Goal: Task Accomplishment & Management: Use online tool/utility

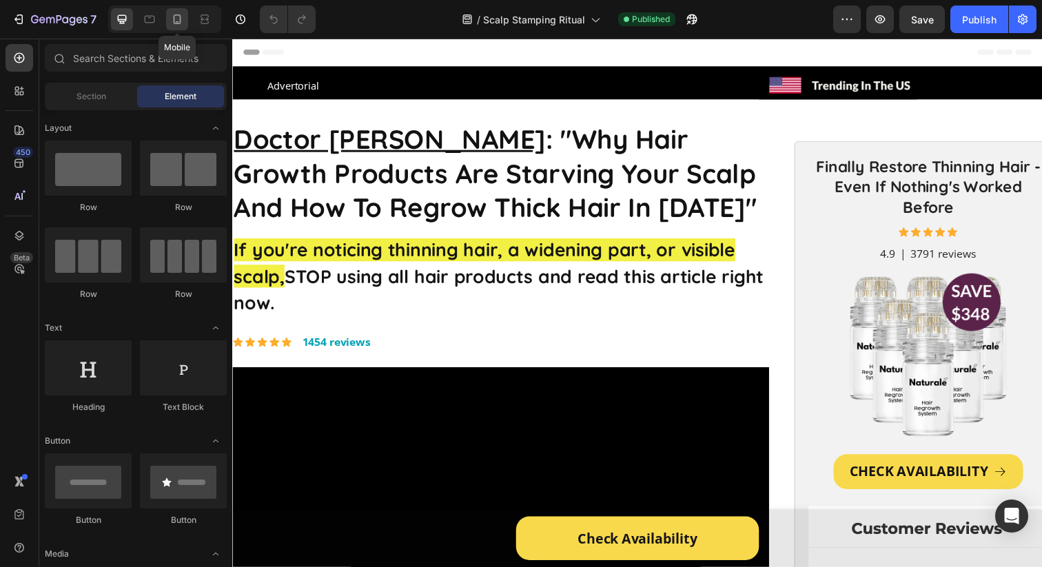
click at [183, 23] on icon at bounding box center [177, 19] width 14 height 14
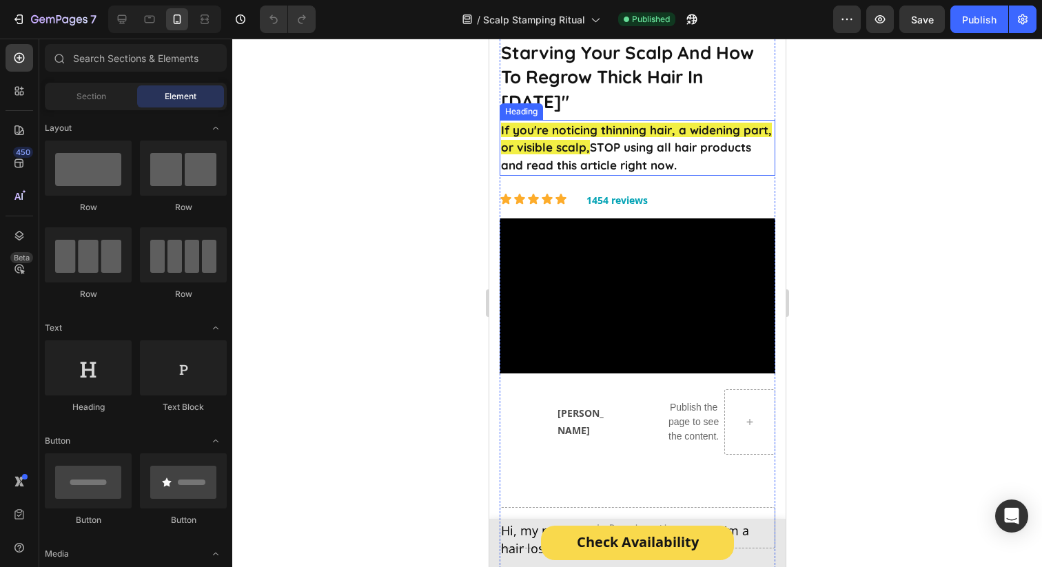
scroll to position [145, 0]
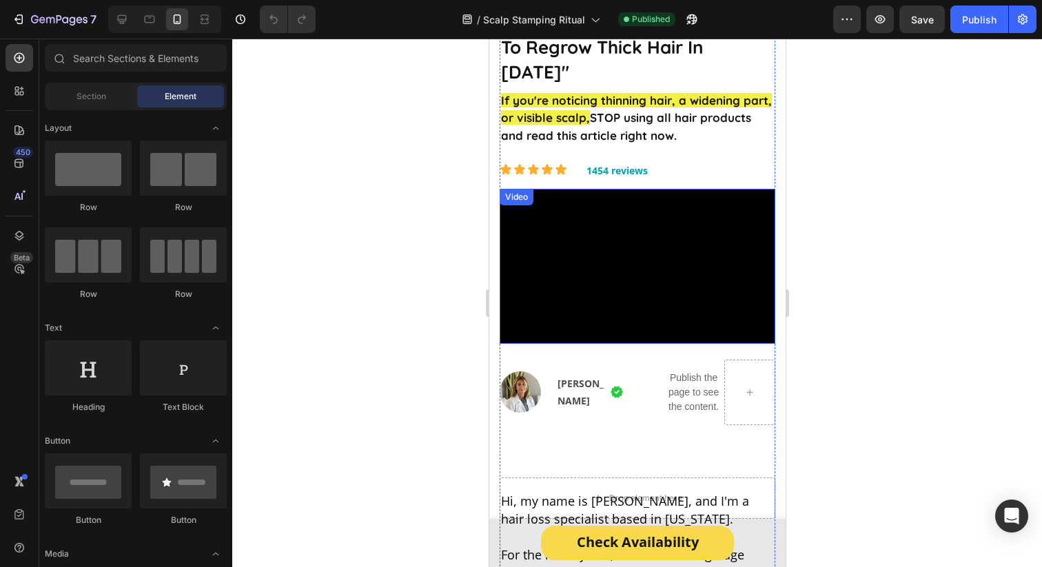
click at [561, 243] on video at bounding box center [637, 266] width 276 height 155
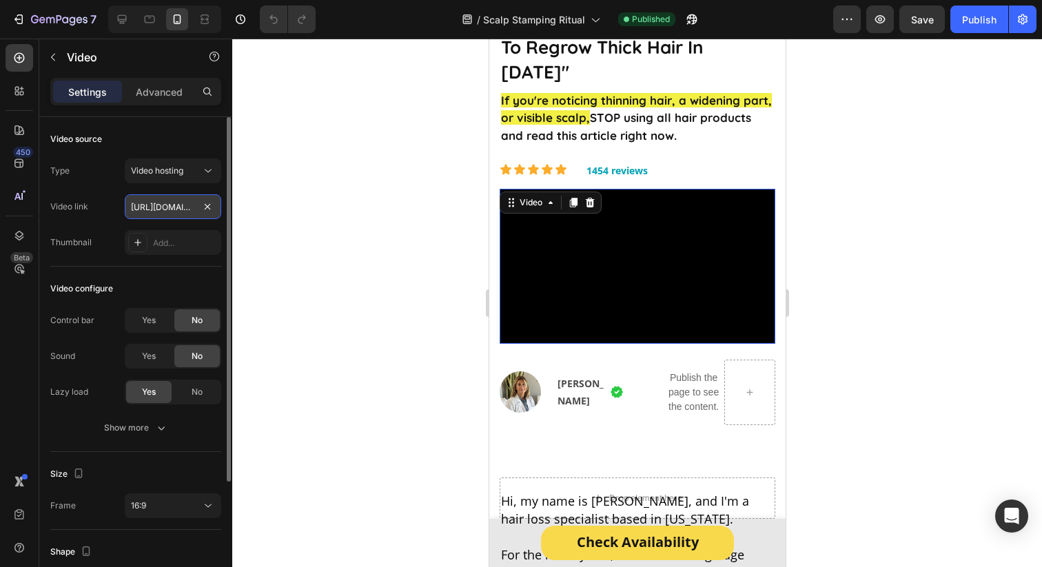
click at [178, 203] on input "https://cdn.shopify.com/videos/c/o/v/1266a4abd7cc4bed952cb53cf8371efd.mp4" at bounding box center [173, 206] width 96 height 25
paste input "c15da1db09bf44268fee222540bfc866"
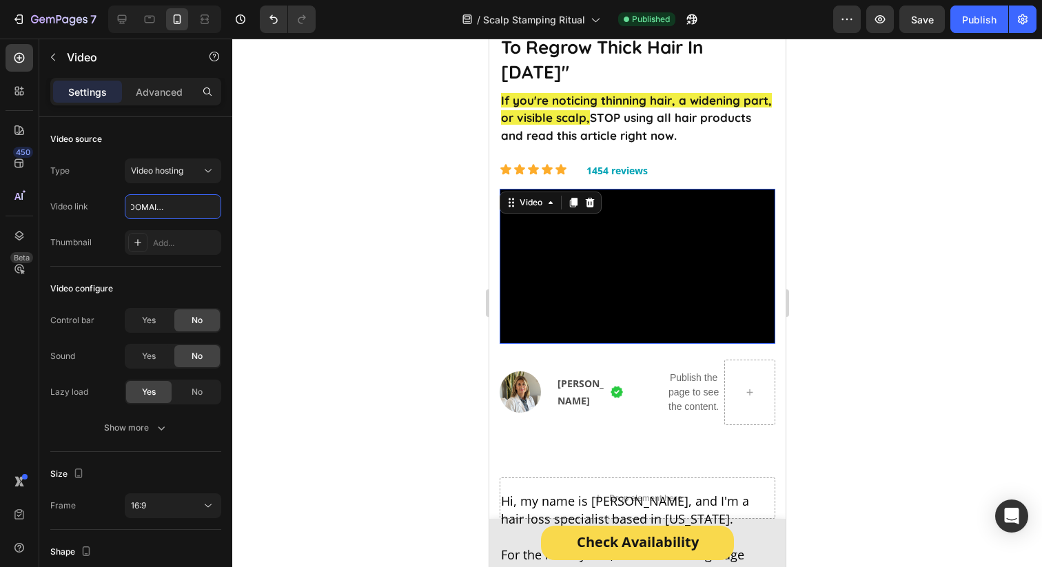
scroll to position [0, 0]
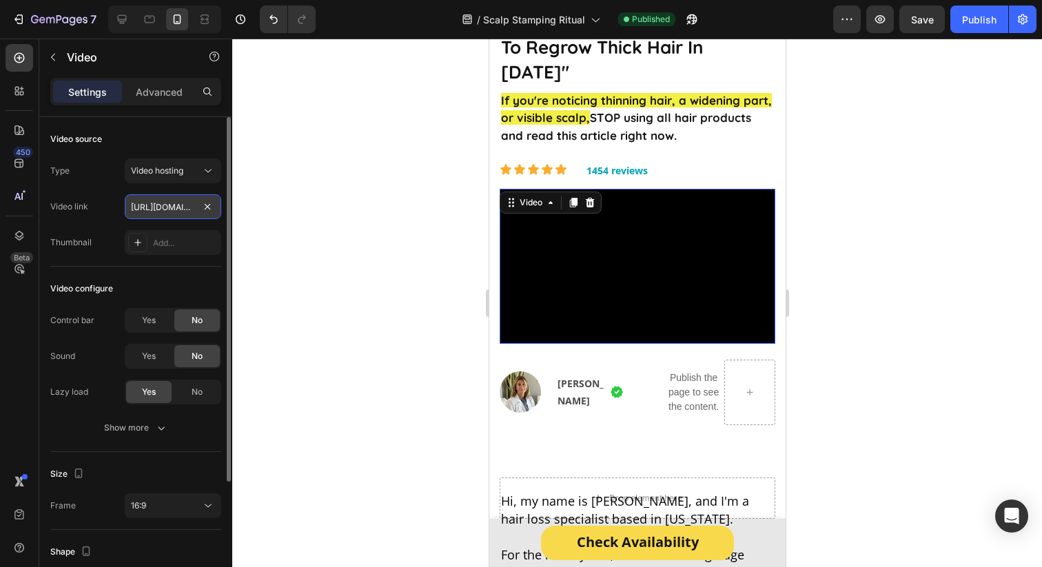
click at [159, 208] on input "[URL][DOMAIN_NAME]" at bounding box center [173, 206] width 96 height 25
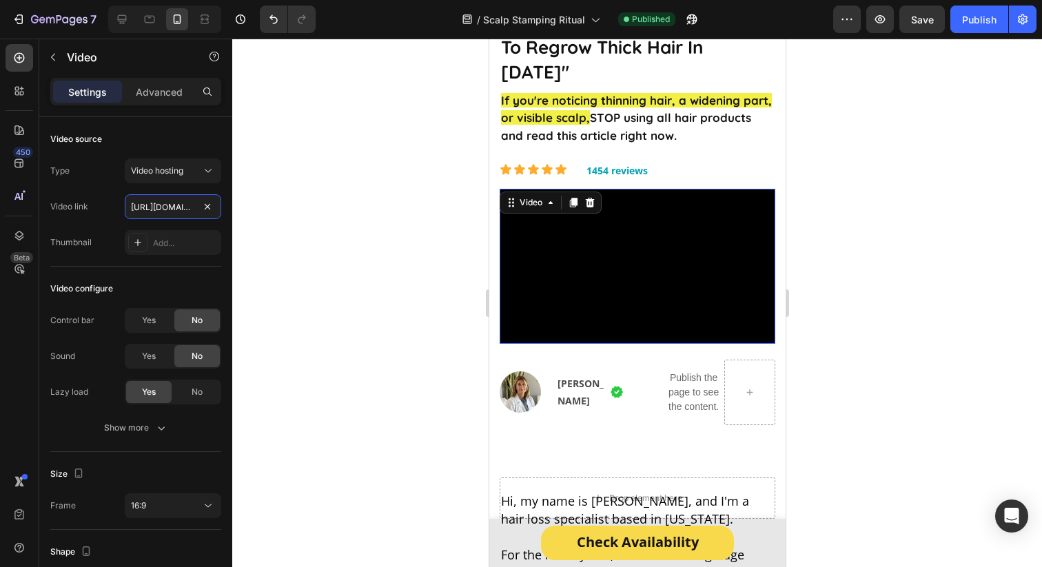
scroll to position [0, 256]
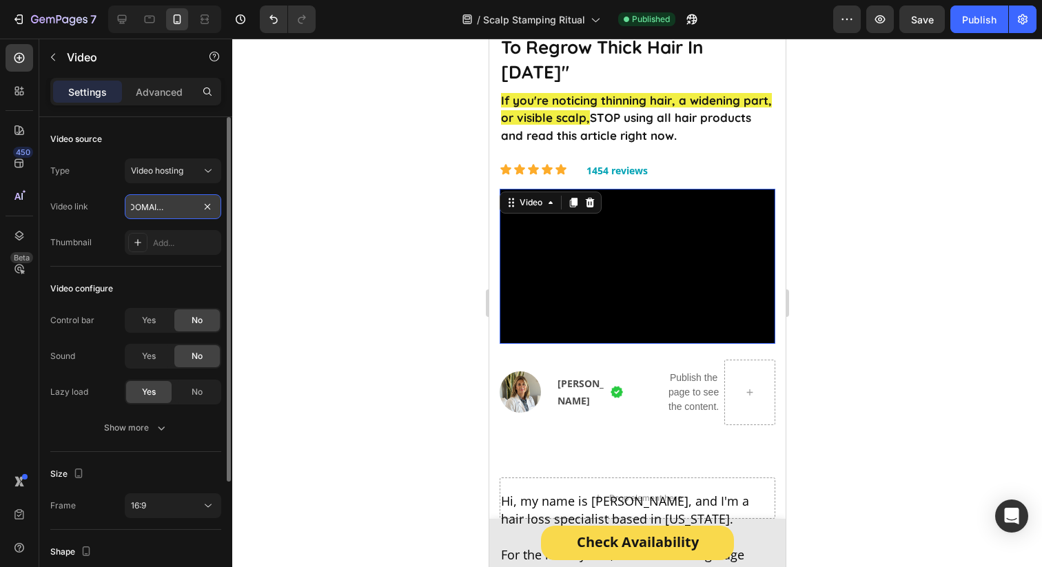
click at [331, 0] on div "7 Version history / Scalp Stamping Ritual Published Preview Save Publish 450 Be…" at bounding box center [521, 0] width 1042 height 0
click at [170, 207] on input "[URL][DOMAIN_NAME]" at bounding box center [173, 206] width 96 height 25
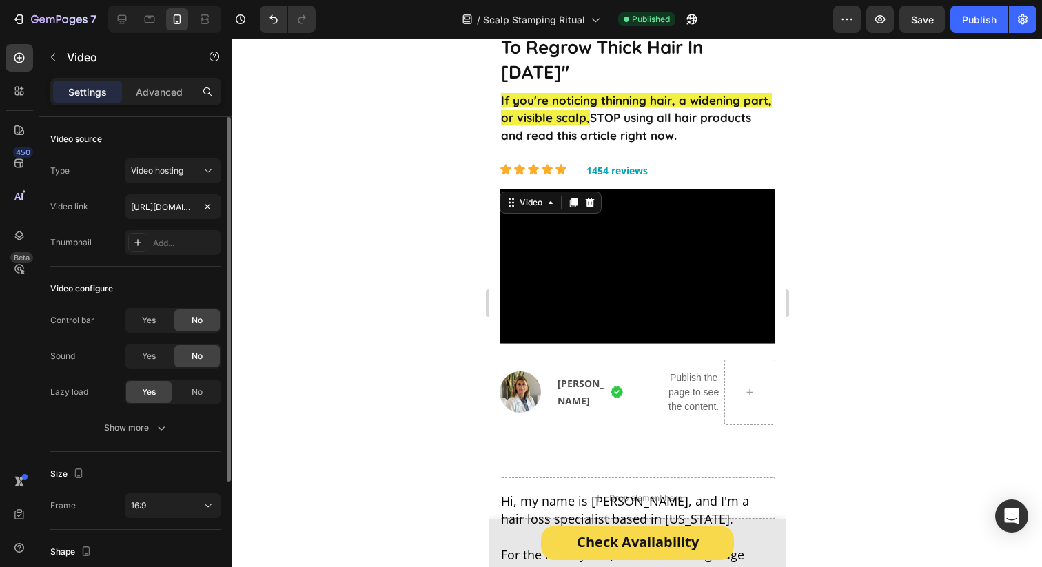
click at [119, 205] on div "Video link https://cdn.shopify.com/videos/c/o/v/c15da1db09bf44268fee222540bfc86…" at bounding box center [135, 206] width 171 height 25
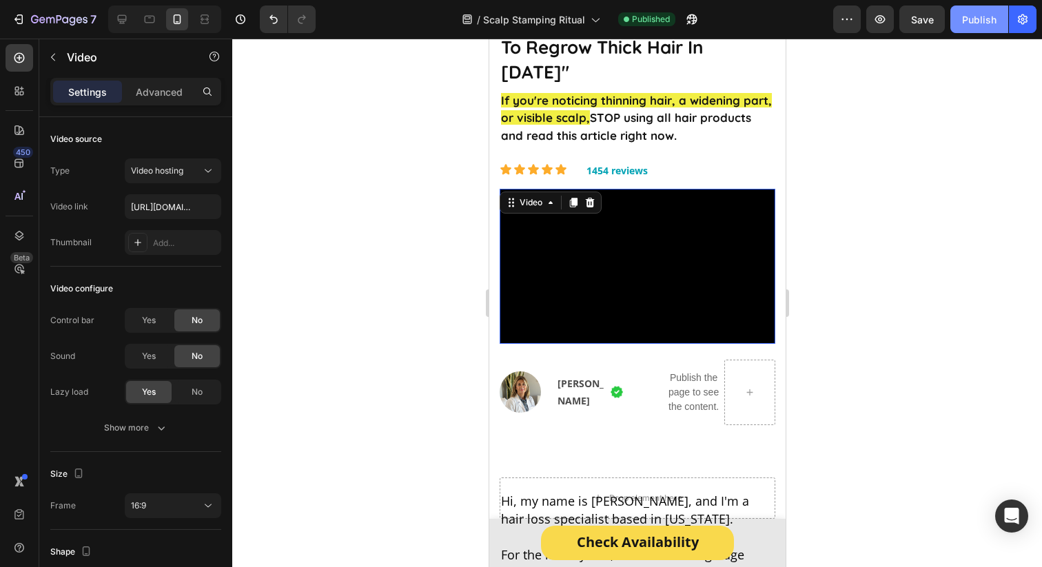
click at [983, 25] on div "Publish" at bounding box center [979, 19] width 34 height 14
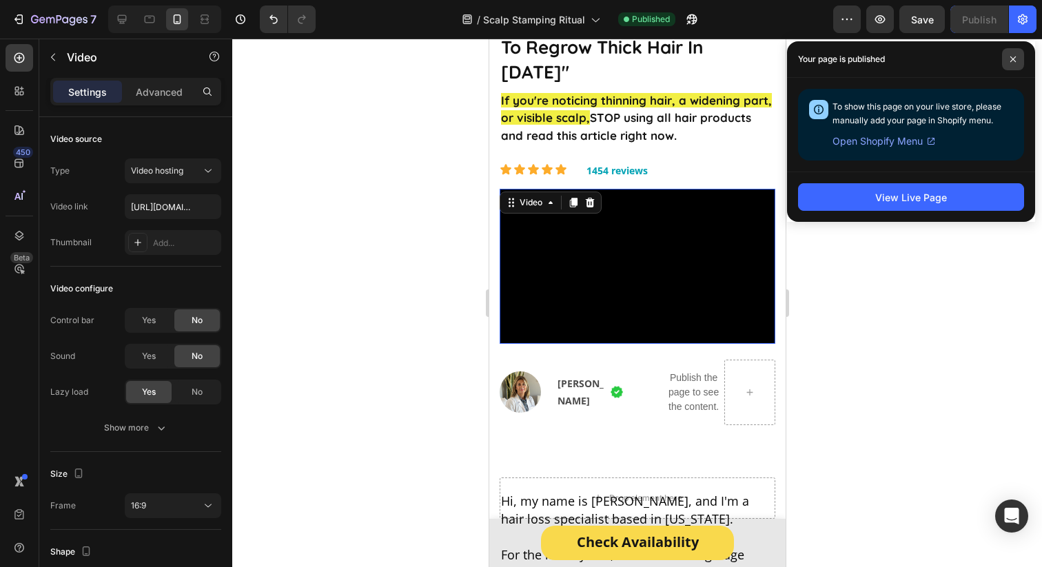
click at [1008, 52] on span at bounding box center [1013, 59] width 22 height 22
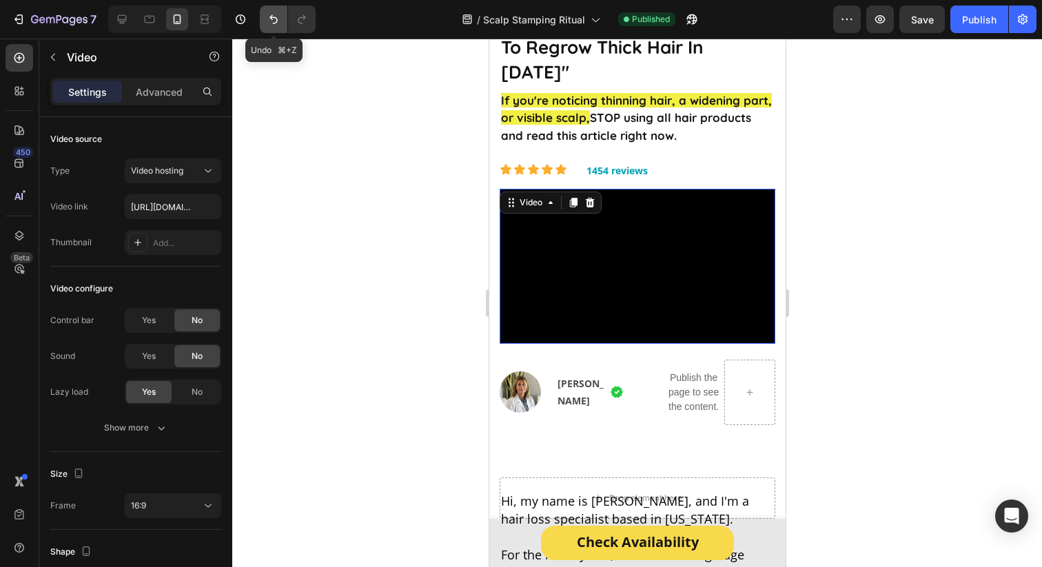
click at [274, 23] on icon "Undo/Redo" at bounding box center [274, 19] width 14 height 14
drag, startPoint x: 972, startPoint y: 27, endPoint x: 613, endPoint y: 5, distance: 360.4
click at [972, 26] on button "Publish" at bounding box center [979, 20] width 58 height 28
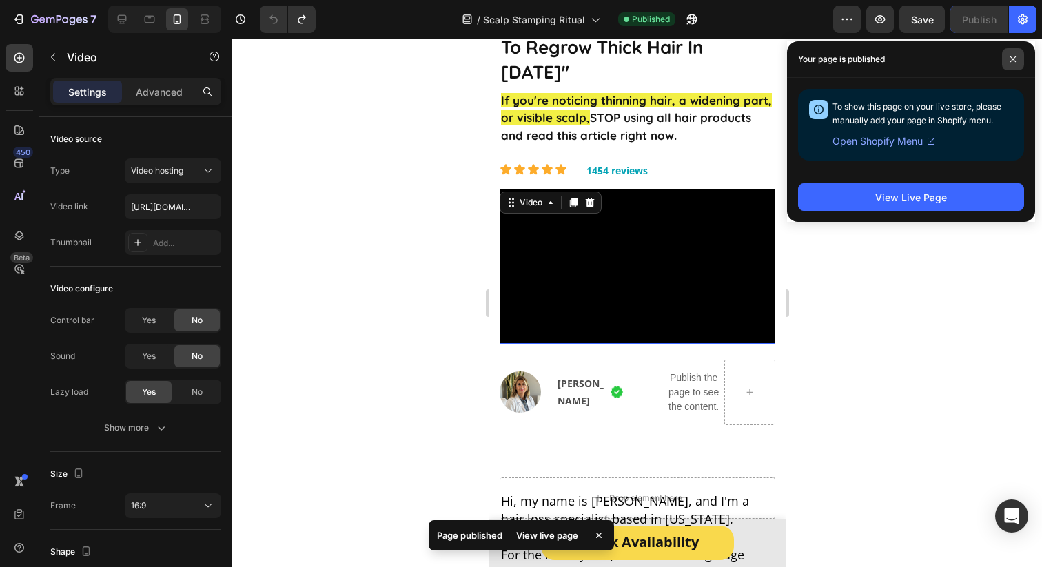
click at [1008, 61] on span at bounding box center [1013, 59] width 22 height 22
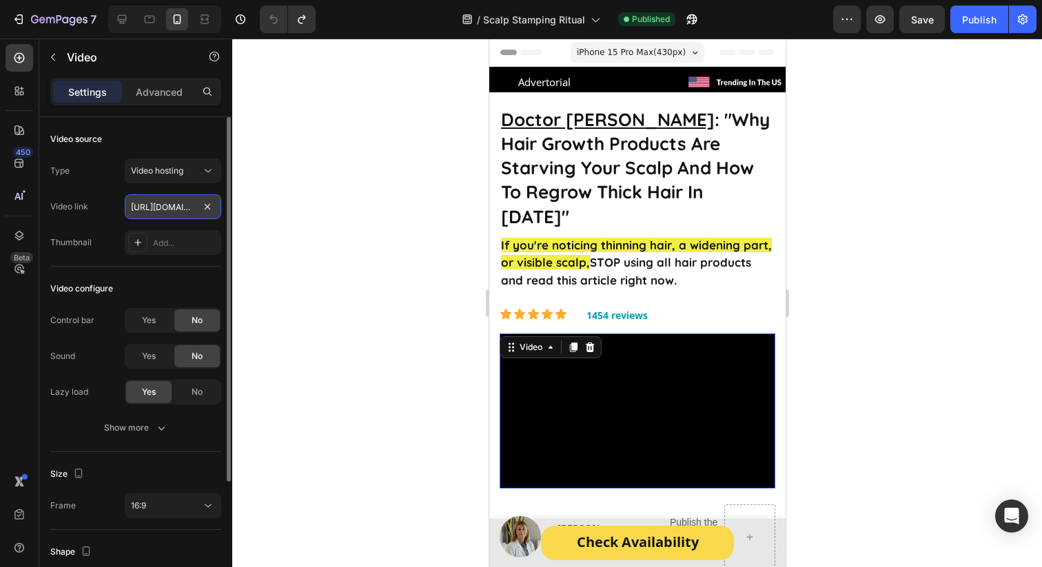
click at [152, 205] on input "https://cdn.shopify.com/videos/c/o/v/1266a4abd7cc4bed952cb53cf8371efd.mp4" at bounding box center [173, 206] width 96 height 25
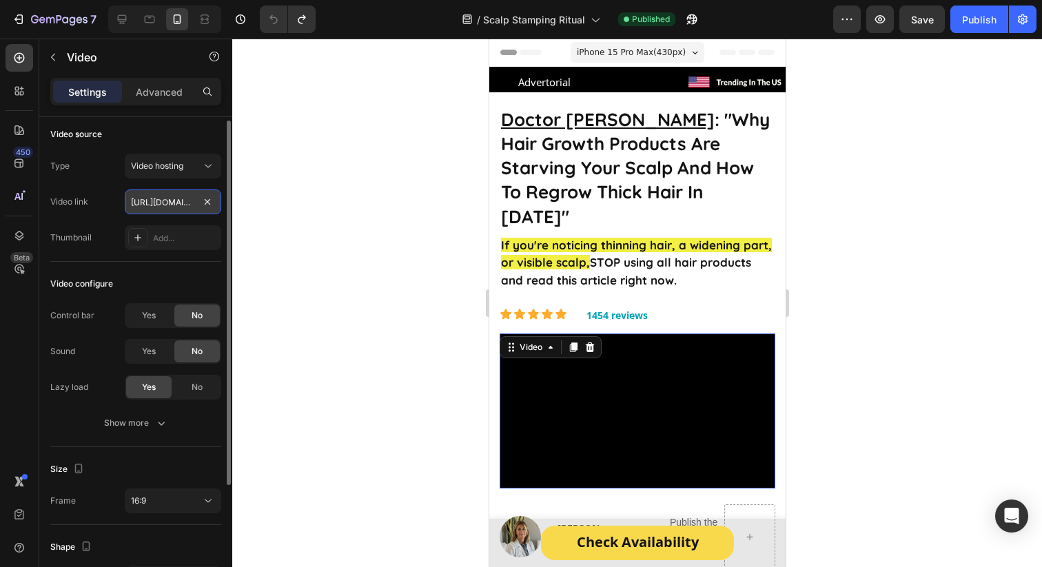
paste input "c15da1db09bf44268fee222540bfc866"
click at [96, 203] on div "Video link https://cdn.shopify.com/videos/c/o/v/c15da1db09bf44268fee222540bfc86…" at bounding box center [135, 202] width 171 height 25
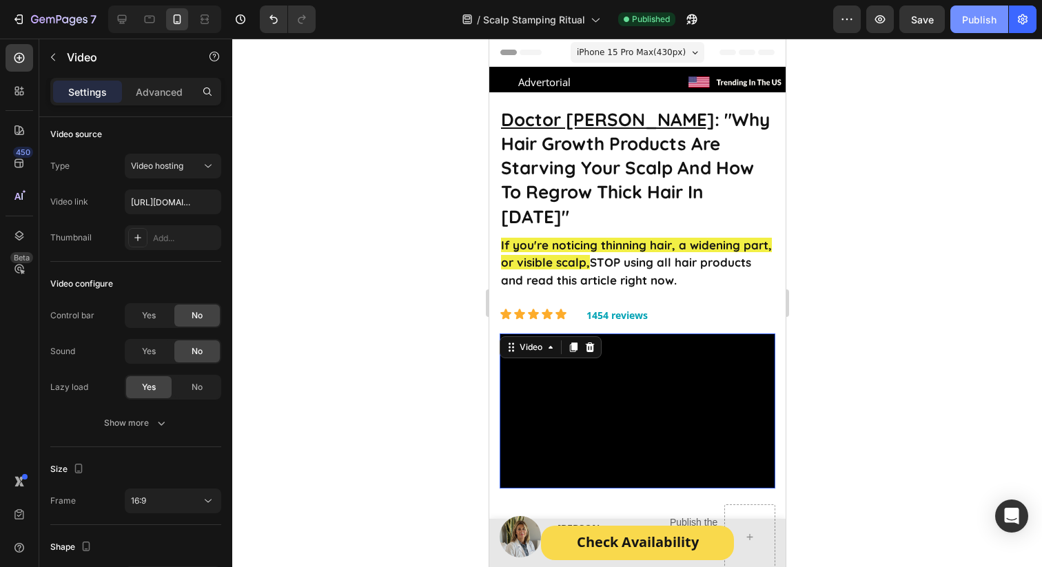
click at [970, 23] on div "Publish" at bounding box center [979, 19] width 34 height 14
click at [284, 13] on button "Undo/Redo" at bounding box center [274, 20] width 28 height 28
type input "https://cdn.shopify.com/videos/c/o/v/1266a4abd7cc4bed952cb53cf8371efd.mp4"
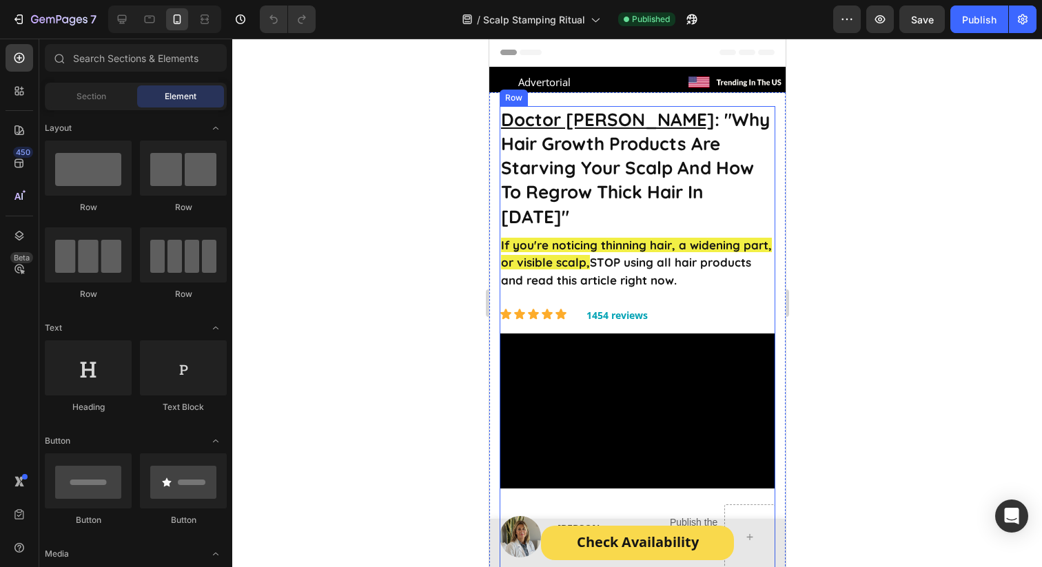
click at [586, 334] on video at bounding box center [637, 411] width 276 height 155
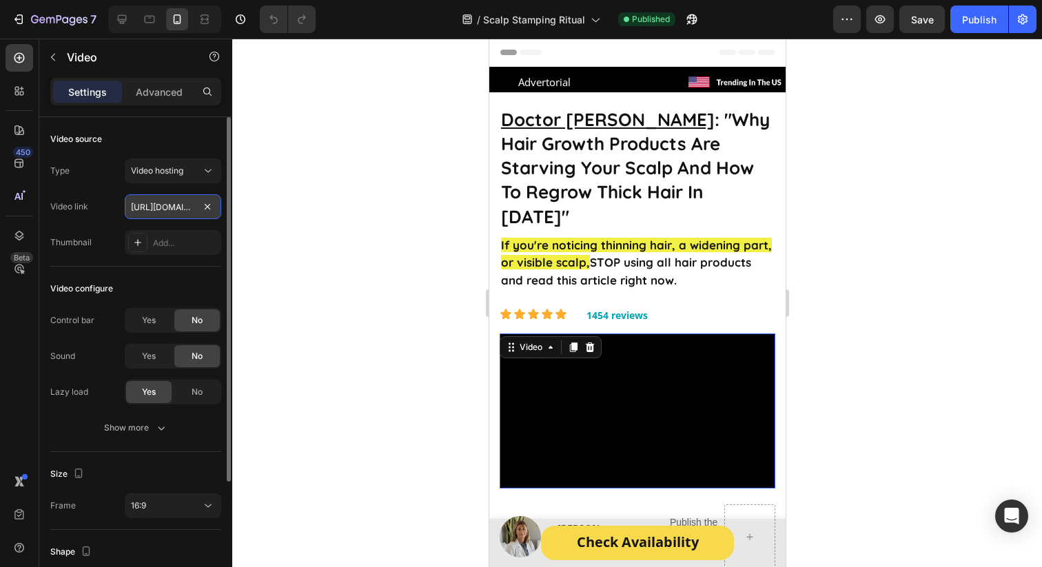
click at [155, 194] on input "[URL][DOMAIN_NAME]" at bounding box center [173, 206] width 96 height 25
click at [140, 452] on div "Video source Type Video hosting Video link [URL][DOMAIN_NAME] Thumbnail Add..." at bounding box center [135, 491] width 171 height 78
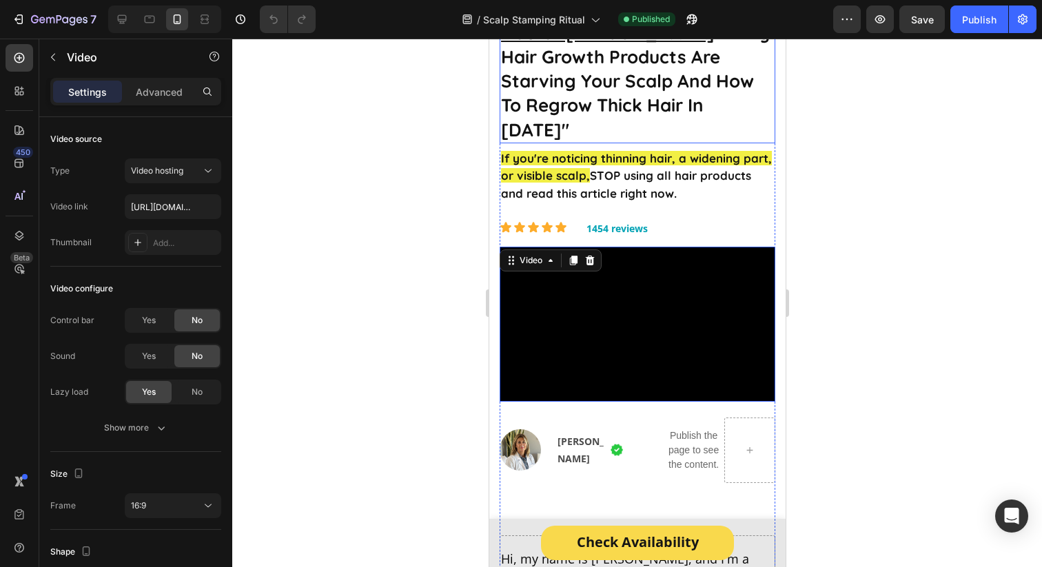
scroll to position [0, 0]
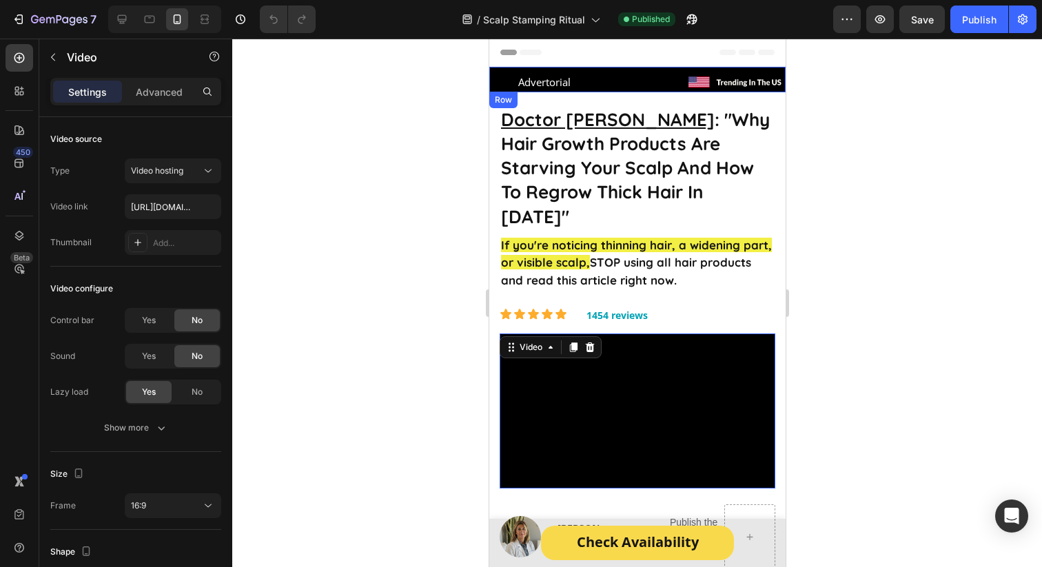
click at [696, 77] on img at bounding box center [733, 82] width 104 height 19
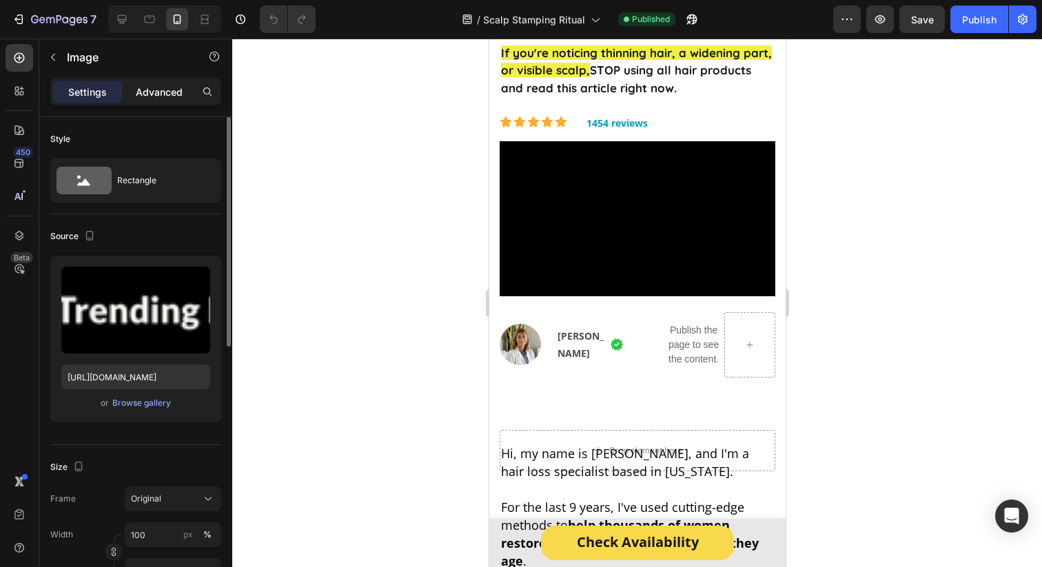
click at [151, 101] on div "Advanced" at bounding box center [159, 92] width 69 height 22
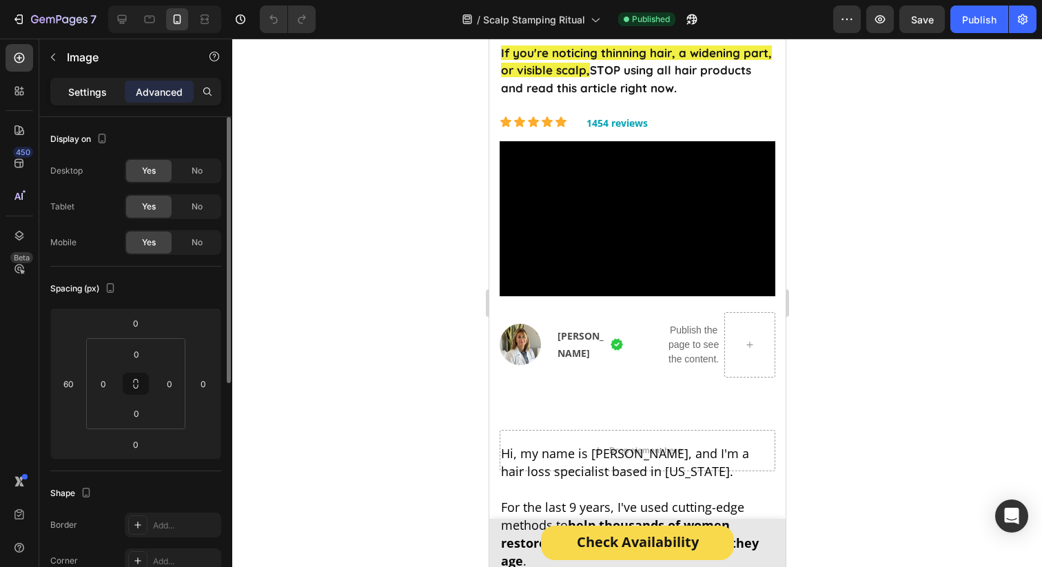
click at [88, 83] on div "Settings" at bounding box center [87, 92] width 69 height 22
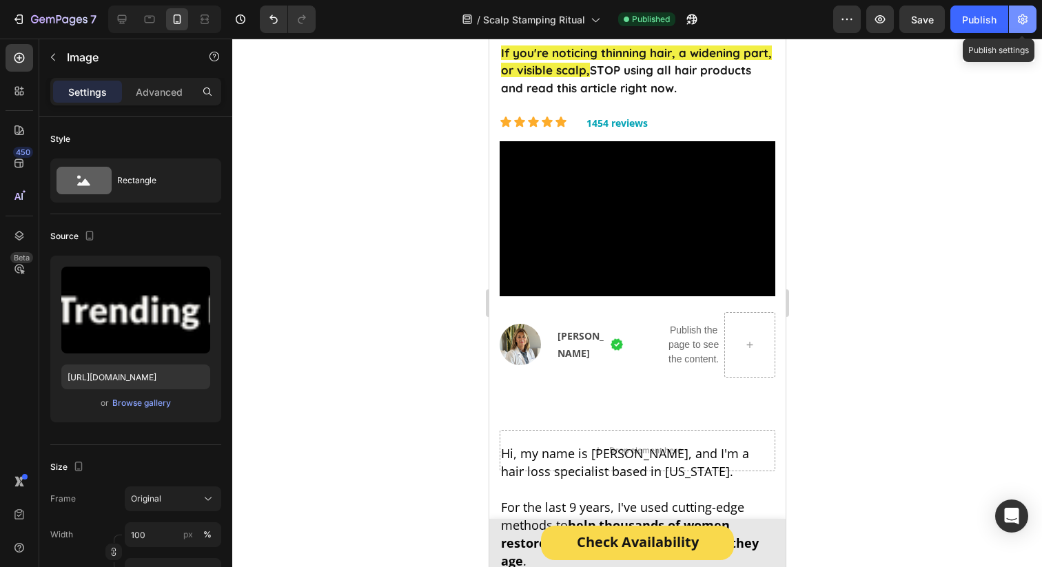
click at [1026, 19] on icon "button" at bounding box center [1023, 19] width 14 height 14
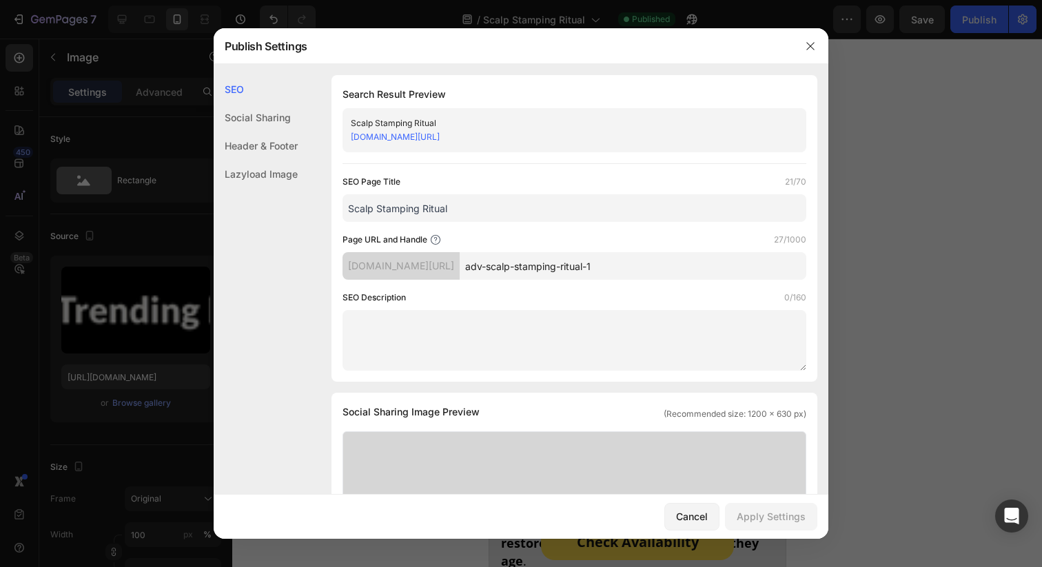
click at [268, 132] on div "Social Sharing" at bounding box center [256, 146] width 84 height 28
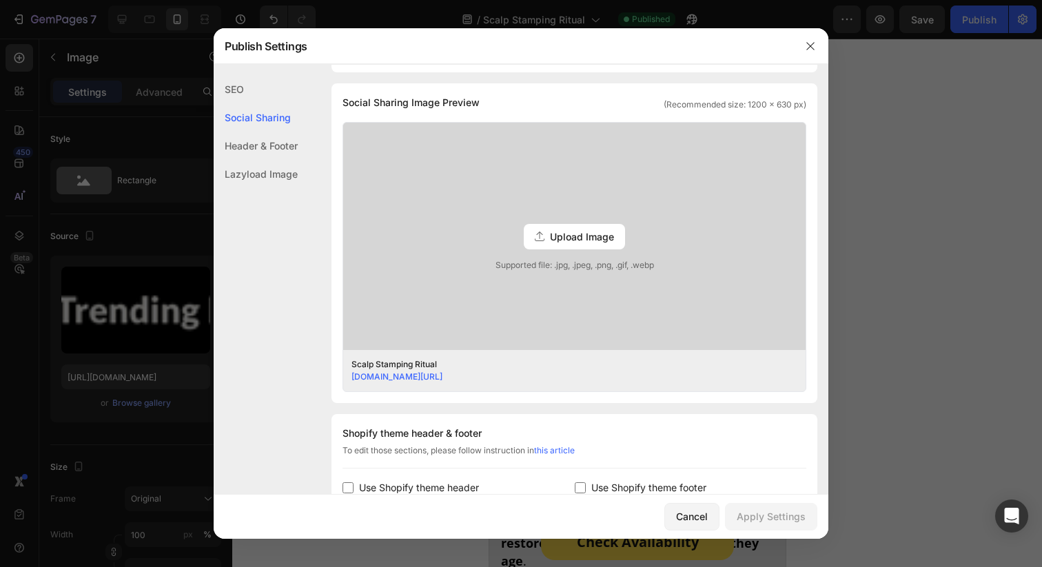
click at [284, 176] on div "Lazyload Image" at bounding box center [256, 174] width 84 height 28
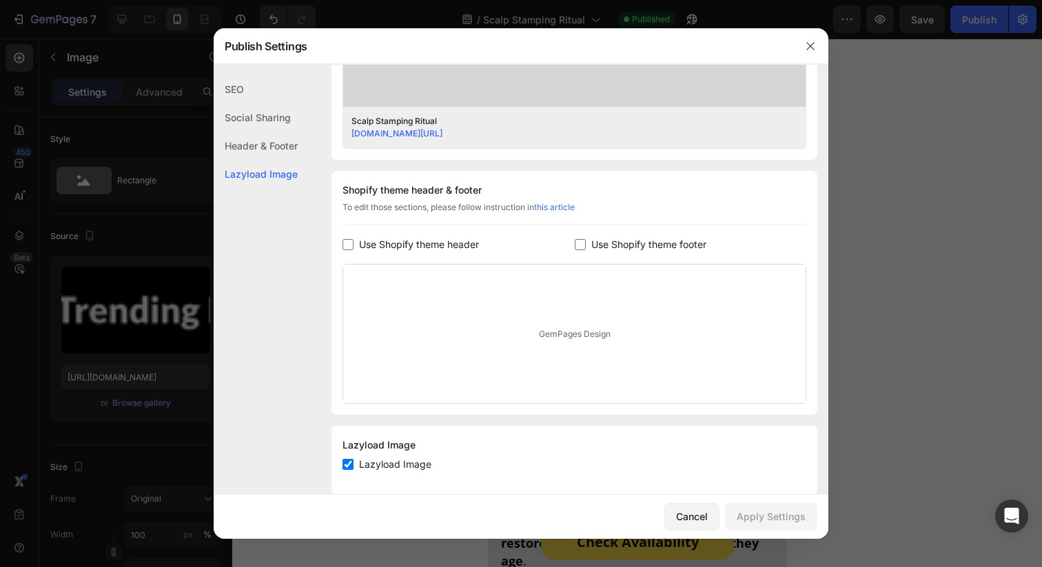
scroll to position [575, 0]
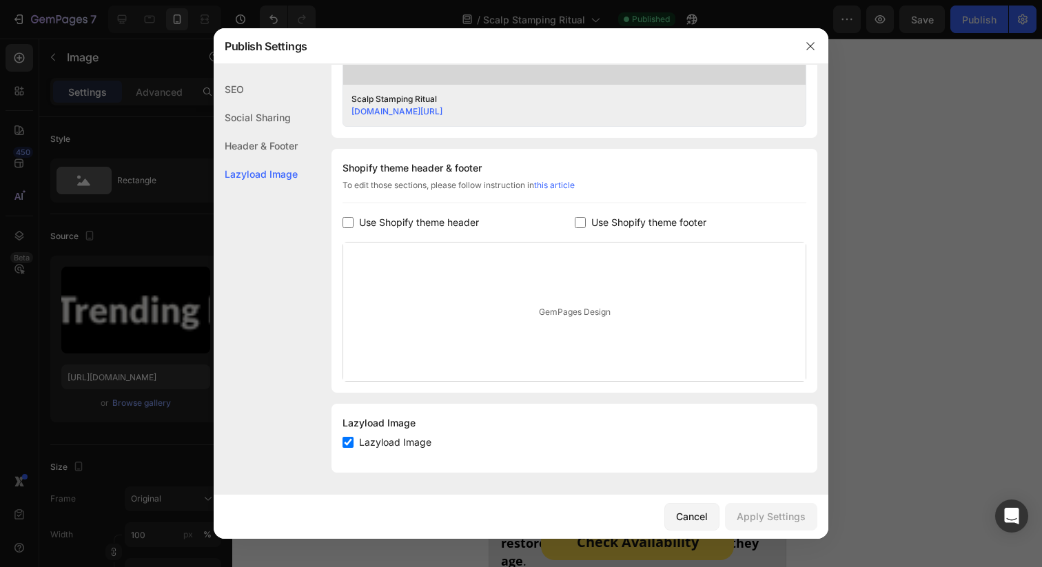
click at [1001, 125] on div at bounding box center [521, 283] width 1042 height 567
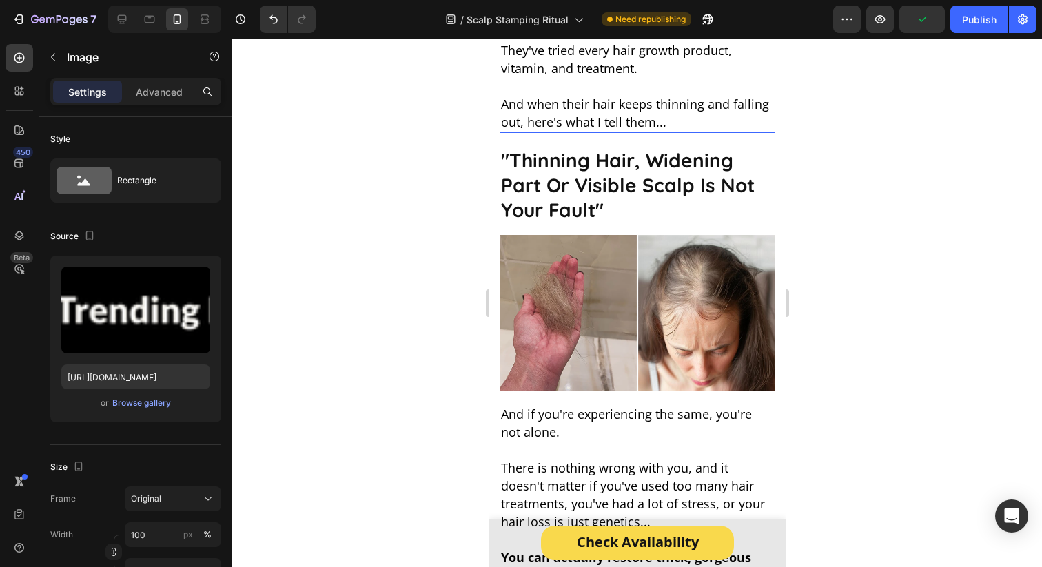
scroll to position [917, 0]
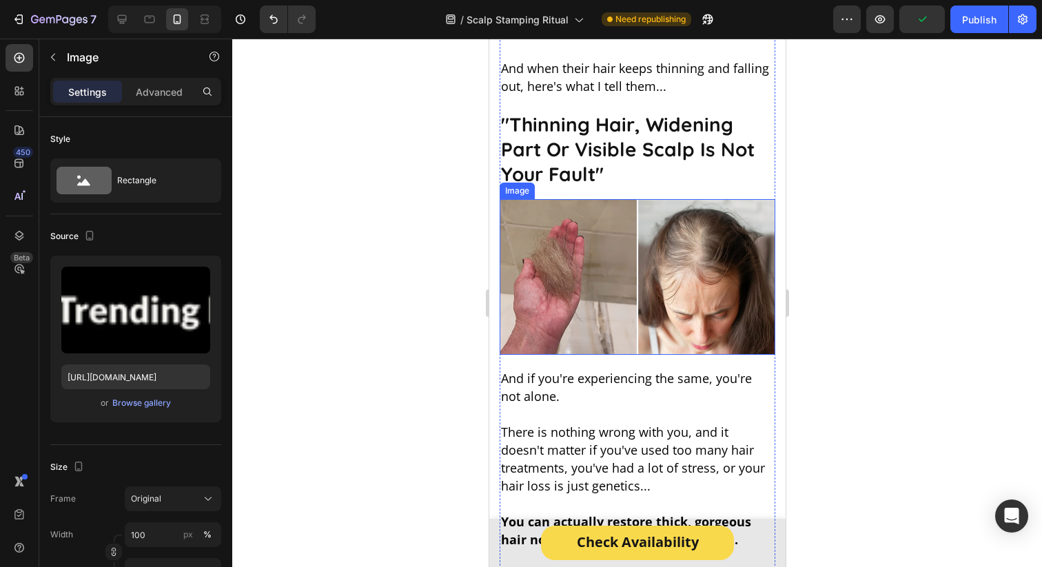
click at [572, 211] on img at bounding box center [637, 277] width 276 height 156
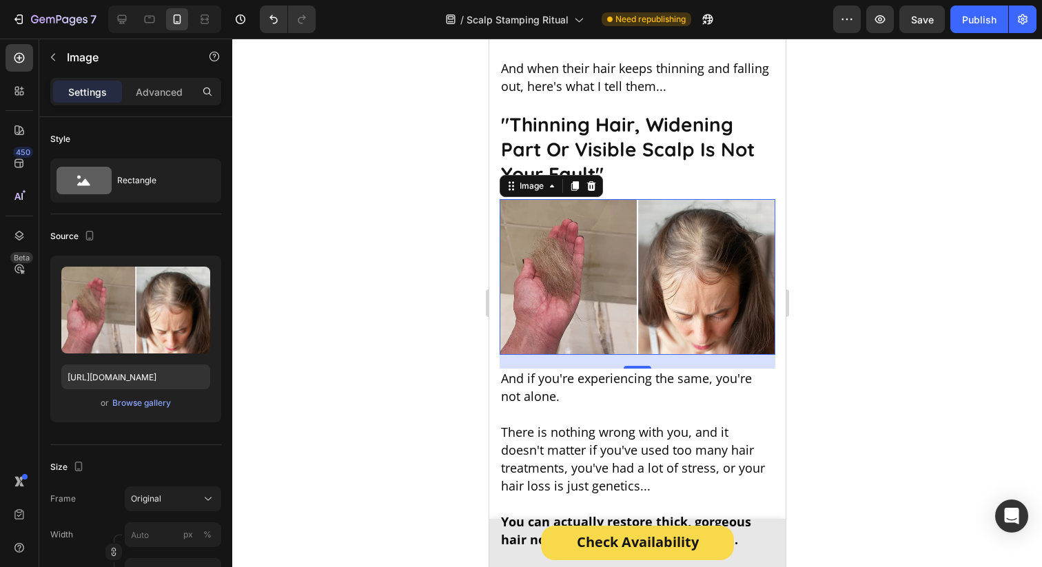
click at [641, 246] on img at bounding box center [637, 277] width 276 height 156
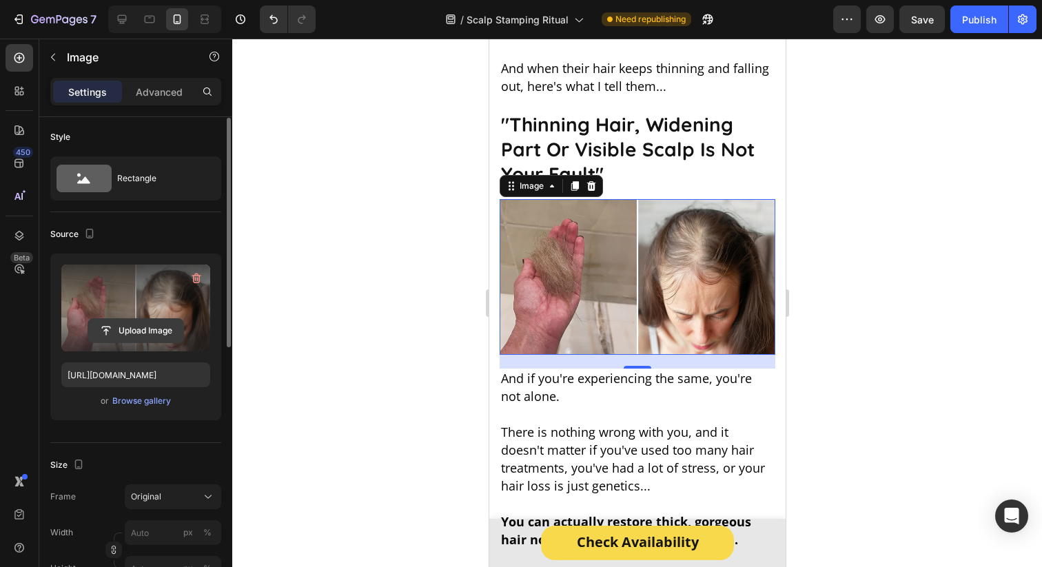
click at [130, 327] on input "file" at bounding box center [135, 330] width 95 height 23
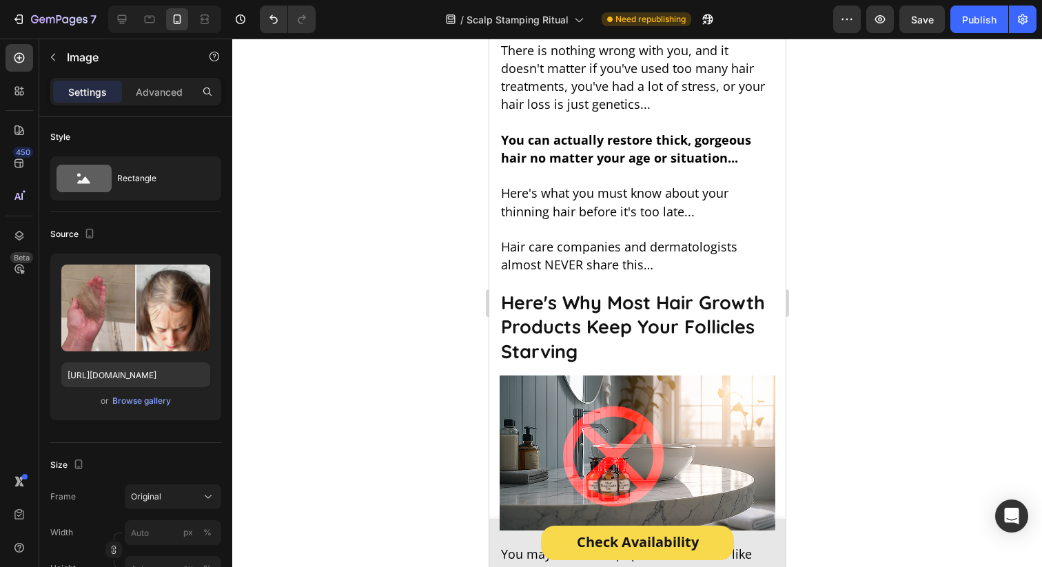
scroll to position [1441, 0]
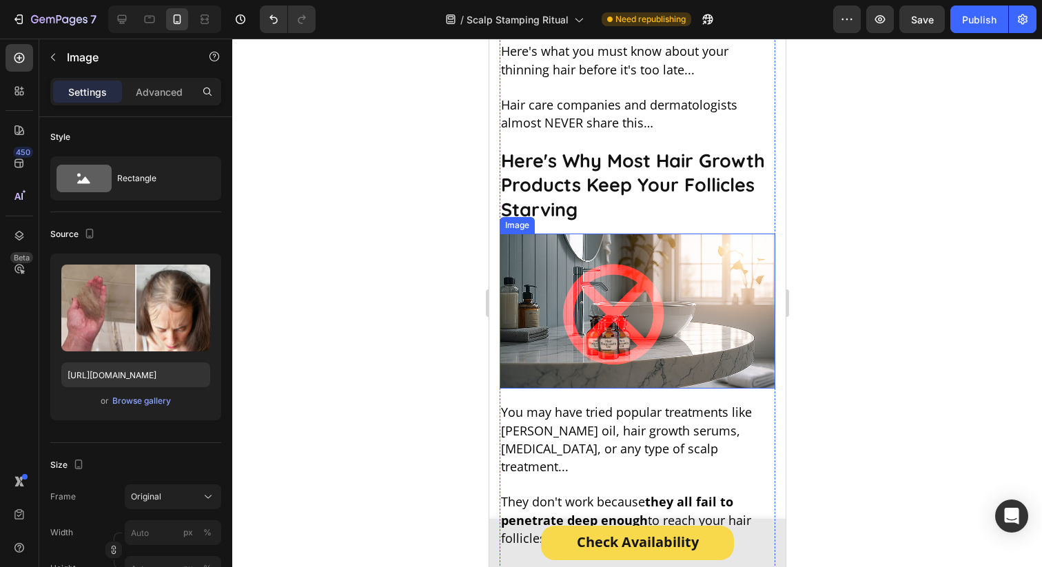
click at [551, 296] on img at bounding box center [637, 312] width 276 height 156
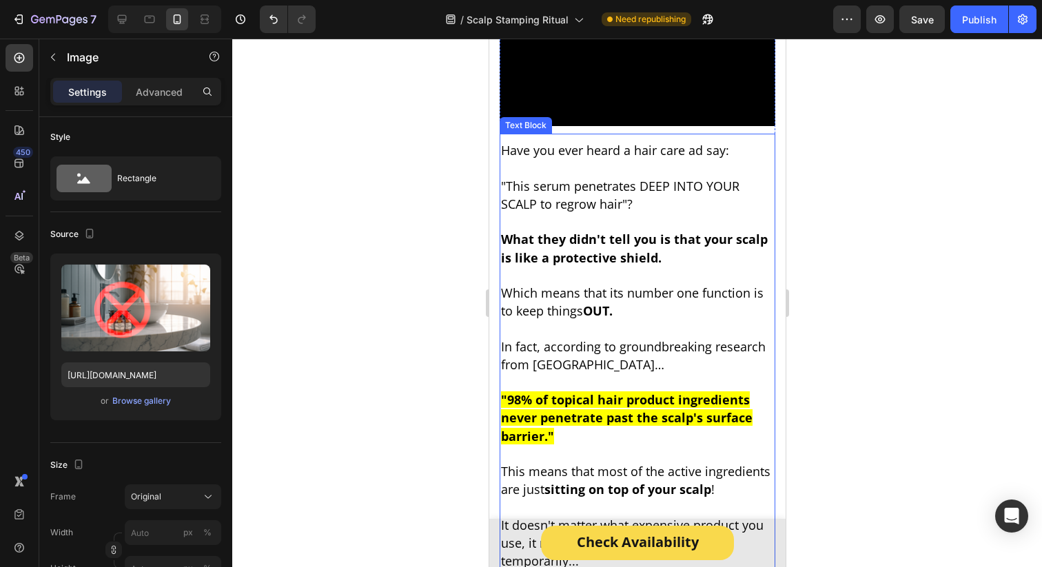
scroll to position [1949, 0]
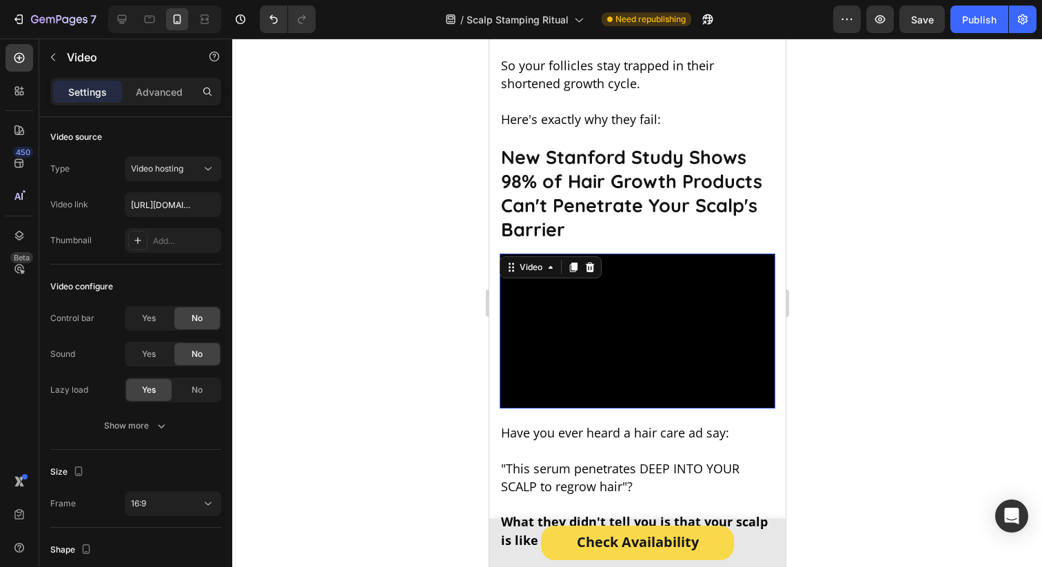
click at [562, 254] on div "Video 11" at bounding box center [637, 331] width 276 height 155
click at [633, 282] on video at bounding box center [637, 331] width 276 height 155
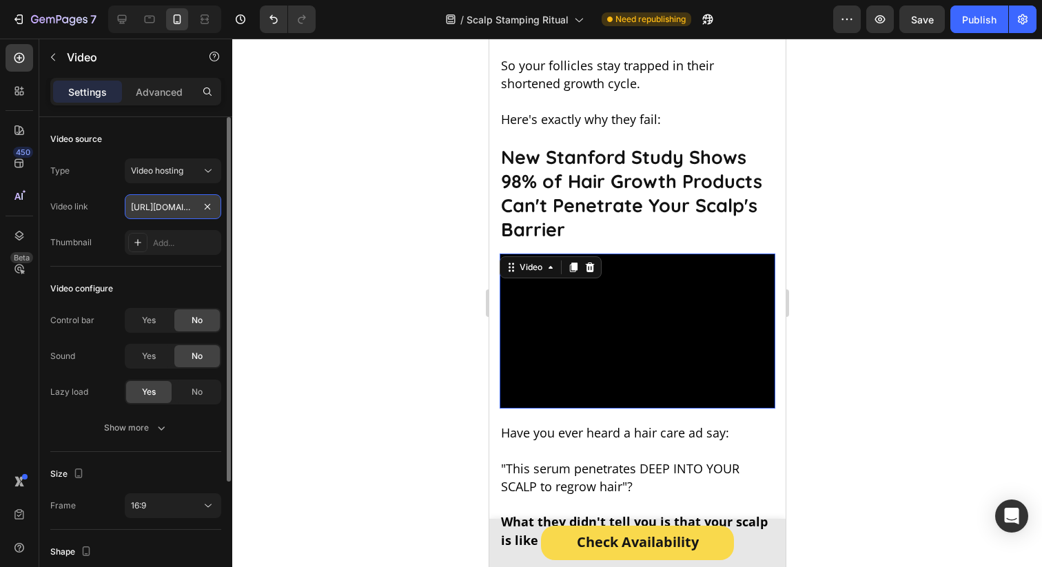
click at [156, 207] on input "[URL][DOMAIN_NAME]" at bounding box center [173, 206] width 96 height 25
paste input "00d0d17d8fd496ca98c9f0f02c5b8c2.mp4/[DOMAIN_NAME][URL]"
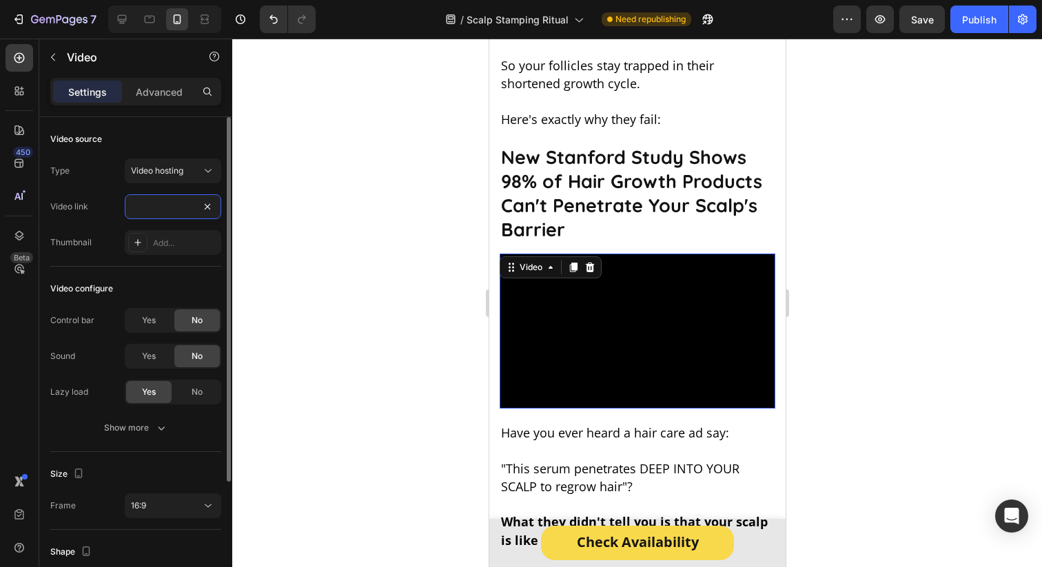
type input "[URL][DOMAIN_NAME][DOMAIN_NAME]"
click at [112, 207] on div "Video link [URL][DOMAIN_NAME][DOMAIN_NAME]" at bounding box center [135, 206] width 171 height 25
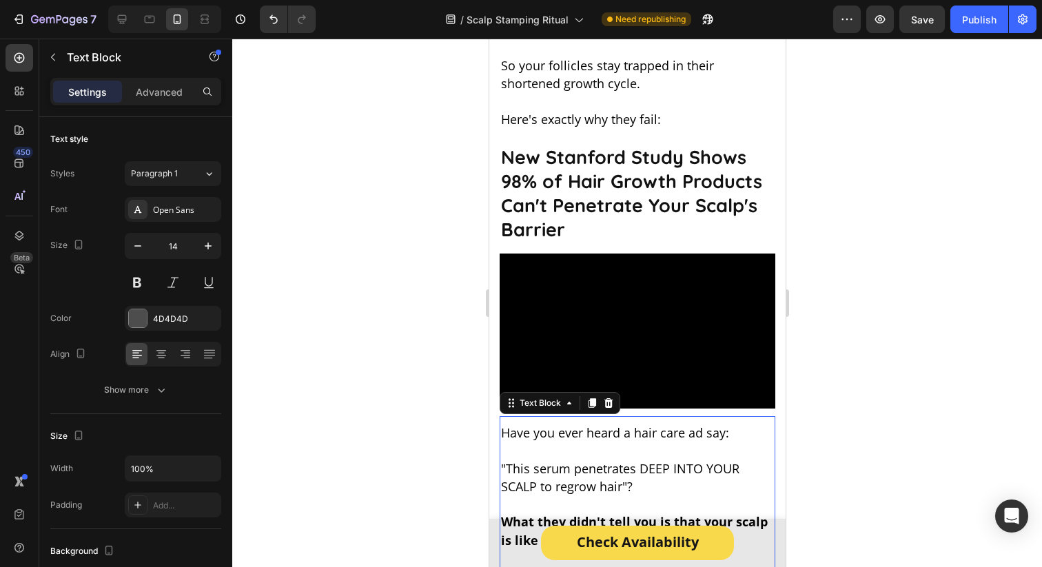
click at [642, 443] on p at bounding box center [636, 451] width 273 height 17
click at [644, 305] on video at bounding box center [637, 331] width 276 height 155
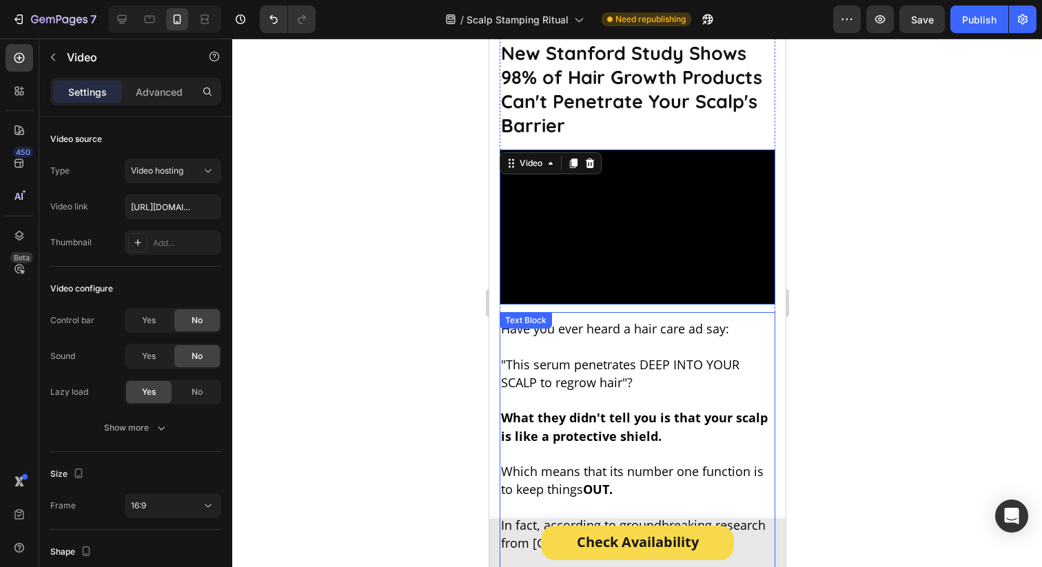
scroll to position [1983, 0]
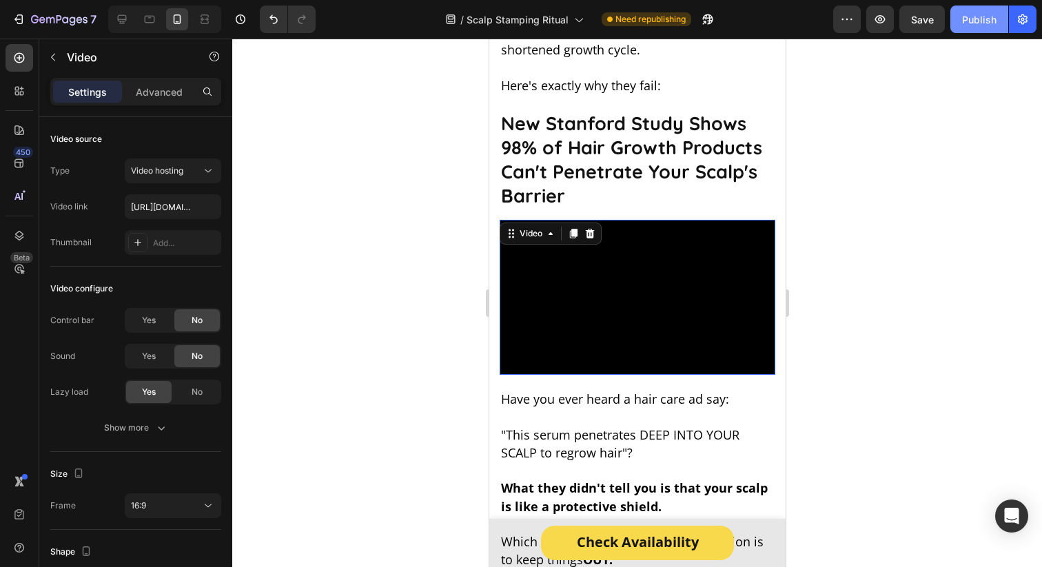
click at [991, 21] on div "Publish" at bounding box center [979, 19] width 34 height 14
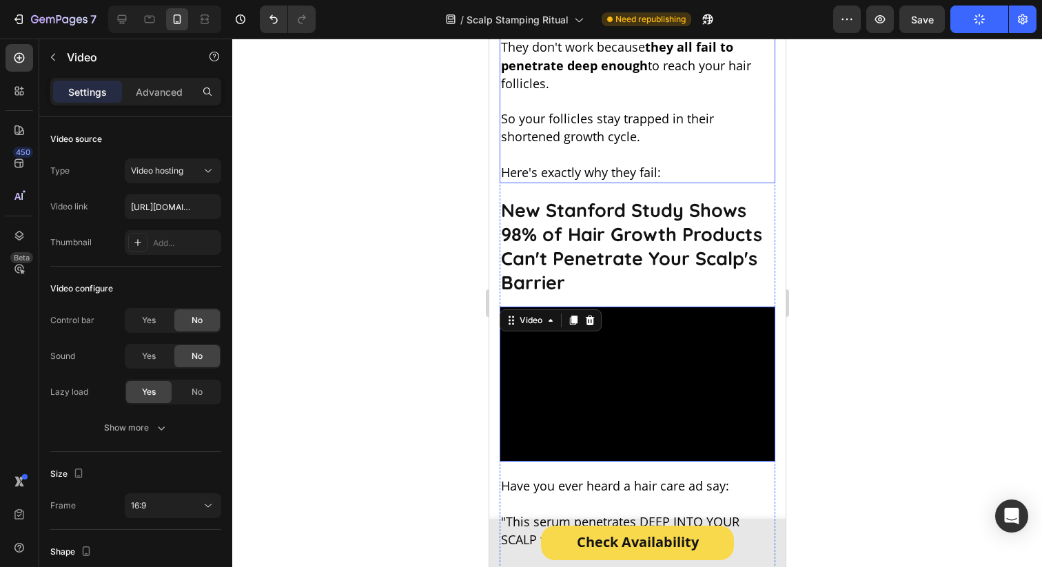
scroll to position [1884, 0]
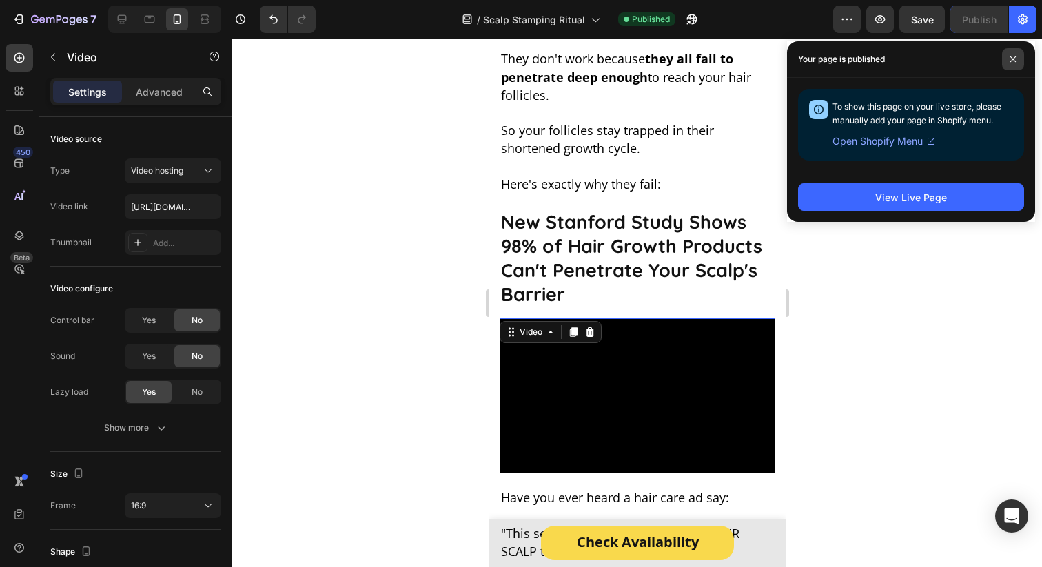
drag, startPoint x: 1017, startPoint y: 57, endPoint x: 158, endPoint y: 220, distance: 874.1
click at [1017, 57] on span at bounding box center [1013, 59] width 22 height 22
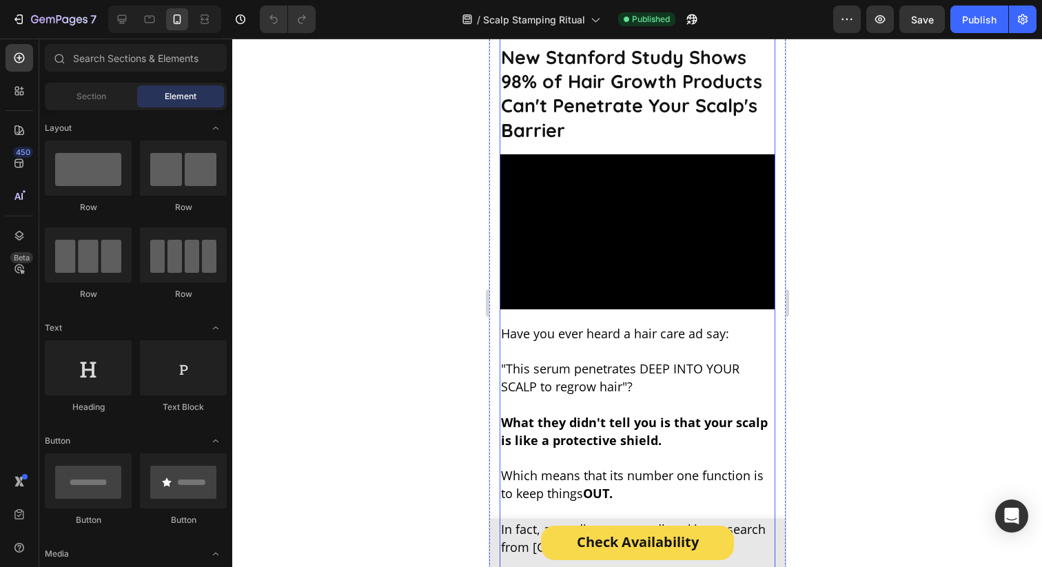
scroll to position [2051, 0]
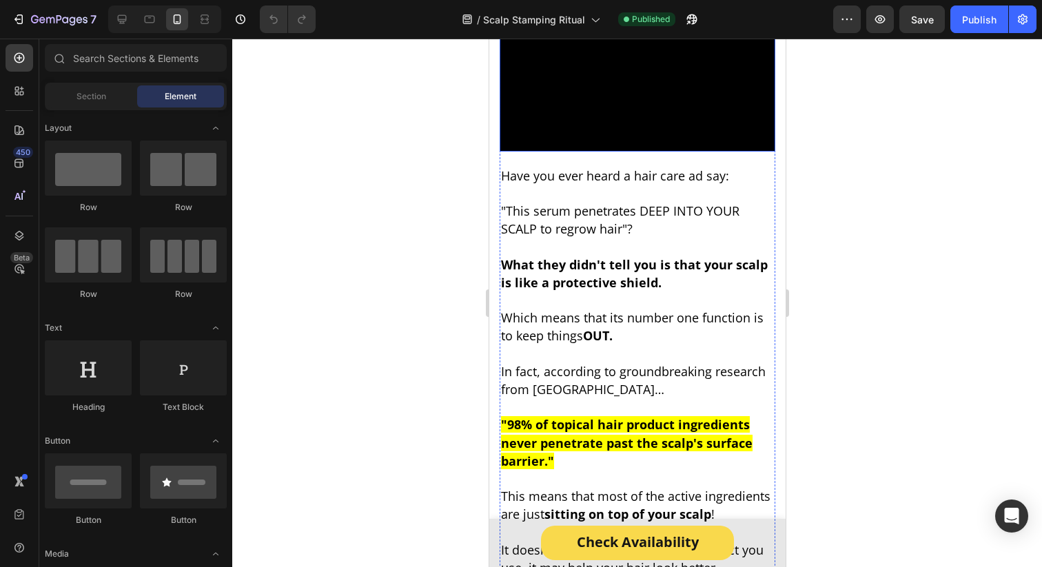
click at [584, 152] on video at bounding box center [637, 74] width 276 height 155
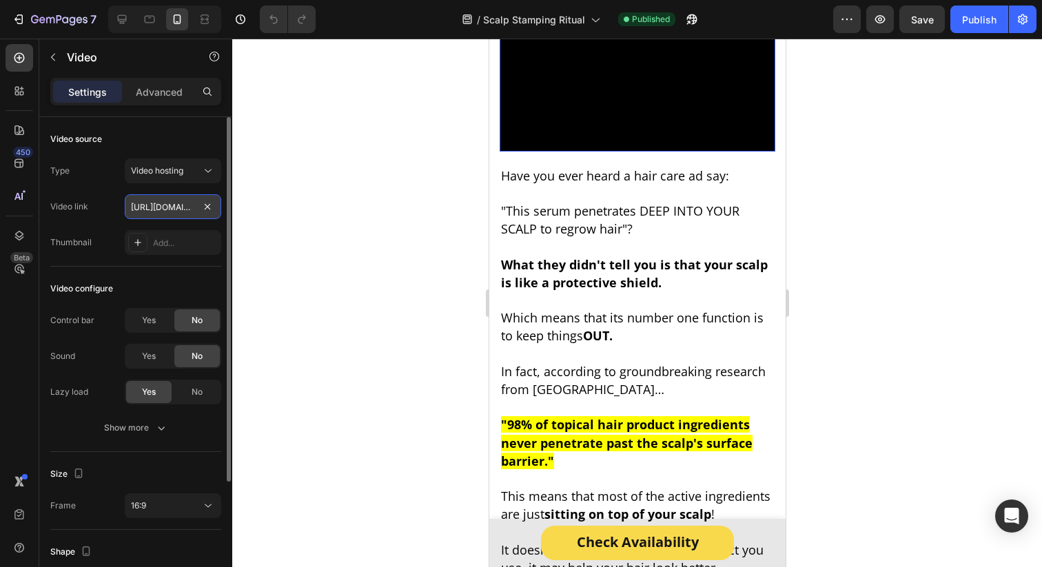
click at [136, 212] on input "[URL][DOMAIN_NAME][DOMAIN_NAME]" at bounding box center [173, 206] width 96 height 25
click at [168, 212] on input "[URL][DOMAIN_NAME][DOMAIN_NAME]" at bounding box center [173, 206] width 96 height 25
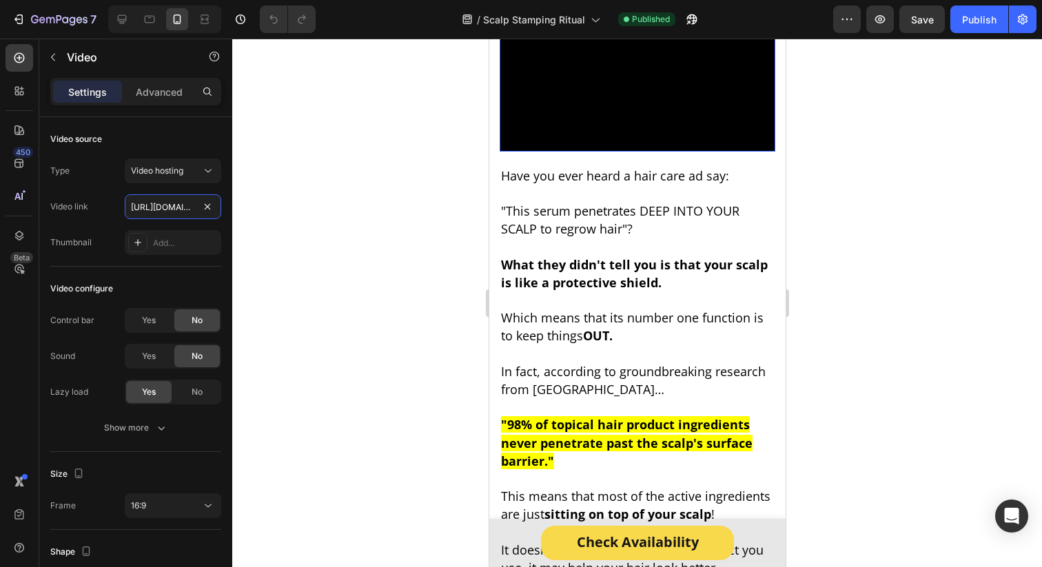
scroll to position [0, 558]
drag, startPoint x: 329, startPoint y: 209, endPoint x: 377, endPoint y: 209, distance: 48.2
click at [377, 0] on div "7 Version history / Scalp Stamping Ritual Published Preview Save Publish 450 Be…" at bounding box center [521, 0] width 1042 height 0
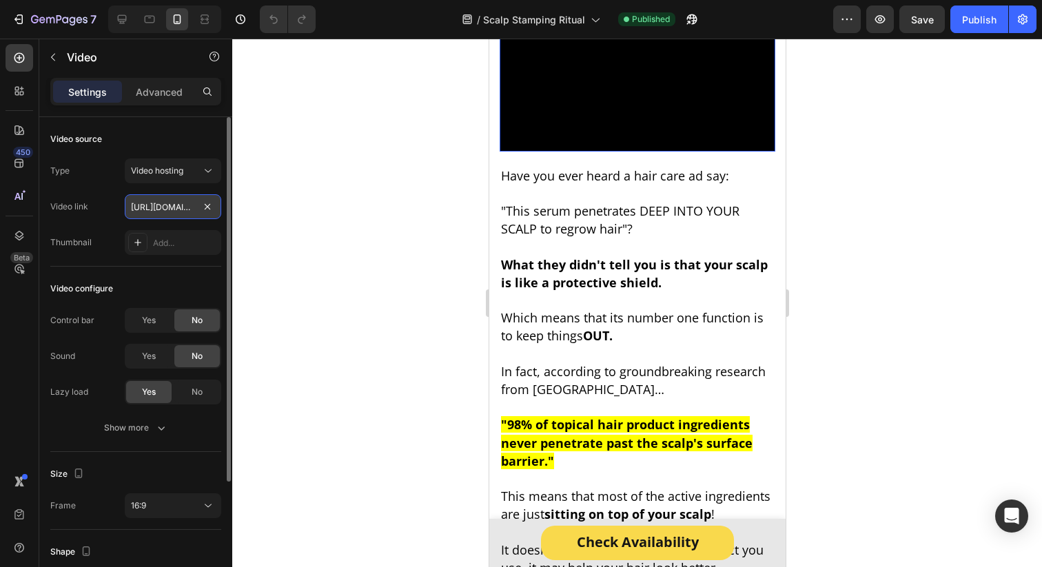
paste input "text"
type input "https://cdn.shopify.com/videos/c/o/v/d00d0d17d8fd496ca98c9f0f02c5b8c2.mp4"
click at [101, 197] on div "Video link https://cdn.shopify.com/videos/c/o/v/d00d0d17d8fd496ca98c9f0f02c5b8c…" at bounding box center [135, 206] width 171 height 25
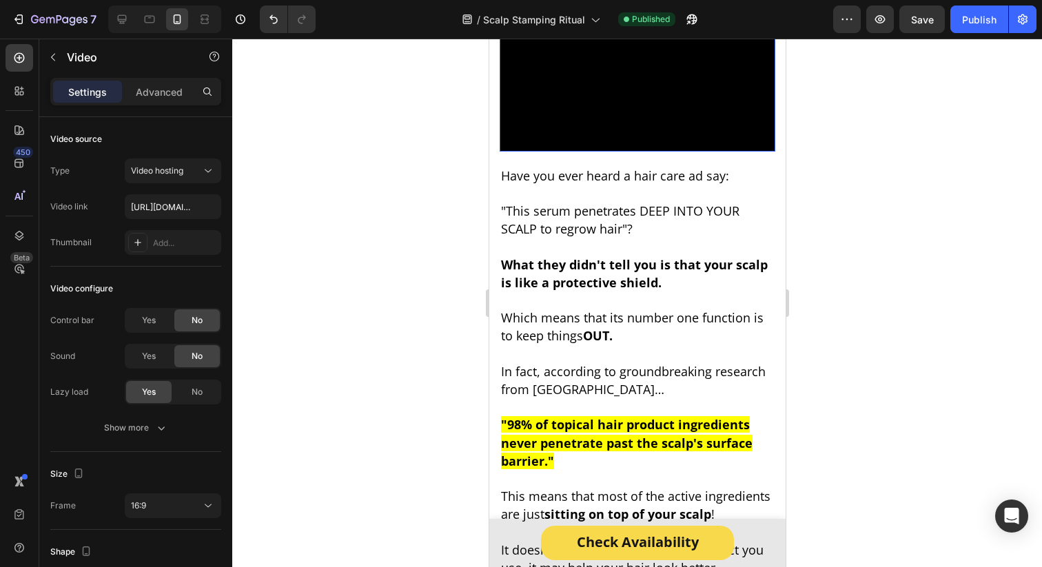
scroll to position [2032, 0]
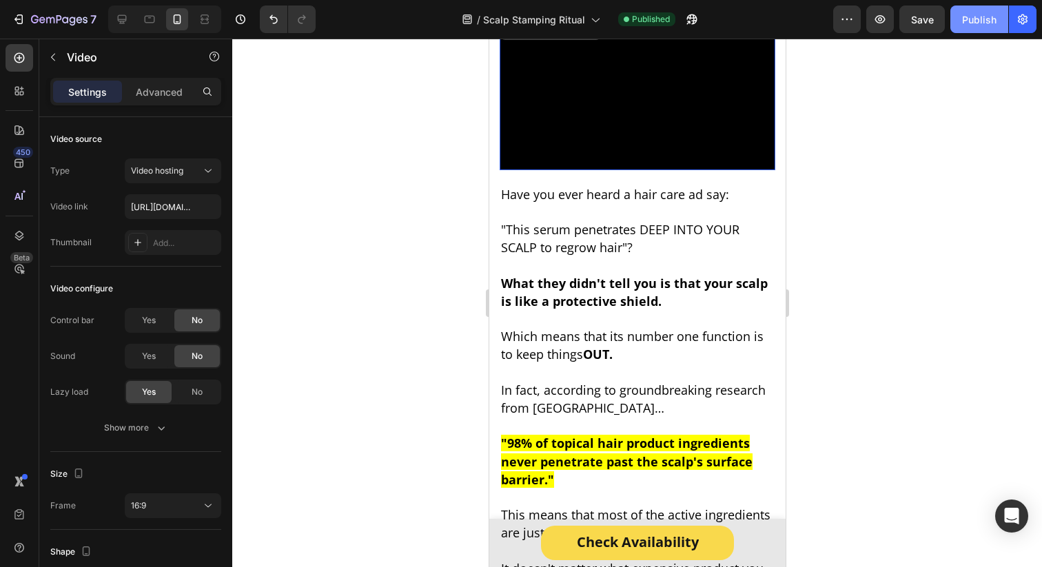
click at [977, 14] on div "Publish" at bounding box center [979, 19] width 34 height 14
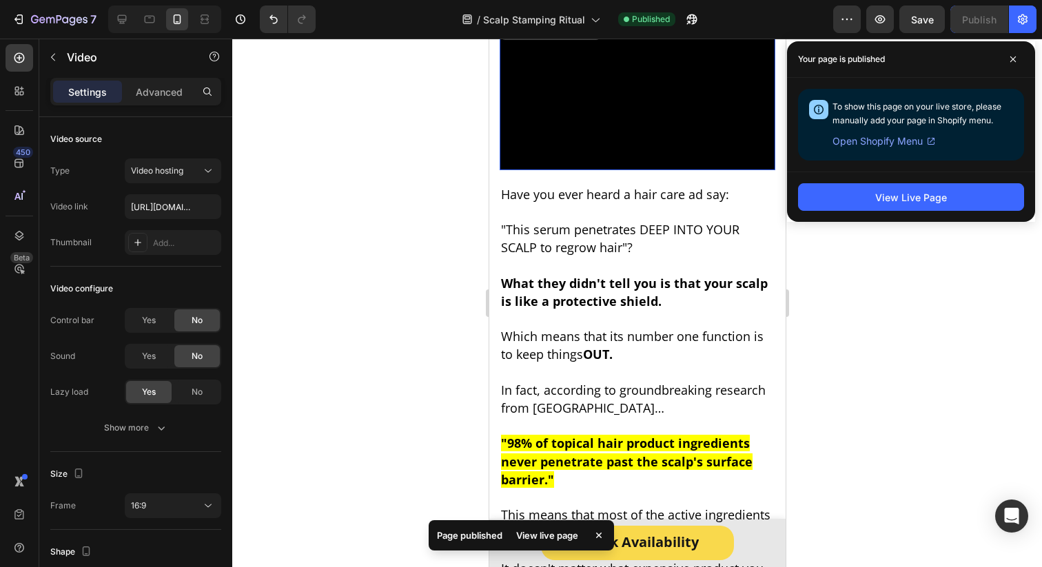
drag, startPoint x: 1022, startPoint y: 59, endPoint x: 908, endPoint y: 1, distance: 128.2
click at [1022, 59] on span at bounding box center [1013, 59] width 22 height 22
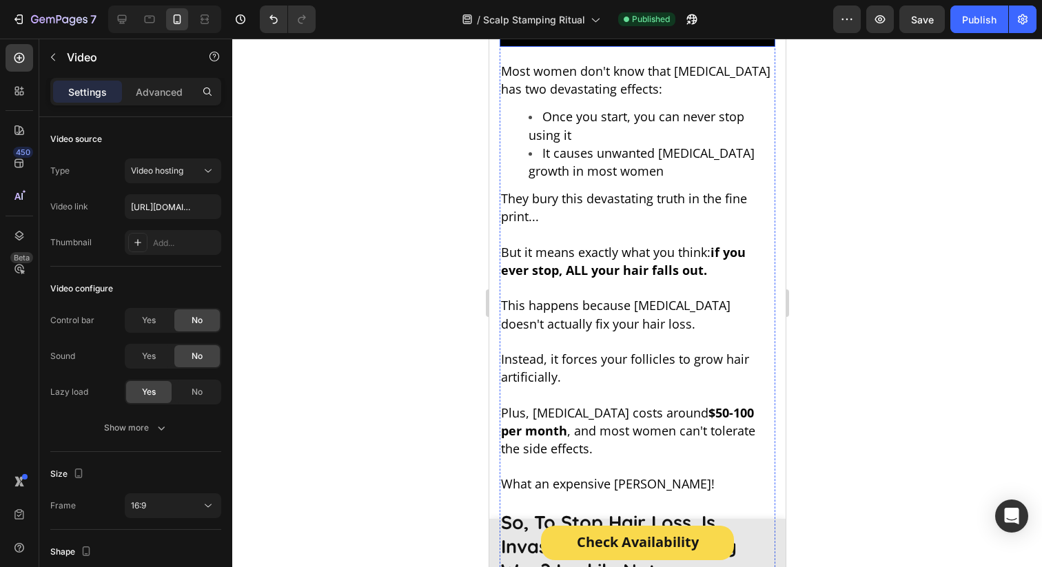
scroll to position [2994, 0]
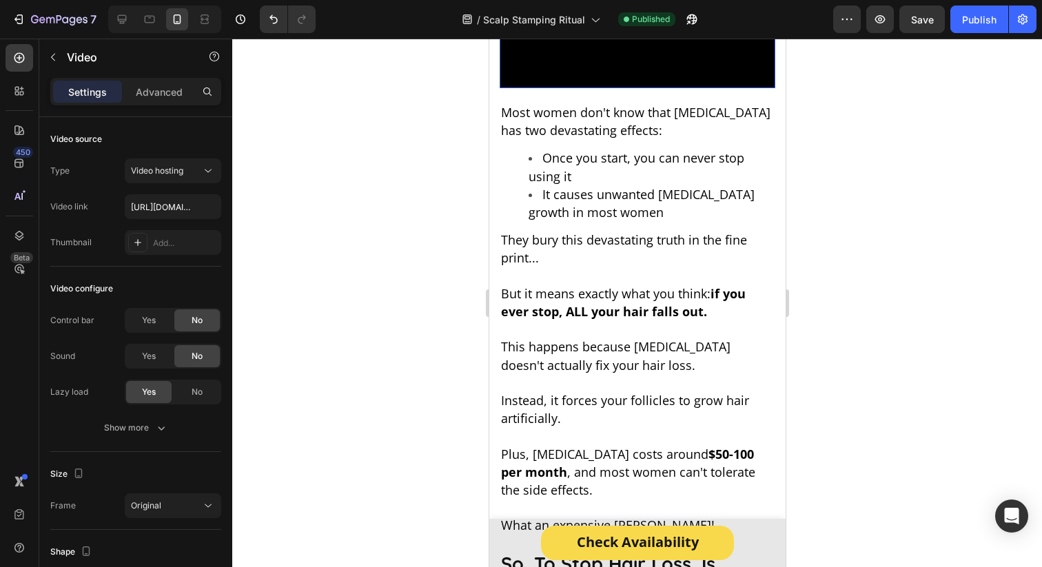
click at [609, 88] on video at bounding box center [637, 19] width 276 height 138
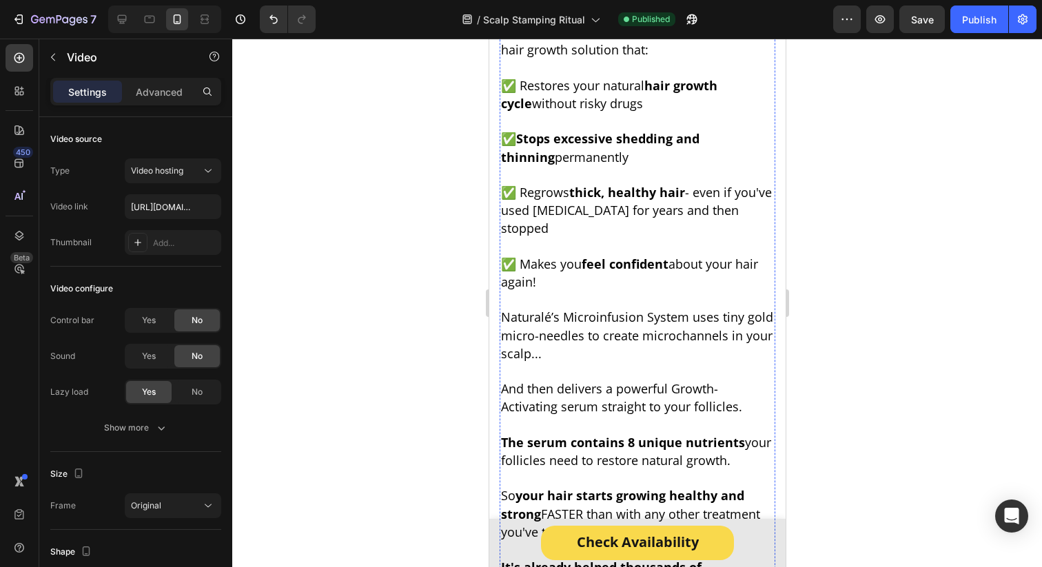
scroll to position [5076, 0]
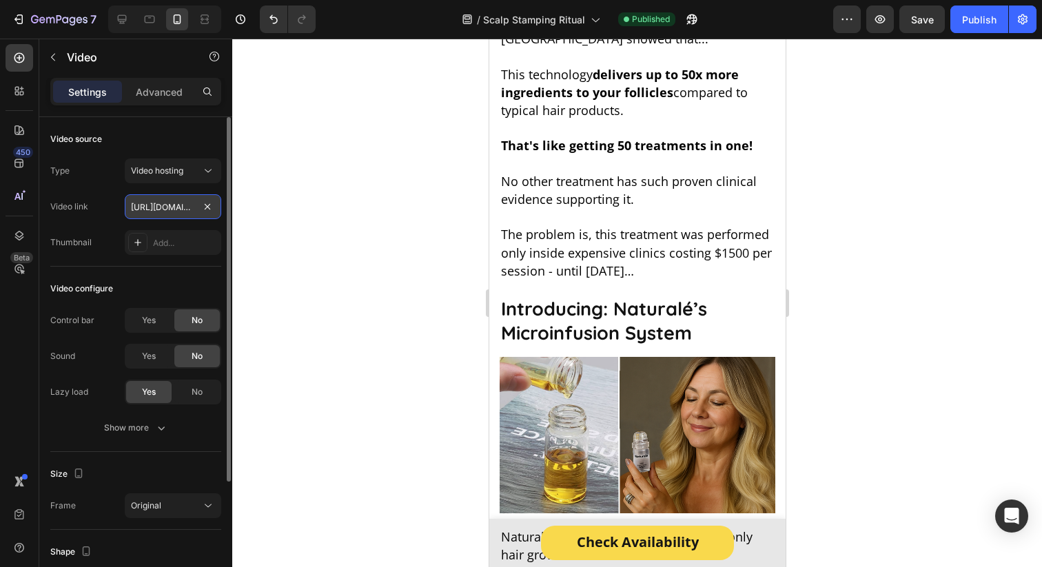
click at [163, 210] on input "https://cdn.shopify.com/videos/c/o/v/1f347050acb4475f819387fba5f30bca.mp4" at bounding box center [173, 206] width 96 height 25
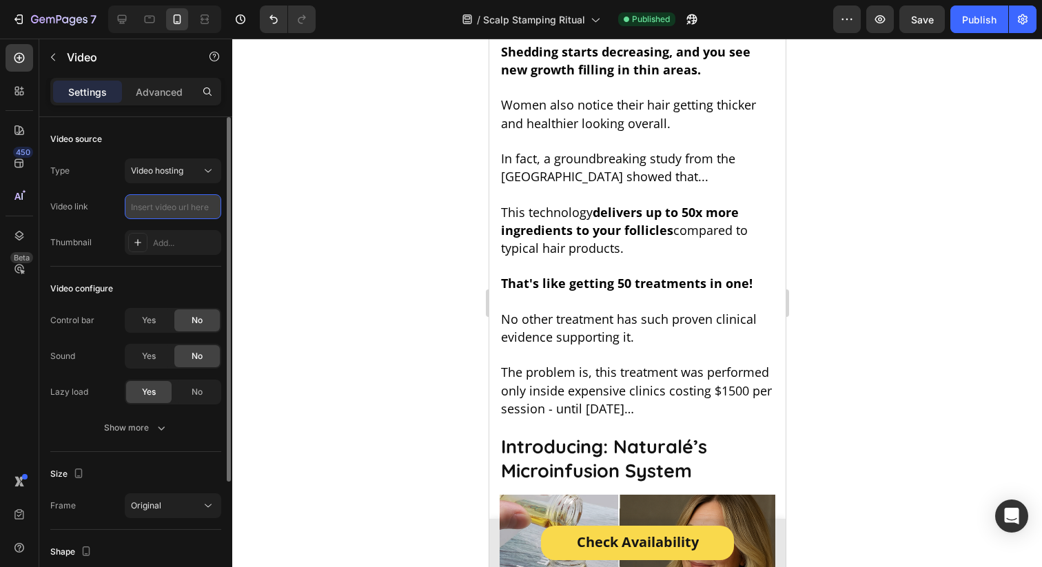
paste input "https://cdn.shopify.com/videos/c/o/v/ff3b2549cfbf4c0da5f8f0ed68c0c306.mp4"
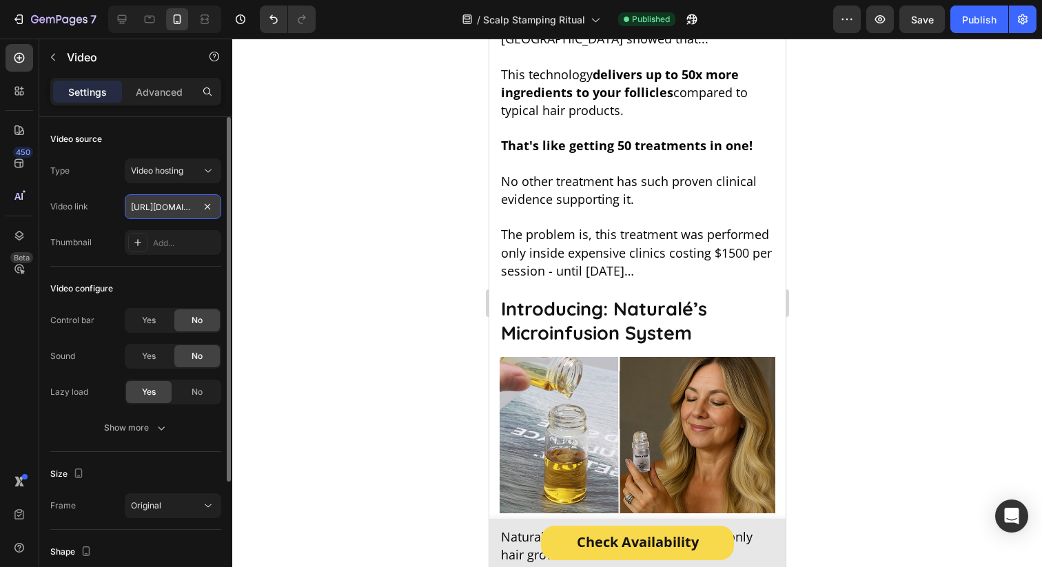
scroll to position [0, 254]
type input "https://cdn.shopify.com/videos/c/o/v/ff3b2549cfbf4c0da5f8f0ed68c0c306.mp4"
click at [120, 201] on div "Video link https://cdn.shopify.com/videos/c/o/v/ff3b2549cfbf4c0da5f8f0ed68c0c30…" at bounding box center [135, 206] width 171 height 25
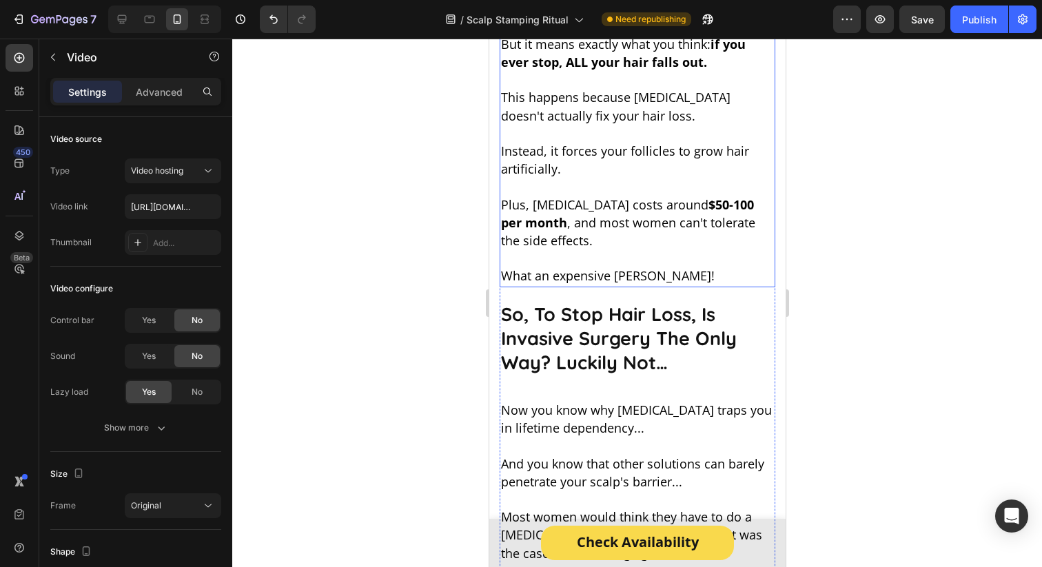
scroll to position [3072, 0]
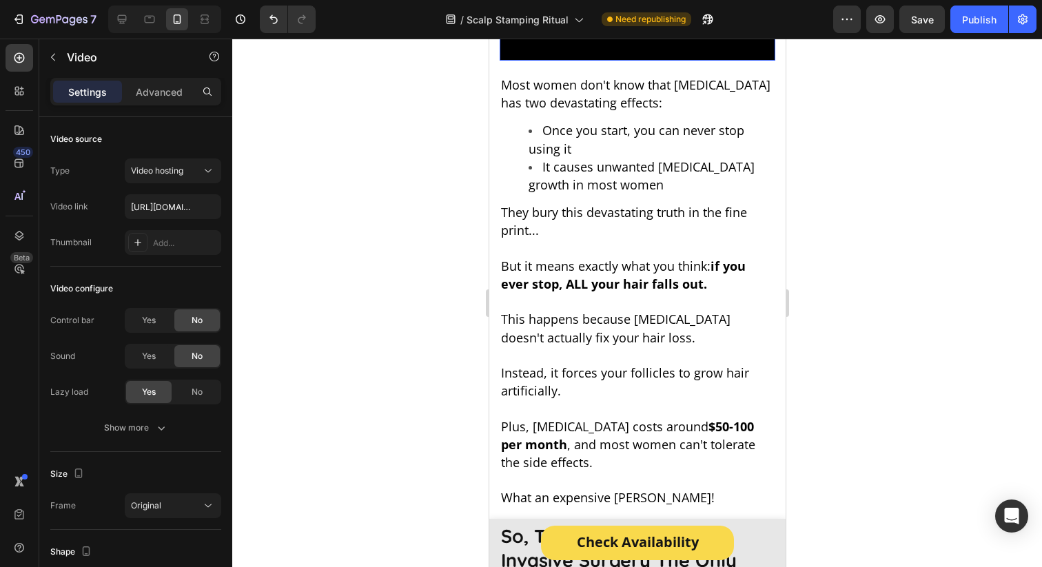
scroll to position [2988, 0]
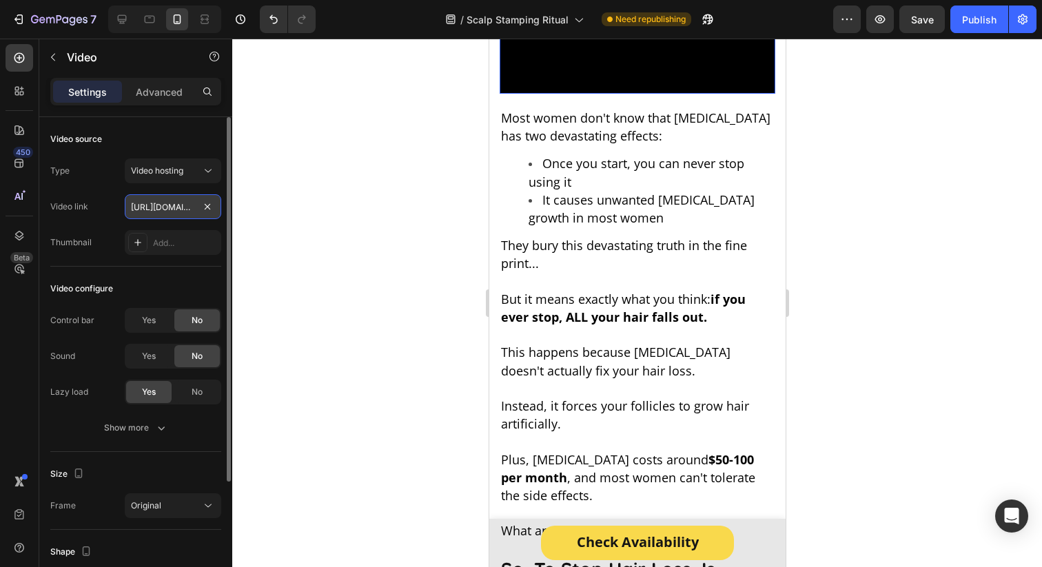
click at [161, 210] on input "https://cdn.shopify.com/videos/c/o/v/87b397c0a10148529dcce3e137c272c4.mp4" at bounding box center [173, 206] width 96 height 25
paste input "eeb230c2e0d24fdfa3be8b562167459d"
type input "https://cdn.shopify.com/videos/c/o/v/eeb230c2e0d24fdfa3be8b562167459d.mp4"
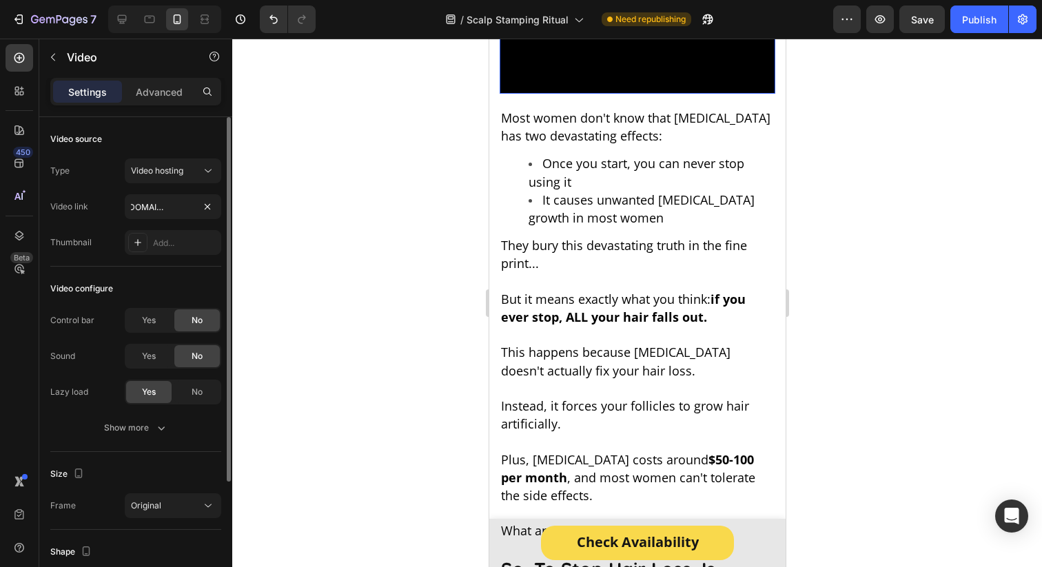
click at [119, 204] on div "Video link https://cdn.shopify.com/videos/c/o/v/eeb230c2e0d24fdfa3be8b562167459…" at bounding box center [135, 206] width 171 height 25
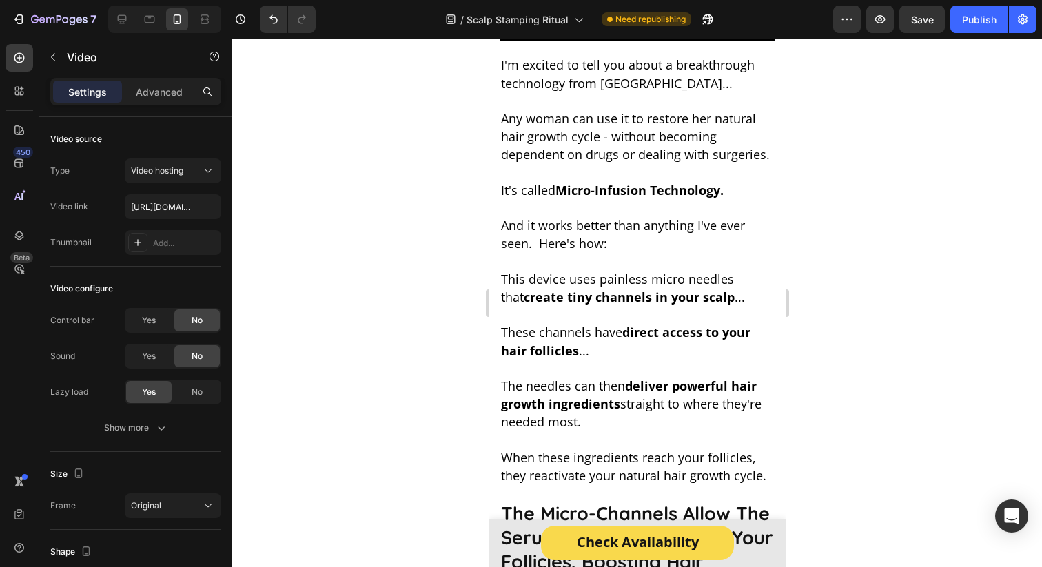
scroll to position [4351, 0]
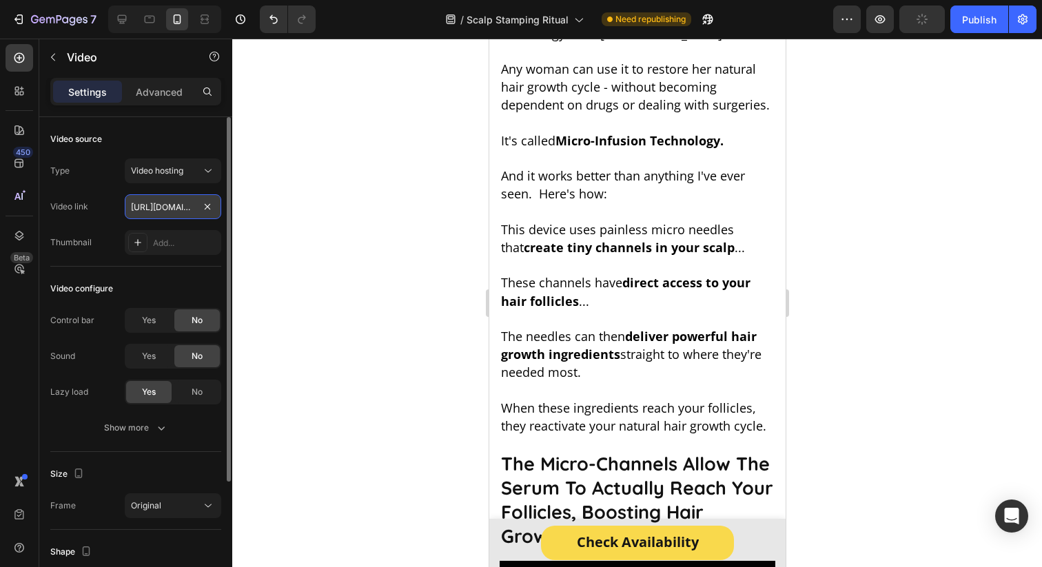
click at [159, 213] on input "https://cdn.shopify.com/videos/c/o/v/c2c5b45b72bb41329df803863237fc6e.mp4" at bounding box center [173, 206] width 96 height 25
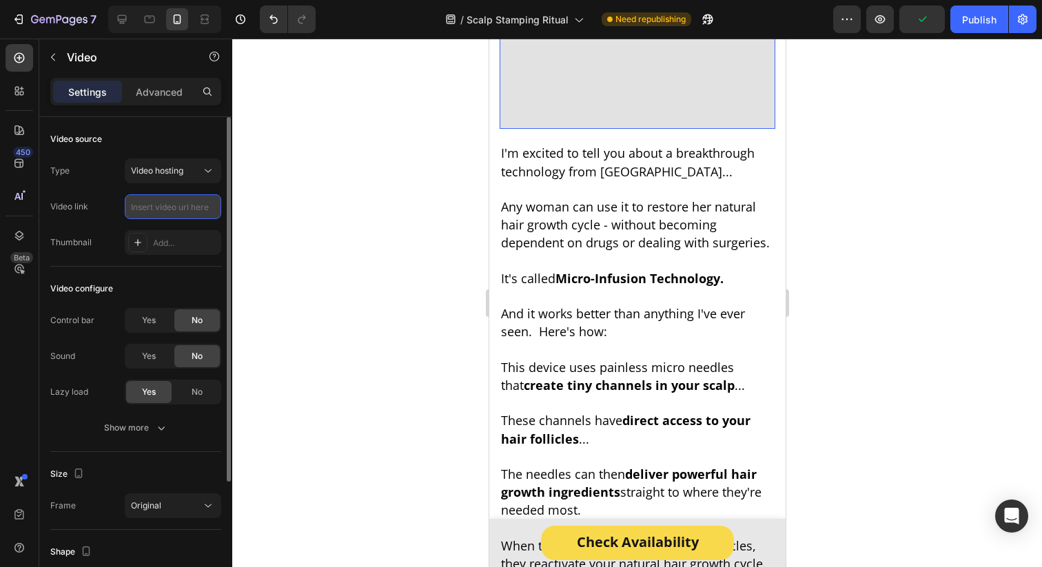
paste input "https://cdn.shopify.com/videos/c/o/v/d9fc9528dc5e4c09898db27dc004b95f.mp4"
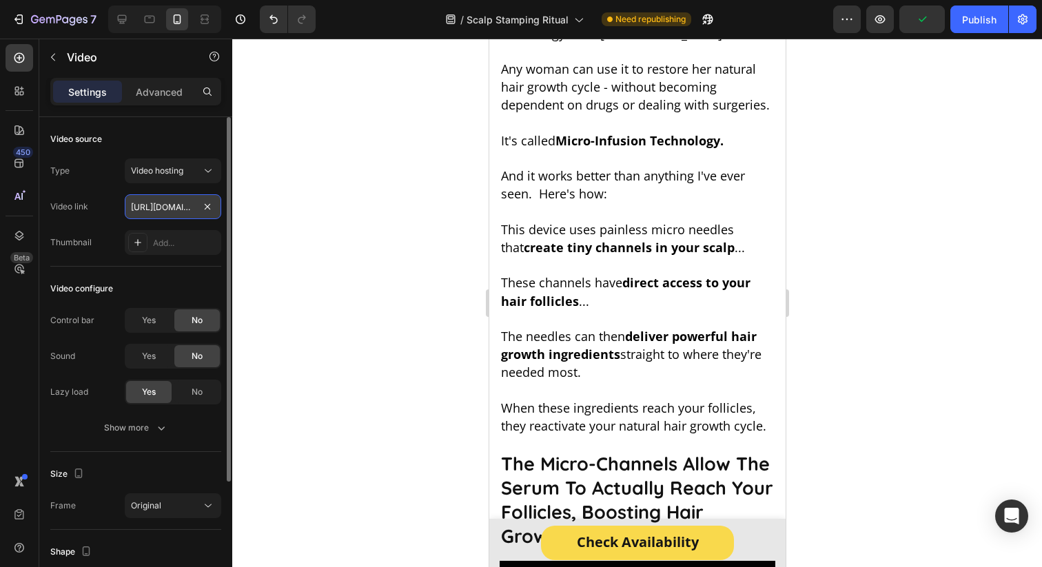
scroll to position [0, 261]
type input "https://cdn.shopify.com/videos/c/o/v/d9fc9528dc5e4c09898db27dc004b95f.mp4"
click at [121, 200] on div "Video link https://cdn.shopify.com/videos/c/o/v/d9fc9528dc5e4c09898db27dc004b95…" at bounding box center [135, 206] width 171 height 25
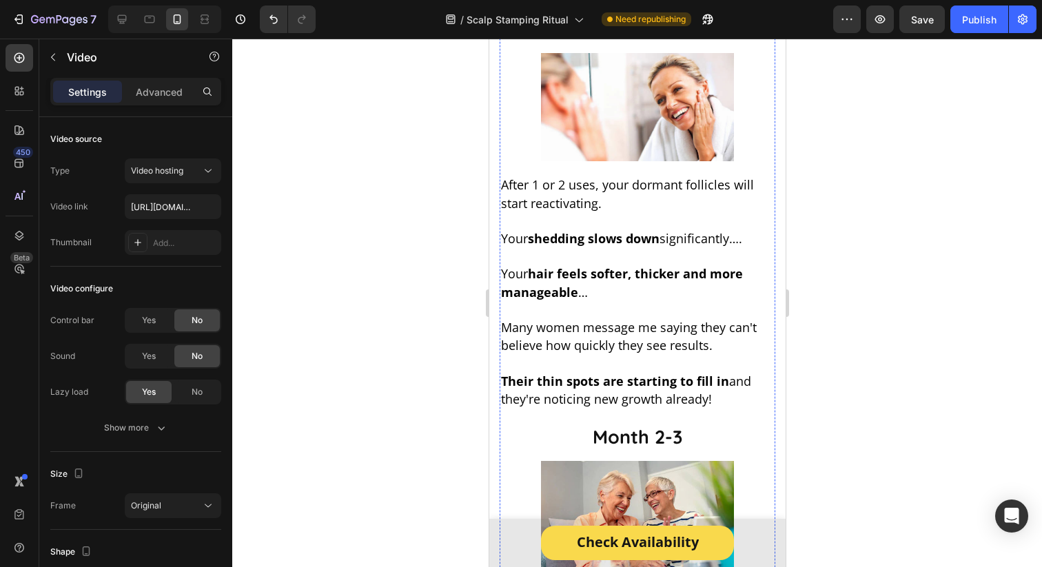
scroll to position [8360, 0]
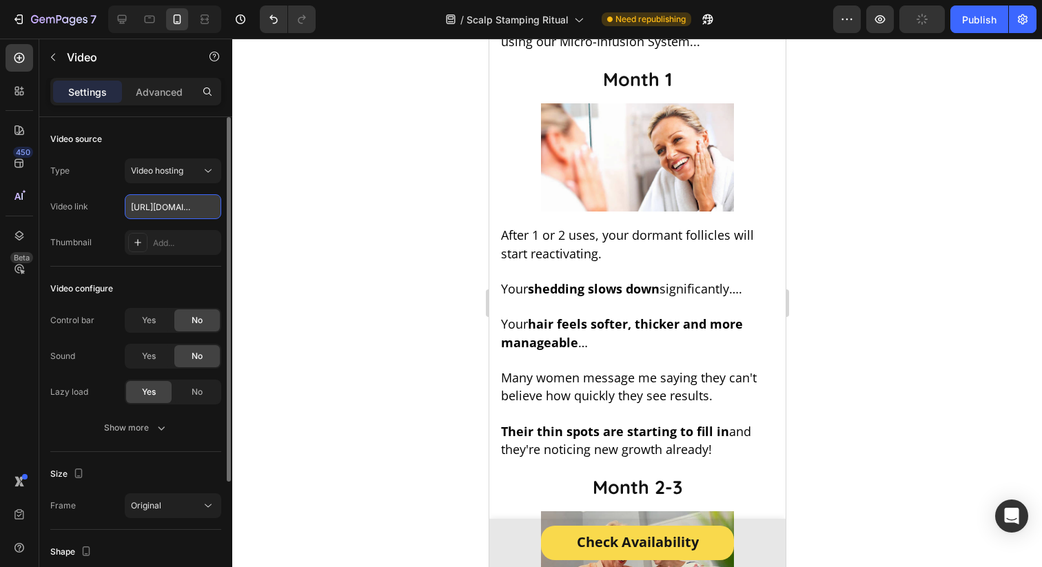
click at [165, 216] on input "https://cdn.shopify.com/videos/c/o/v/b9755ae1eaf041acb7861d120fd046ee.mp4" at bounding box center [173, 206] width 96 height 25
paste input "abae269411a347a1910347b16b6fafd9"
type input "https://cdn.shopify.com/videos/c/o/v/abae269411a347a1910347b16b6fafd9.mp4"
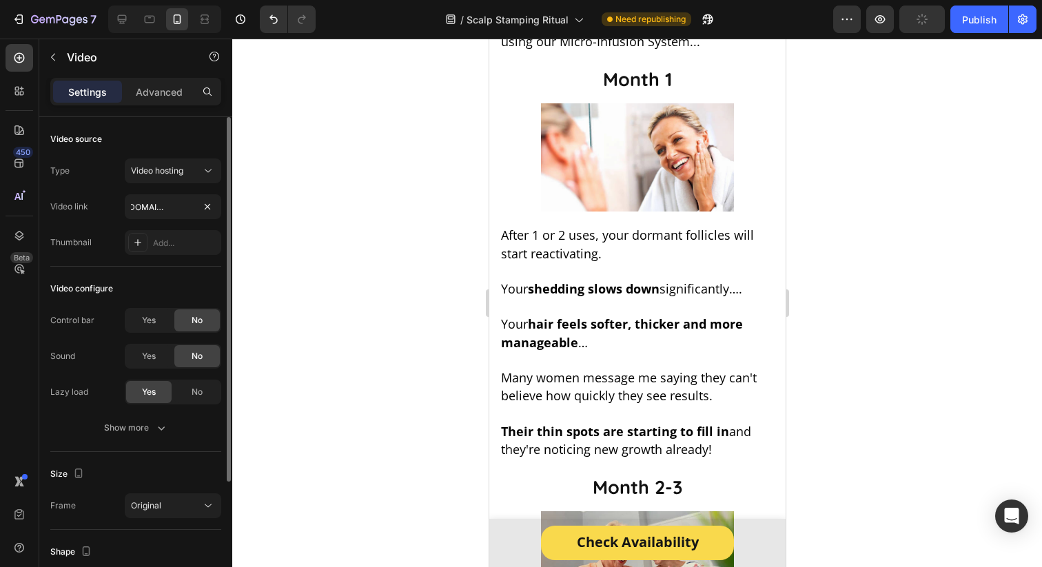
click at [110, 197] on div "Video link https://cdn.shopify.com/videos/c/o/v/abae269411a347a1910347b16b6fafd…" at bounding box center [135, 206] width 171 height 25
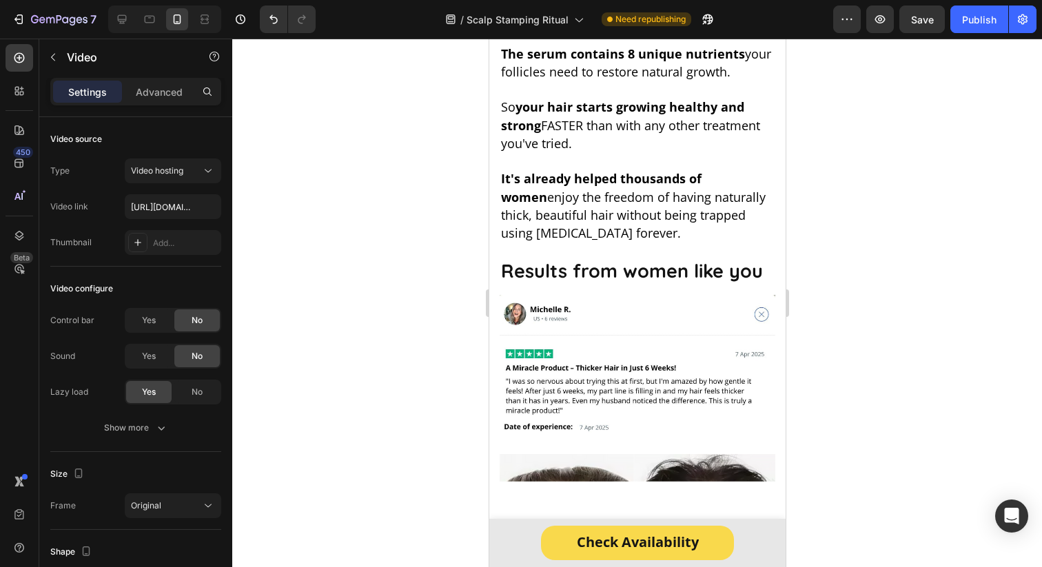
scroll to position [6040, 0]
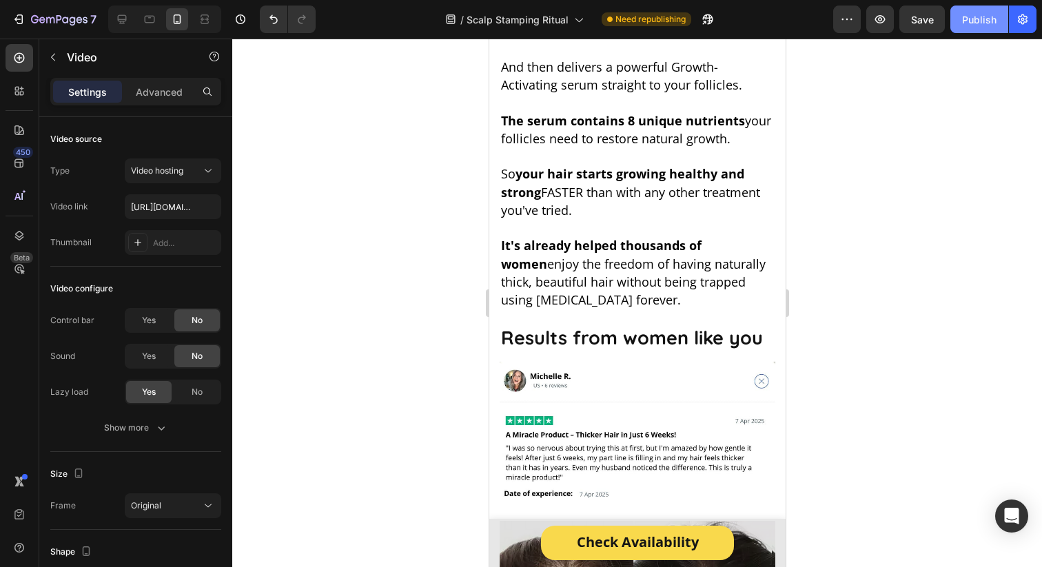
click at [972, 14] on div "Publish" at bounding box center [979, 19] width 34 height 14
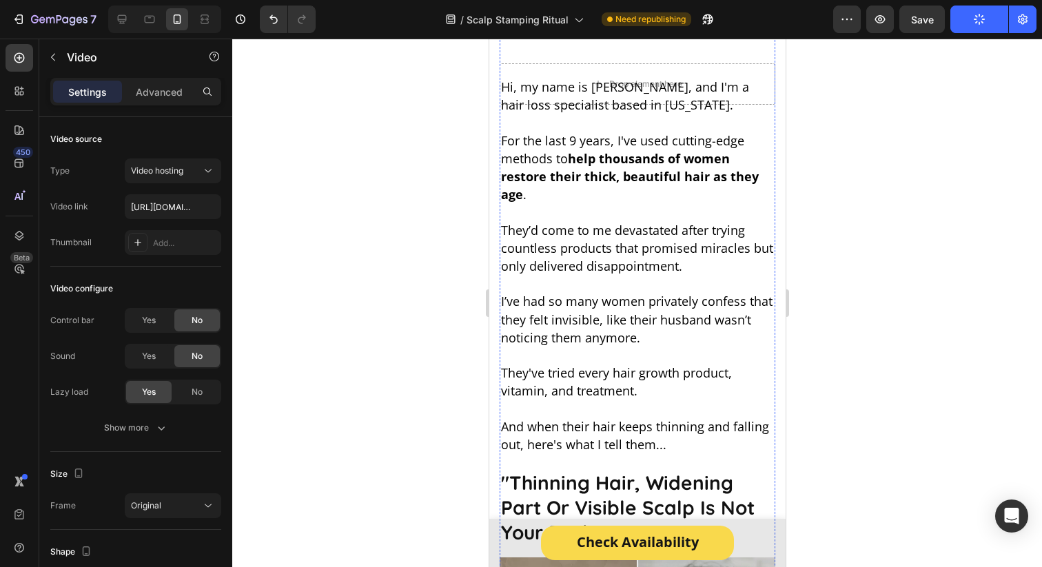
scroll to position [0, 0]
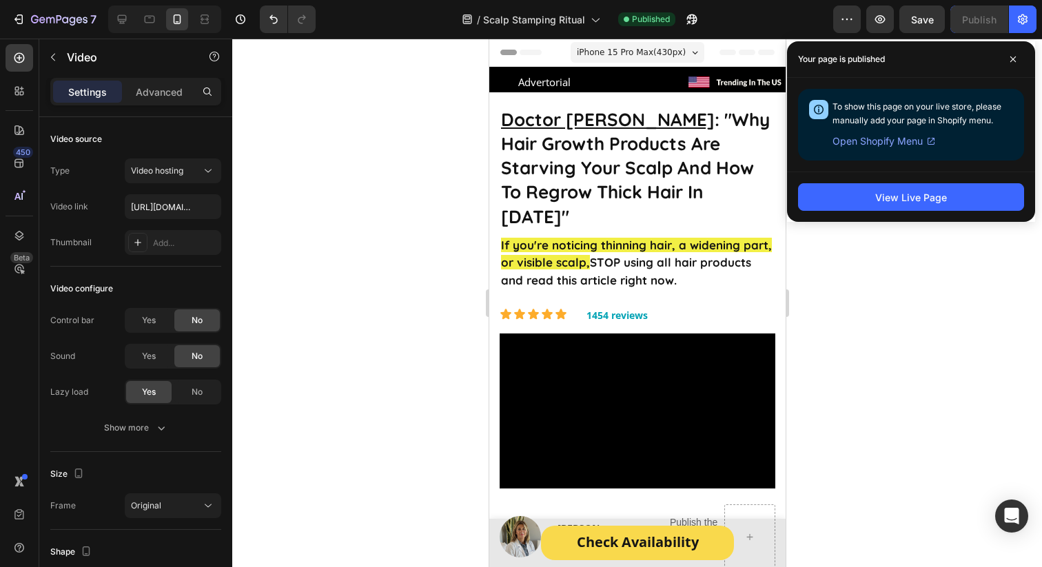
click at [1009, 70] on div "Your page is published" at bounding box center [911, 59] width 248 height 37
click at [1012, 57] on icon at bounding box center [1013, 59] width 7 height 7
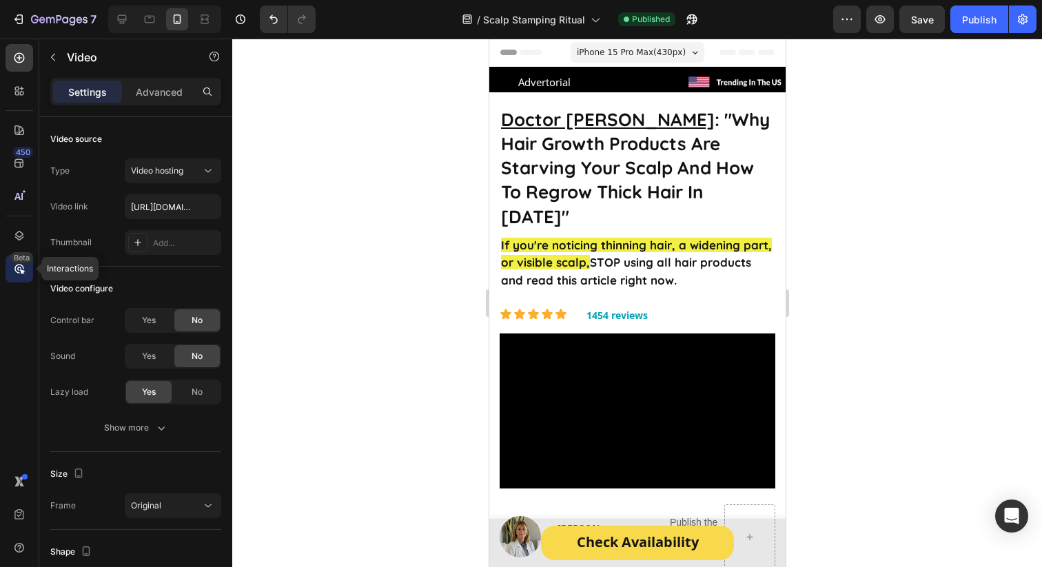
click at [17, 263] on div "Beta" at bounding box center [21, 257] width 23 height 11
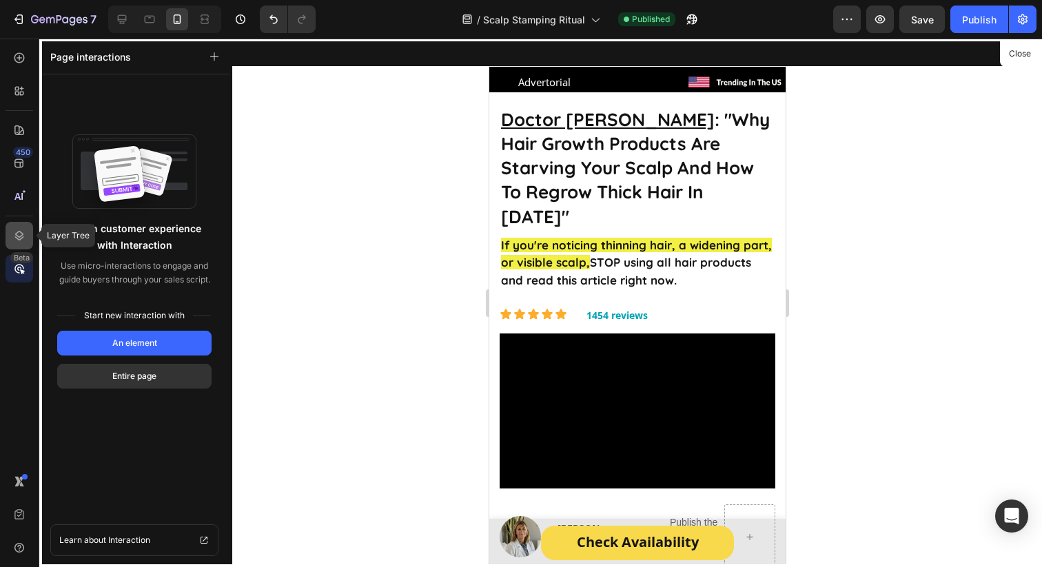
click at [14, 235] on icon at bounding box center [19, 236] width 14 height 14
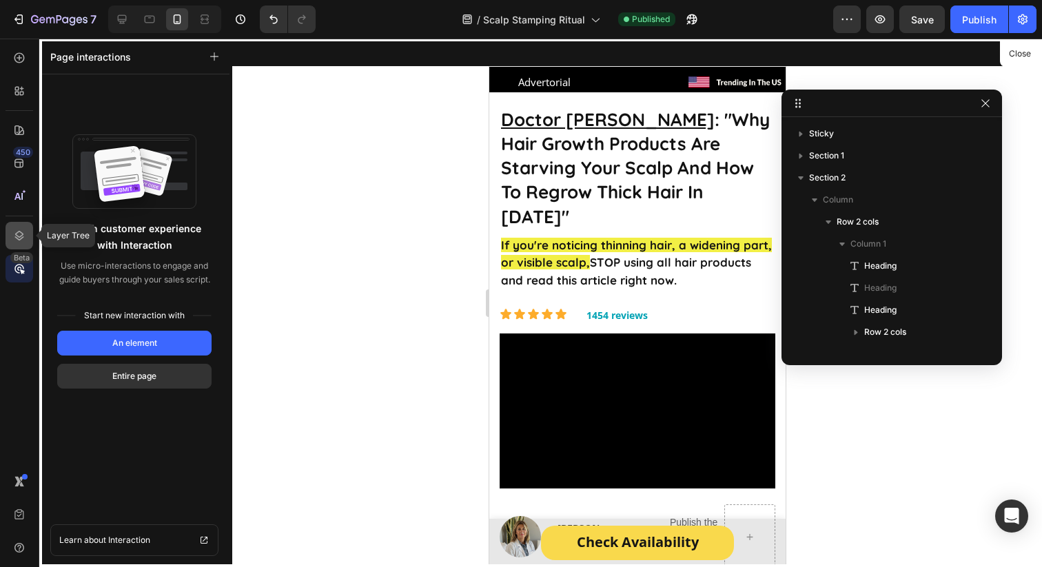
scroll to position [1253, 0]
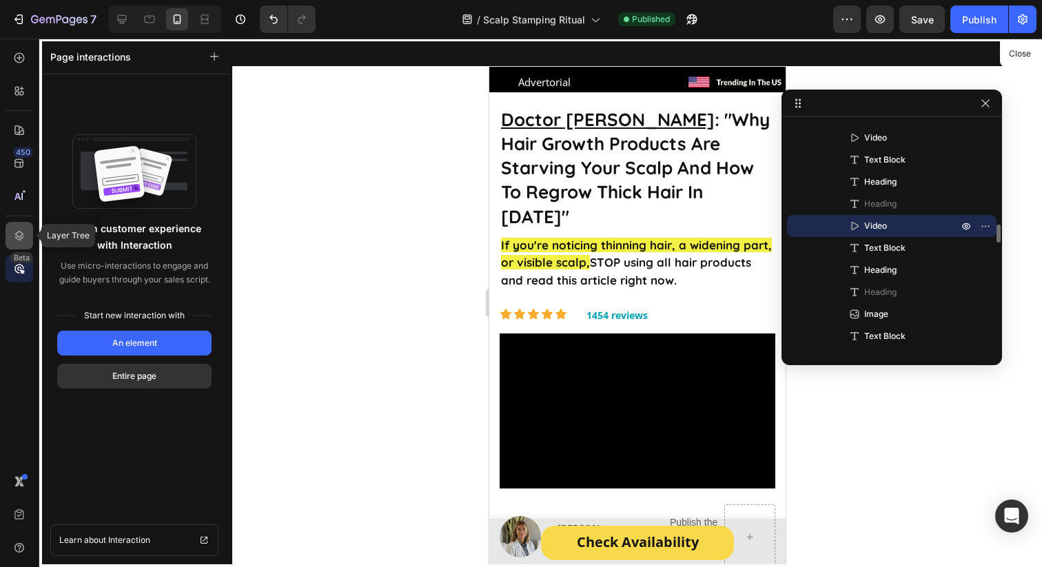
click at [14, 235] on icon at bounding box center [19, 236] width 14 height 14
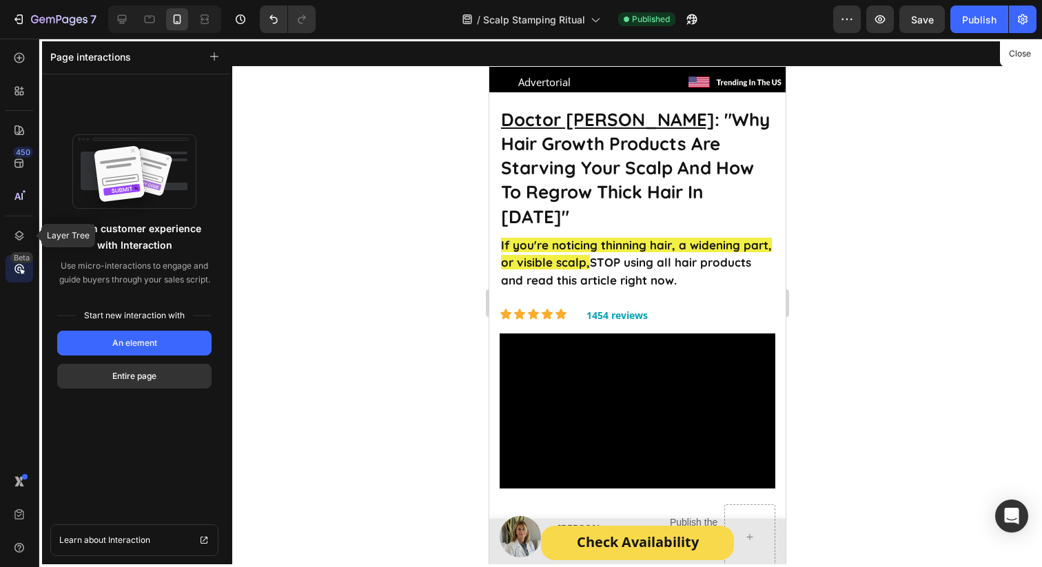
click at [13, 221] on div "450 Layer Tree Beta" at bounding box center [20, 256] width 28 height 424
click at [15, 202] on icon at bounding box center [19, 197] width 14 height 14
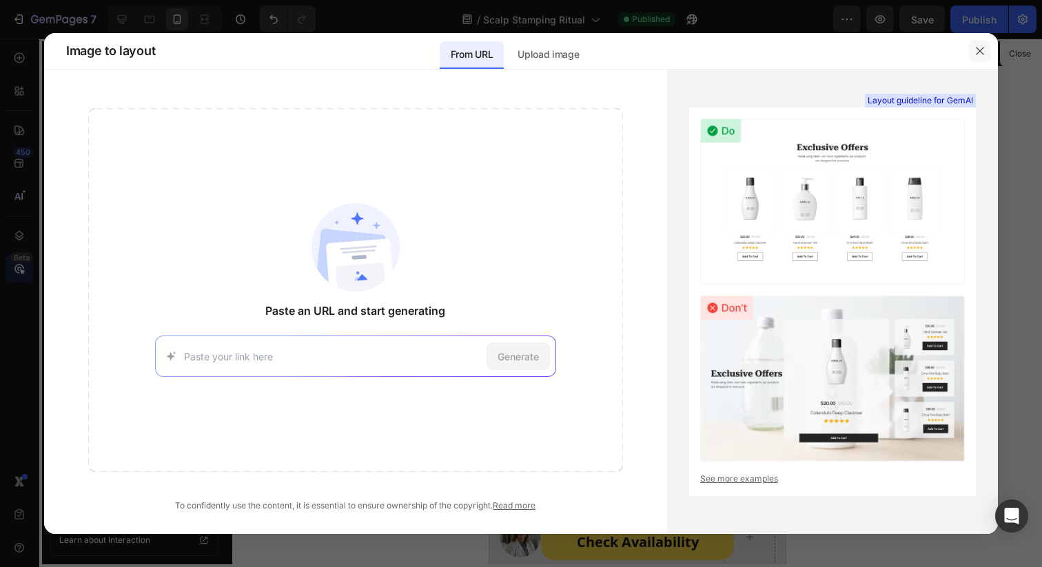
drag, startPoint x: 977, startPoint y: 49, endPoint x: 59, endPoint y: 159, distance: 923.8
click at [977, 49] on icon "button" at bounding box center [979, 50] width 11 height 11
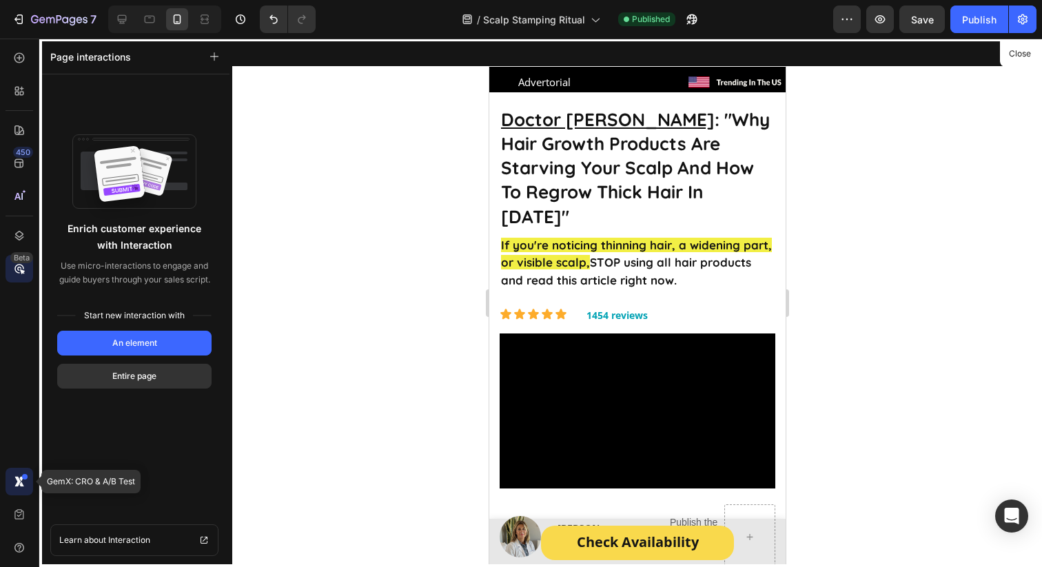
click at [17, 483] on icon at bounding box center [17, 481] width 6 height 10
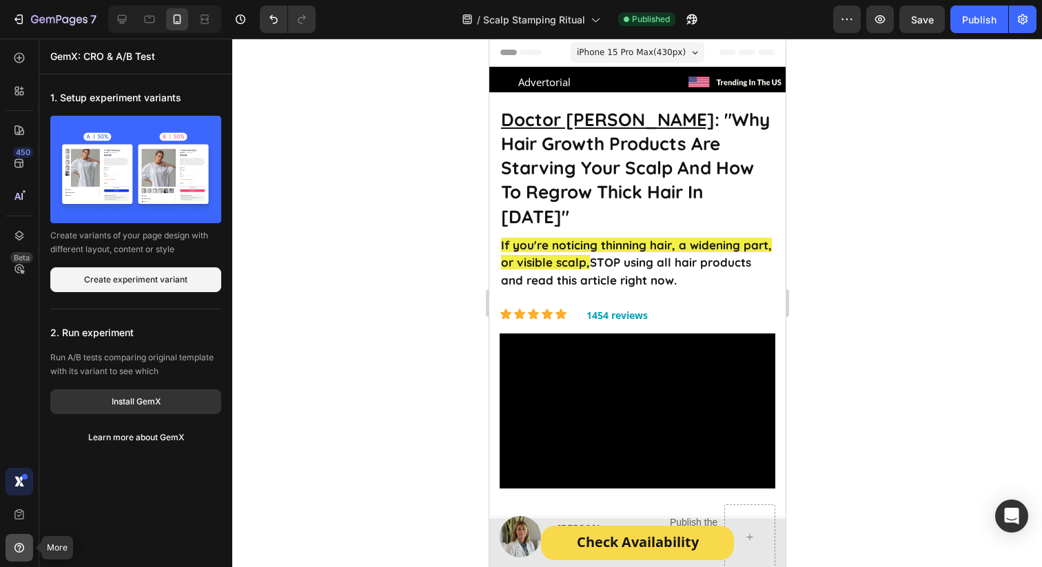
click at [21, 553] on icon at bounding box center [19, 548] width 14 height 14
click at [0, 396] on div "450 Beta" at bounding box center [19, 303] width 39 height 529
click at [16, 83] on div at bounding box center [20, 91] width 28 height 28
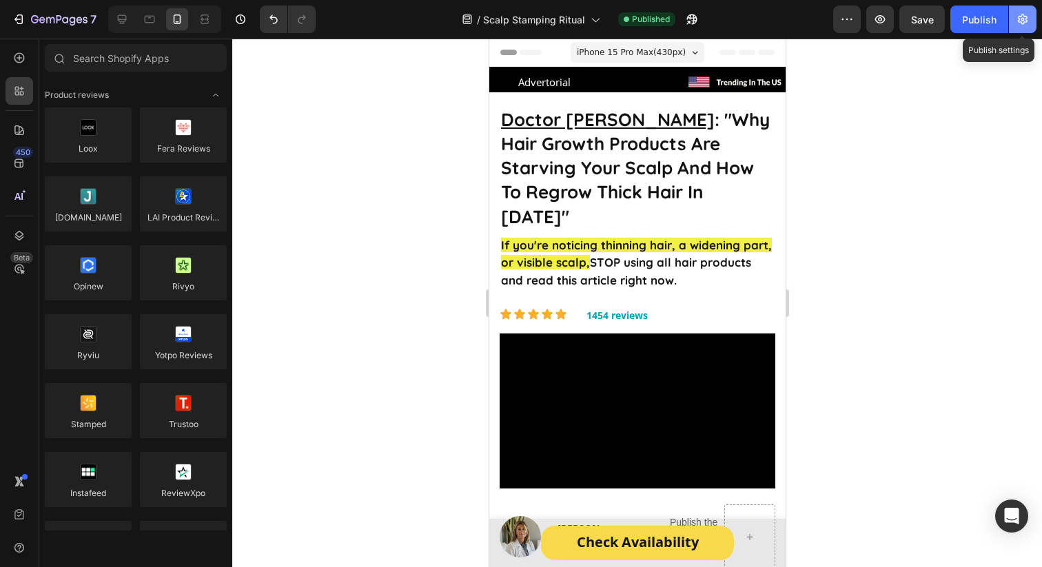
click at [1030, 21] on button "button" at bounding box center [1023, 20] width 28 height 28
click at [1022, 21] on icon "button" at bounding box center [1023, 19] width 14 height 14
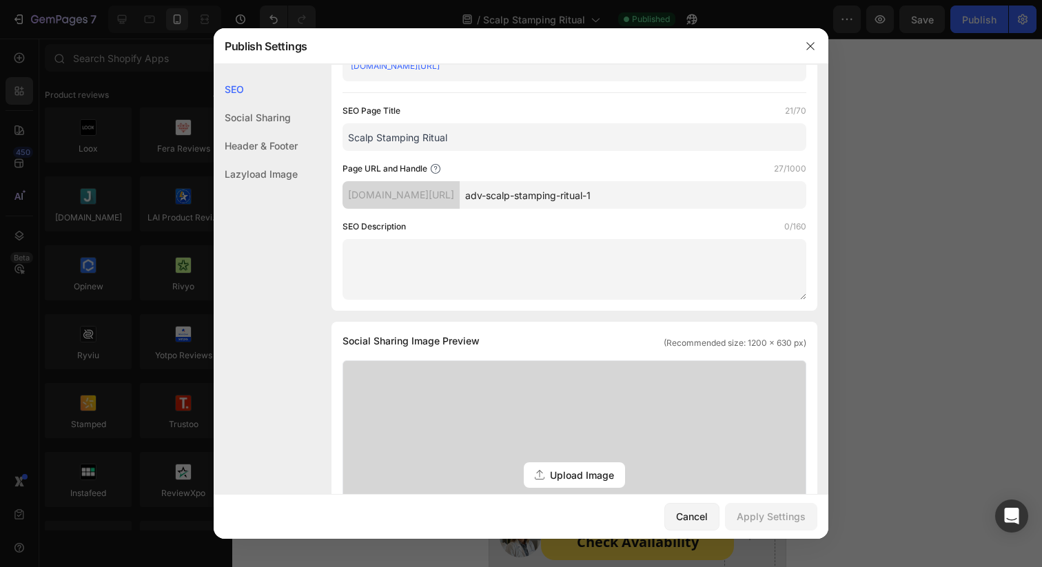
scroll to position [0, 0]
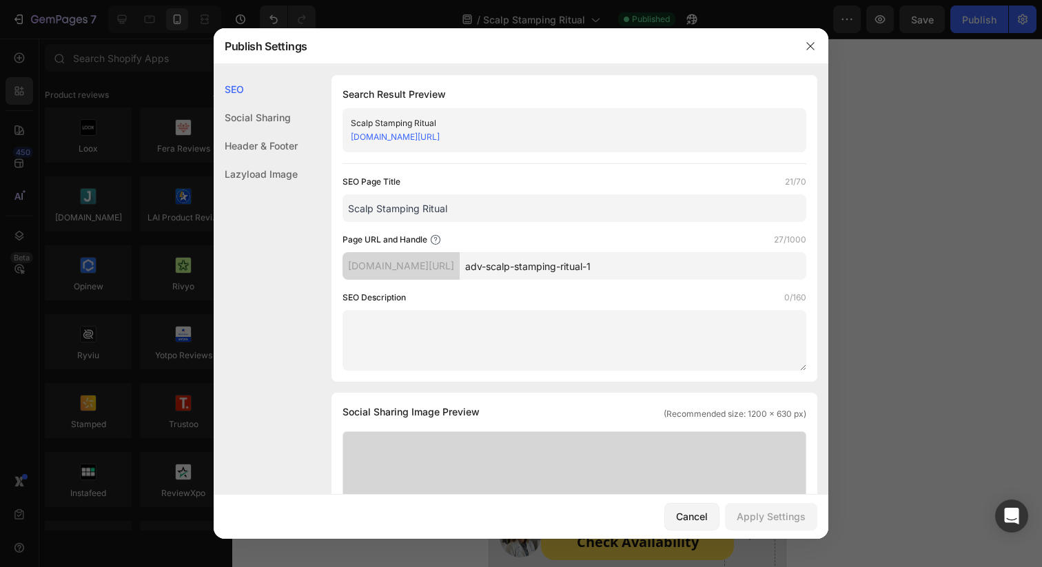
click at [265, 160] on div "Header & Footer" at bounding box center [256, 174] width 84 height 28
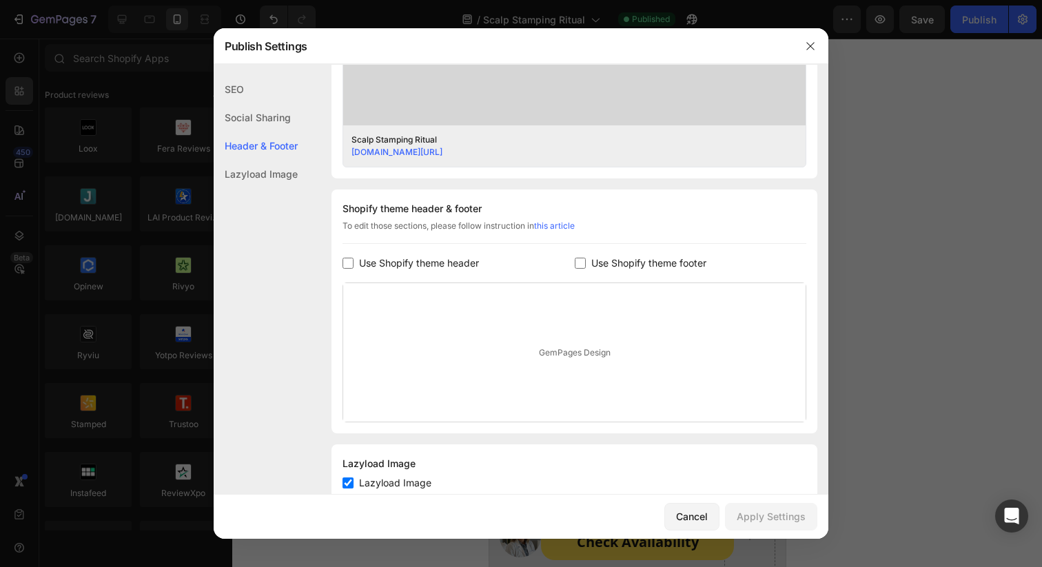
click at [287, 132] on div "Social Sharing" at bounding box center [256, 146] width 84 height 28
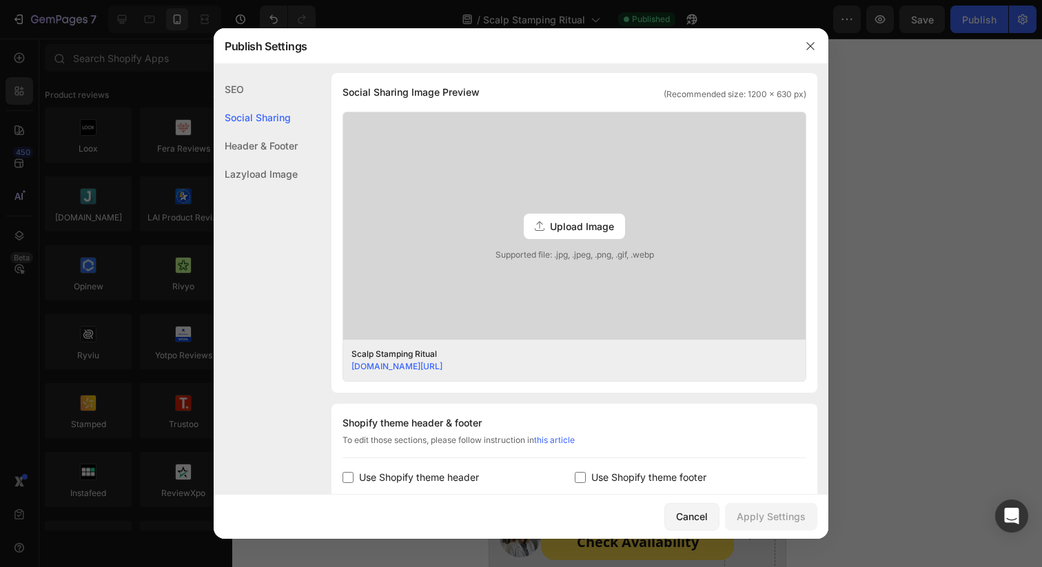
scroll to position [315, 0]
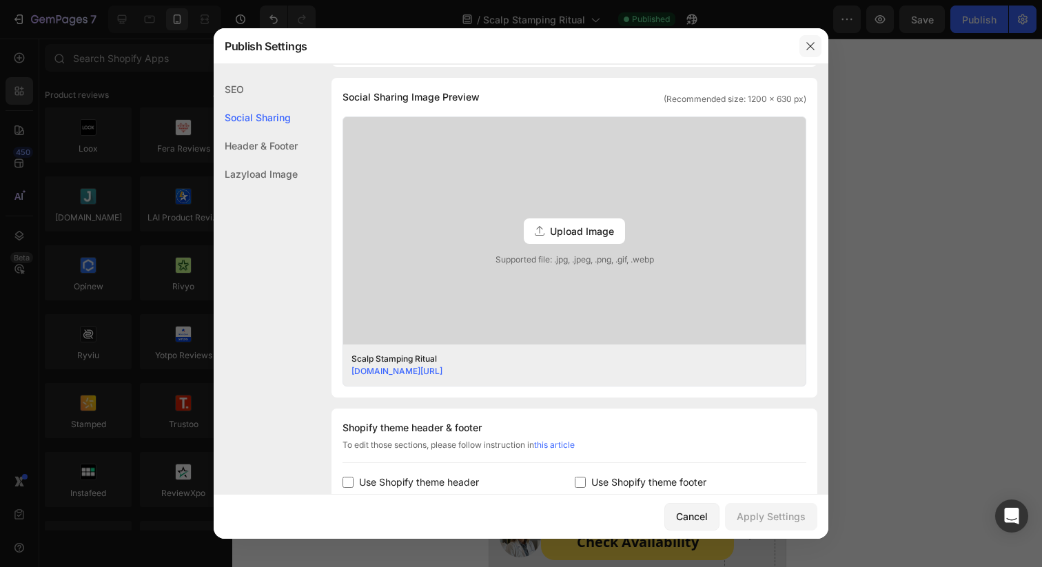
click at [805, 42] on icon "button" at bounding box center [810, 46] width 11 height 11
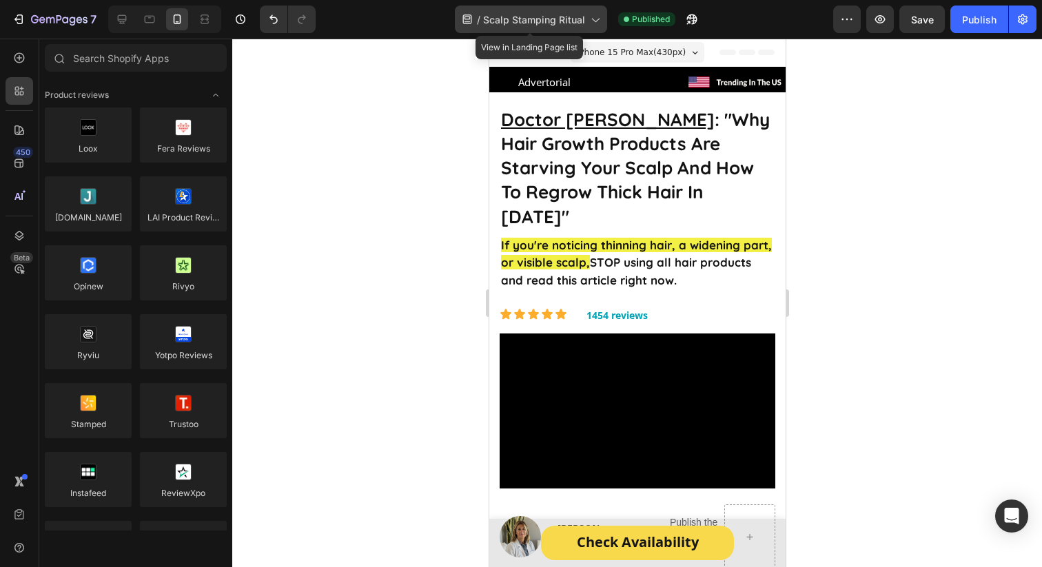
click at [469, 21] on icon at bounding box center [467, 19] width 14 height 14
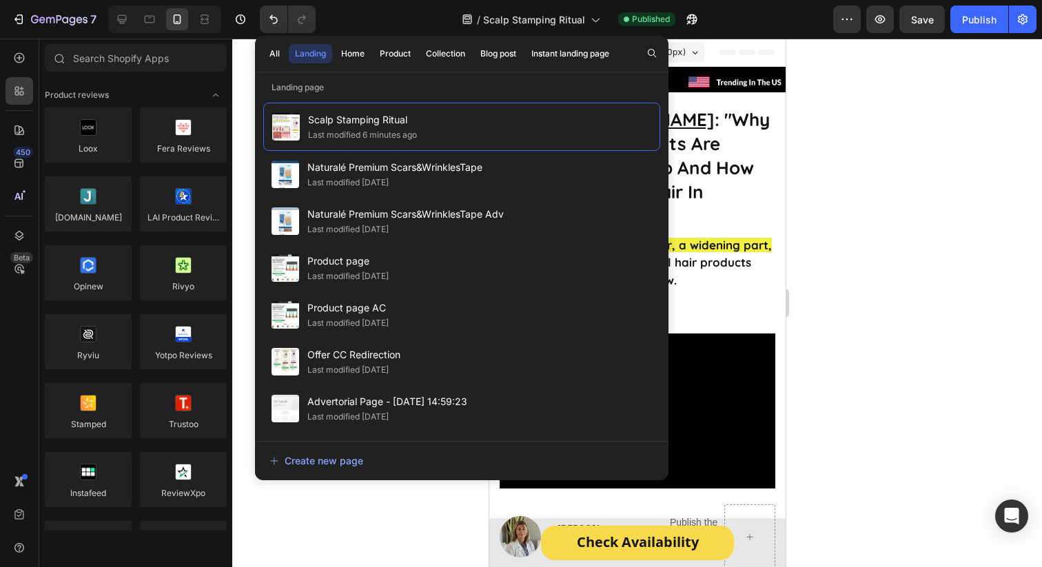
click at [410, 19] on div "/ Scalp Stamping Ritual Published" at bounding box center [580, 20] width 507 height 28
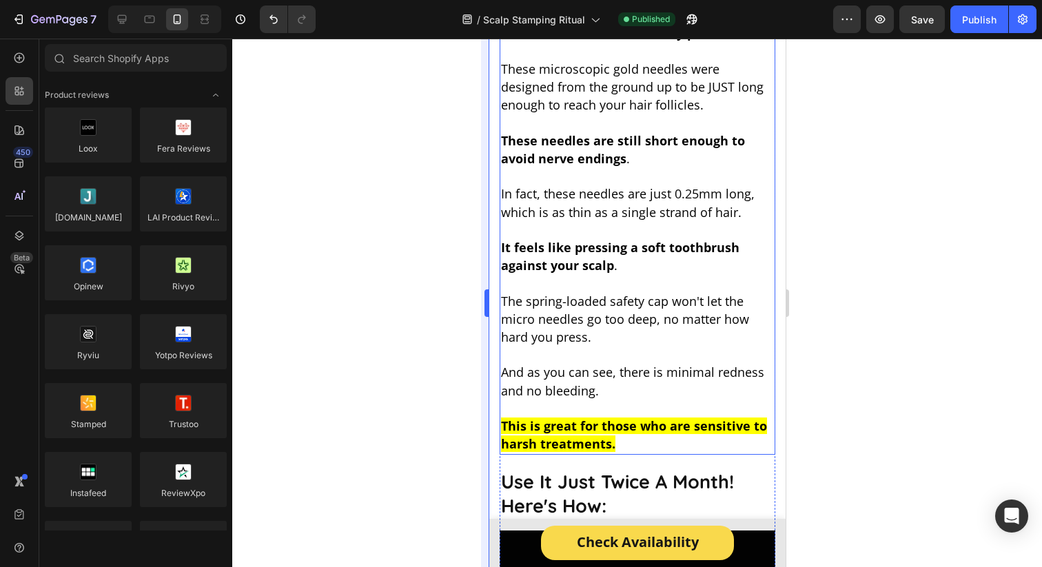
scroll to position [7641, 0]
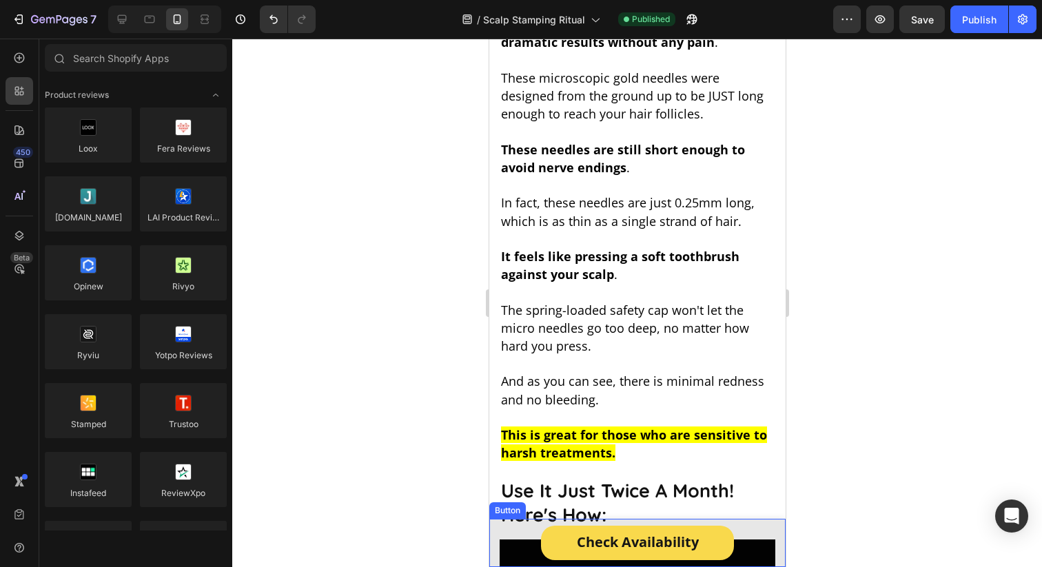
click at [522, 540] on div "Check Availability Button" at bounding box center [637, 543] width 296 height 48
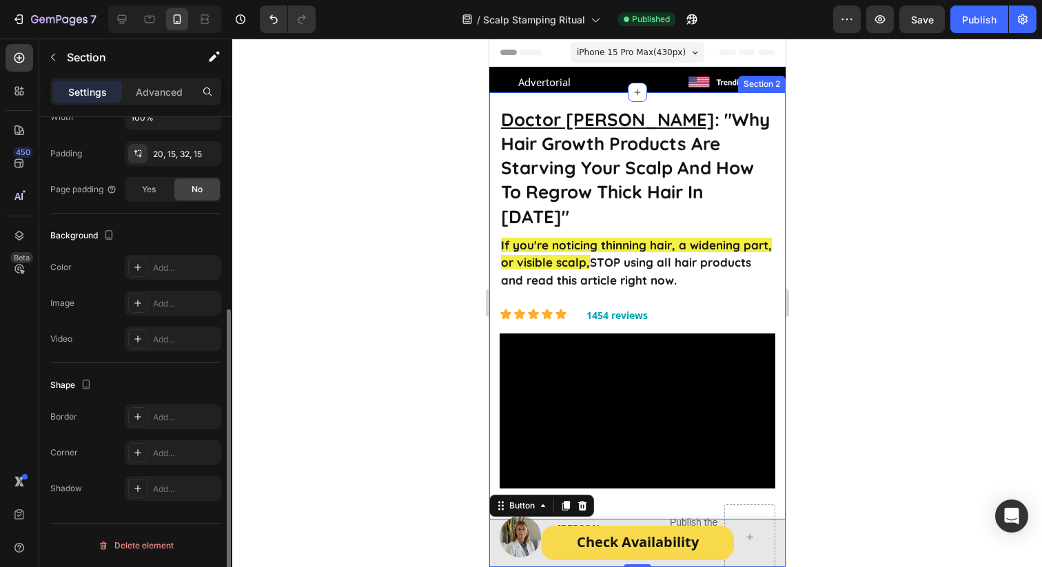
scroll to position [0, 0]
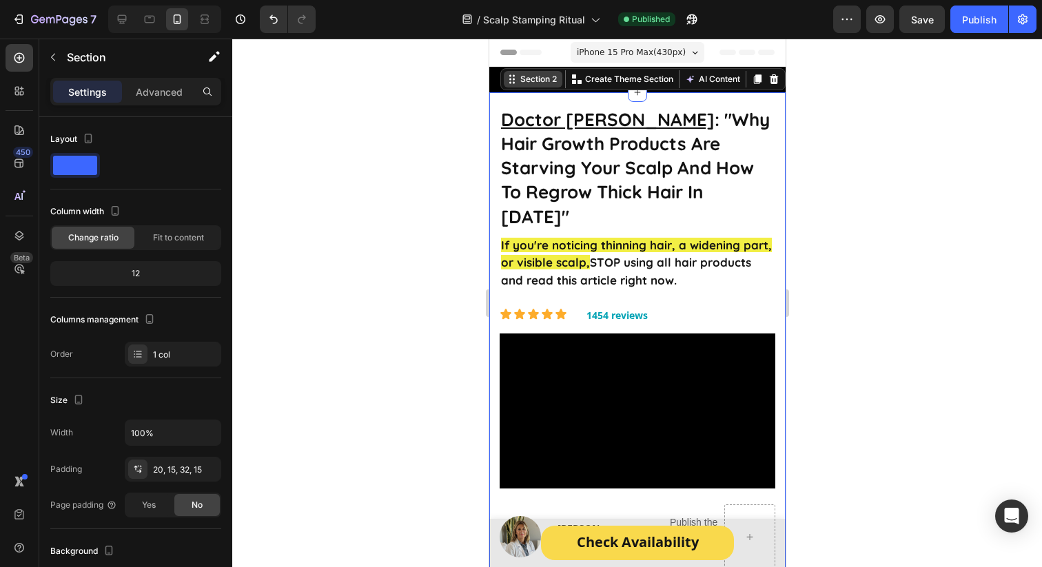
click at [540, 80] on div "Section 2" at bounding box center [538, 79] width 42 height 12
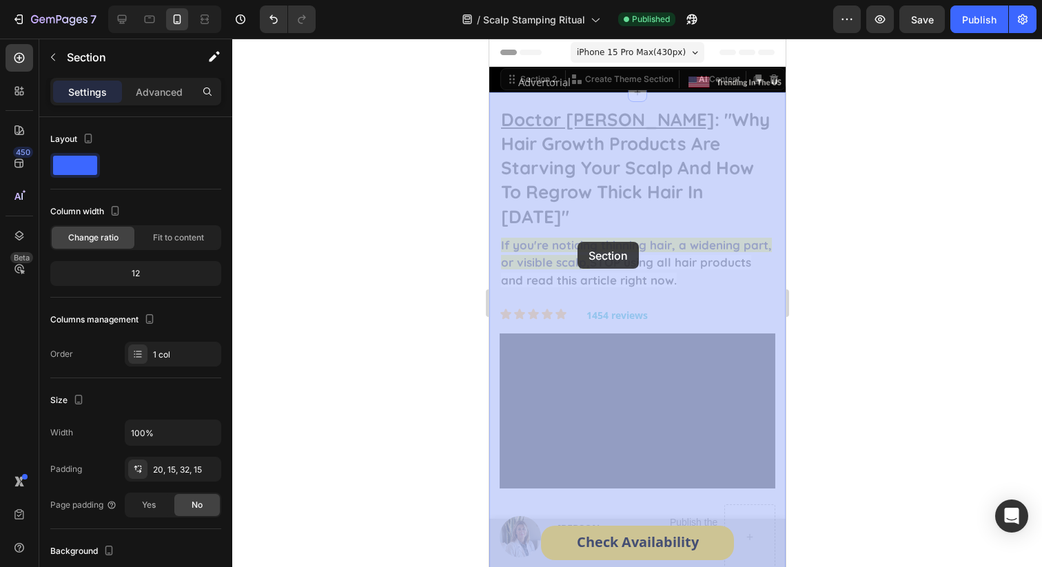
drag, startPoint x: 540, startPoint y: 80, endPoint x: 577, endPoint y: 242, distance: 166.2
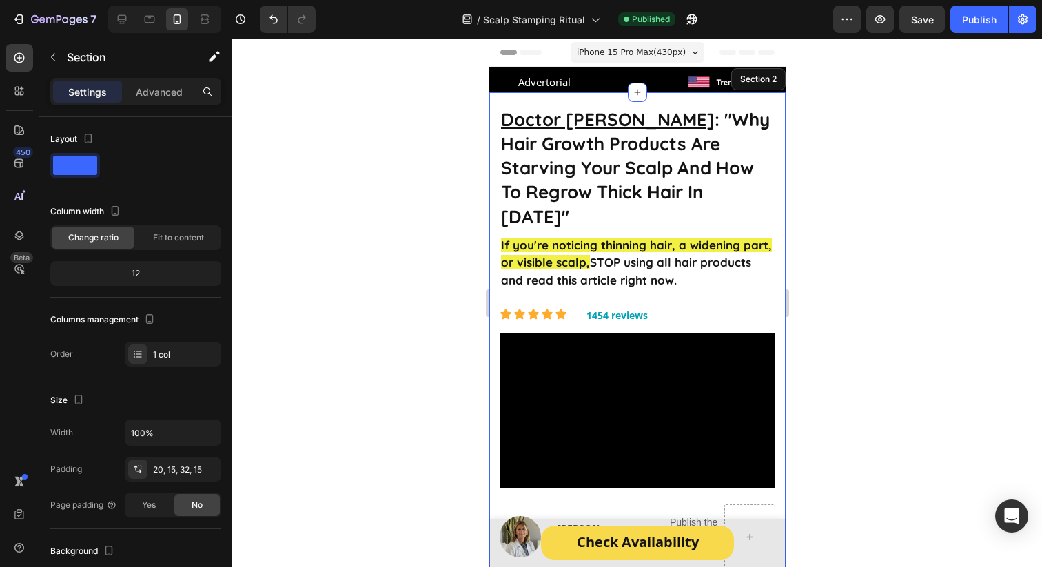
click at [765, 80] on div "Section 2" at bounding box center [758, 79] width 42 height 12
click at [25, 229] on icon at bounding box center [19, 236] width 14 height 14
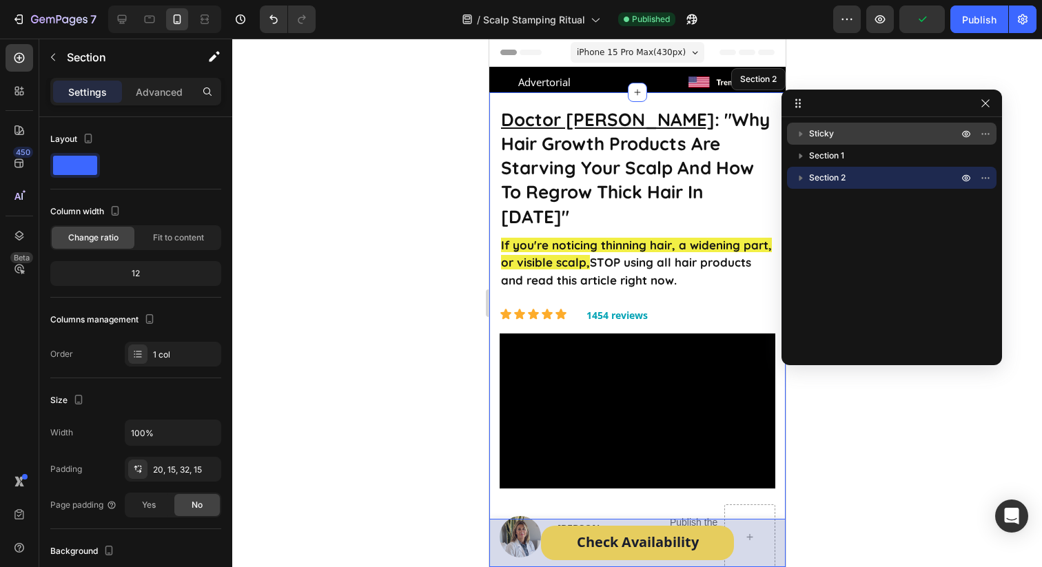
click at [797, 134] on icon "button" at bounding box center [801, 134] width 14 height 14
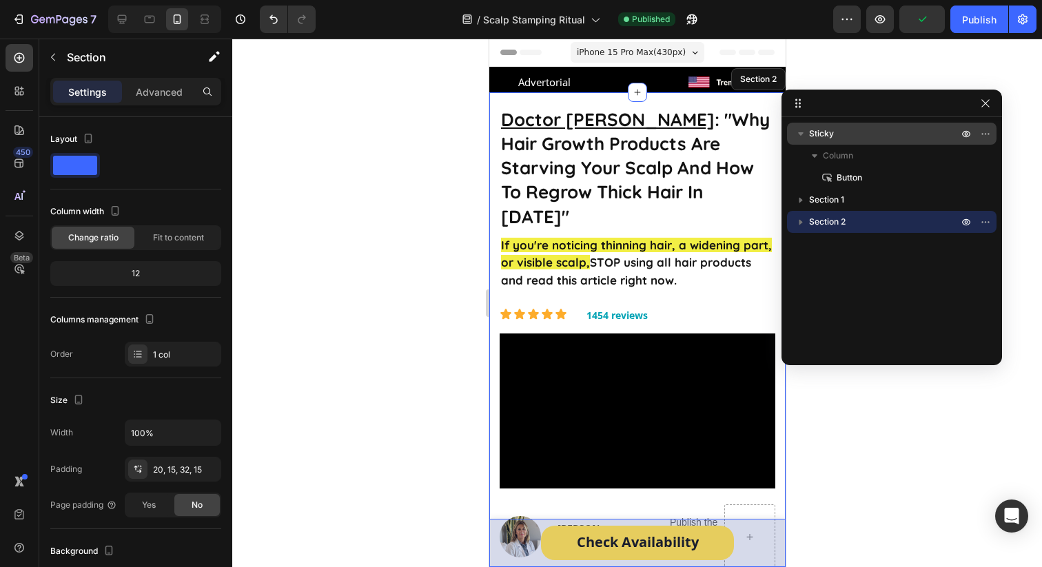
click at [797, 134] on icon "button" at bounding box center [801, 134] width 14 height 14
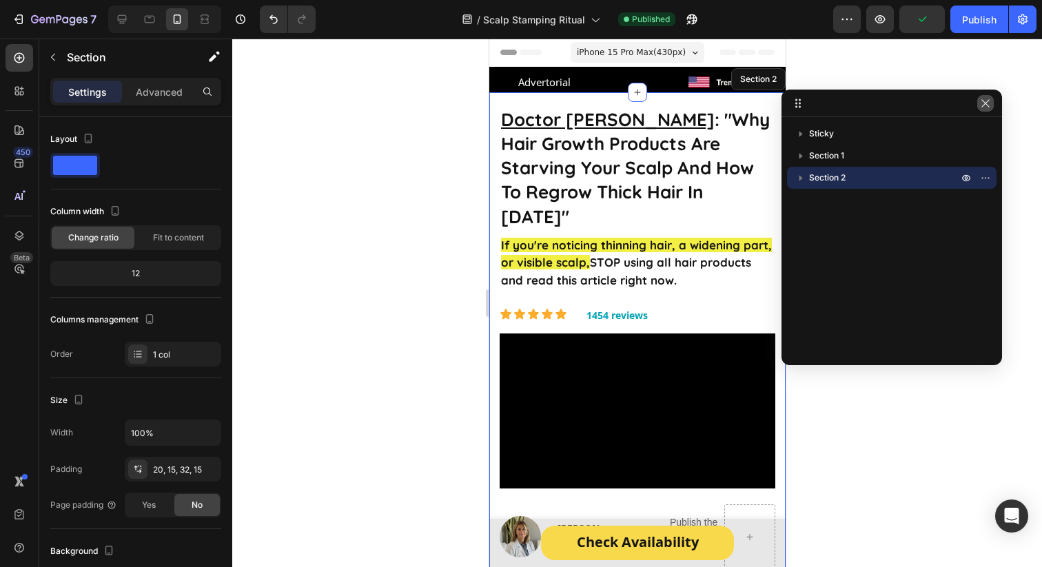
click at [991, 105] on button "button" at bounding box center [985, 103] width 17 height 17
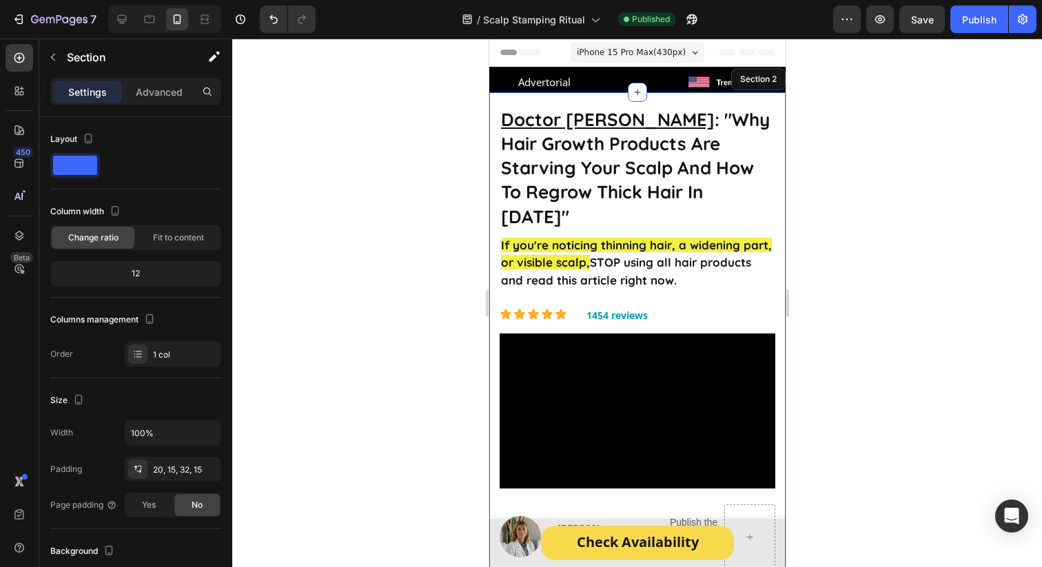
click at [553, 117] on u "Doctor [PERSON_NAME]" at bounding box center [607, 119] width 214 height 23
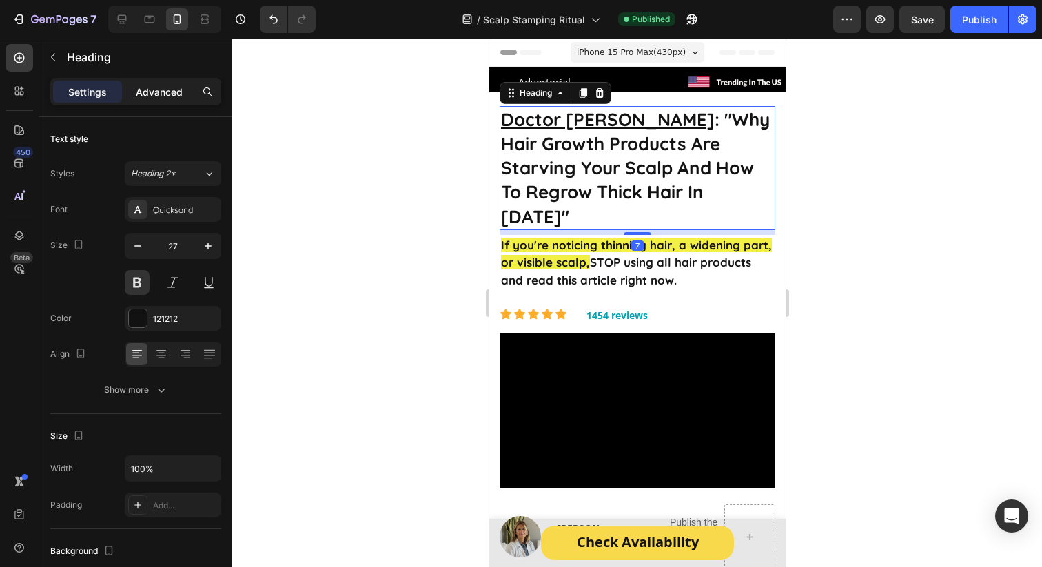
click at [153, 98] on p "Advanced" at bounding box center [159, 92] width 47 height 14
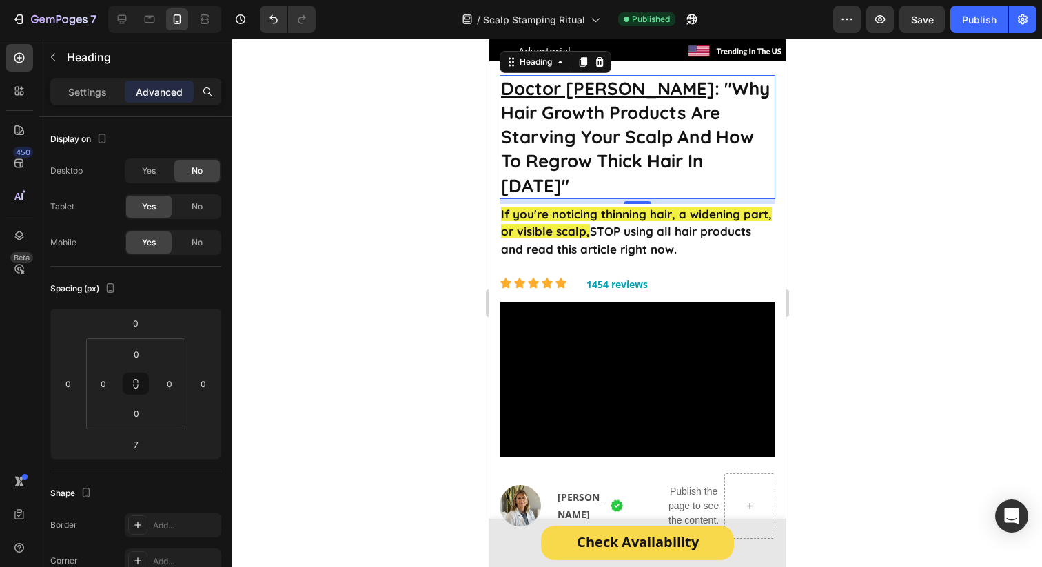
scroll to position [36, 0]
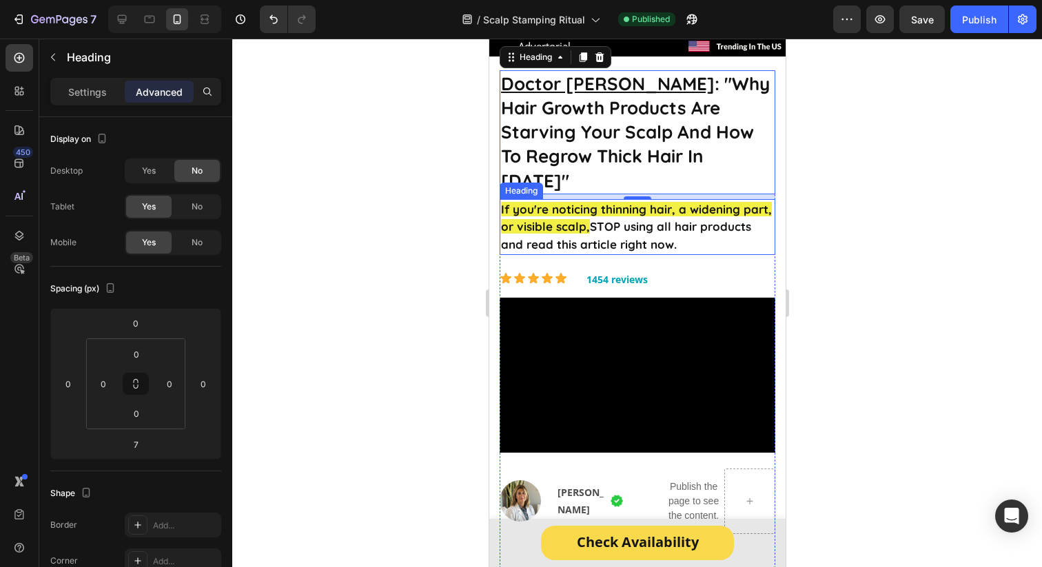
click at [554, 202] on strong "If you're noticing thinning hair, a widening part, or visible scalp," at bounding box center [635, 218] width 271 height 32
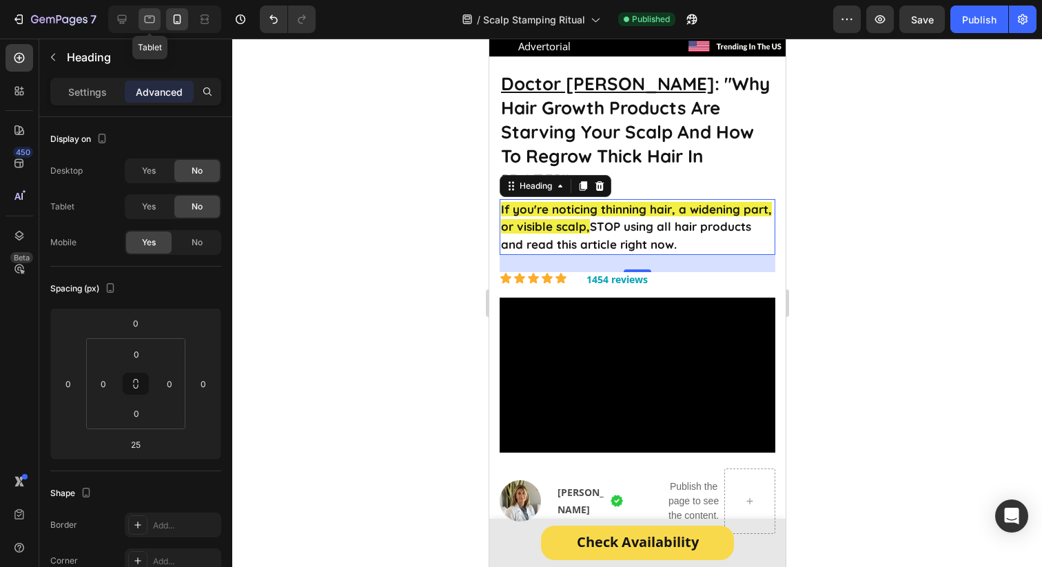
click at [146, 25] on icon at bounding box center [150, 19] width 14 height 14
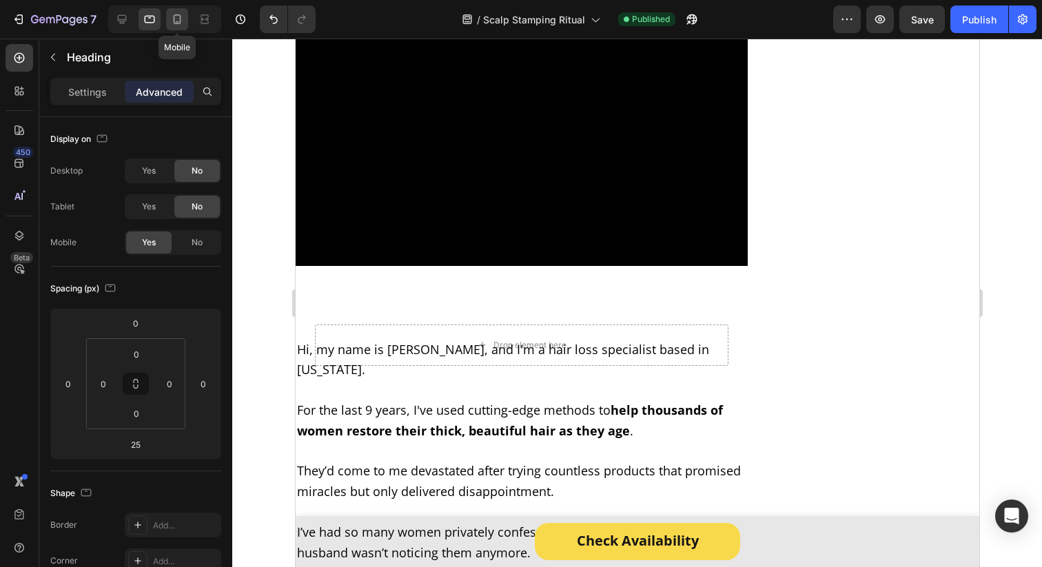
click at [168, 23] on div at bounding box center [177, 19] width 22 height 22
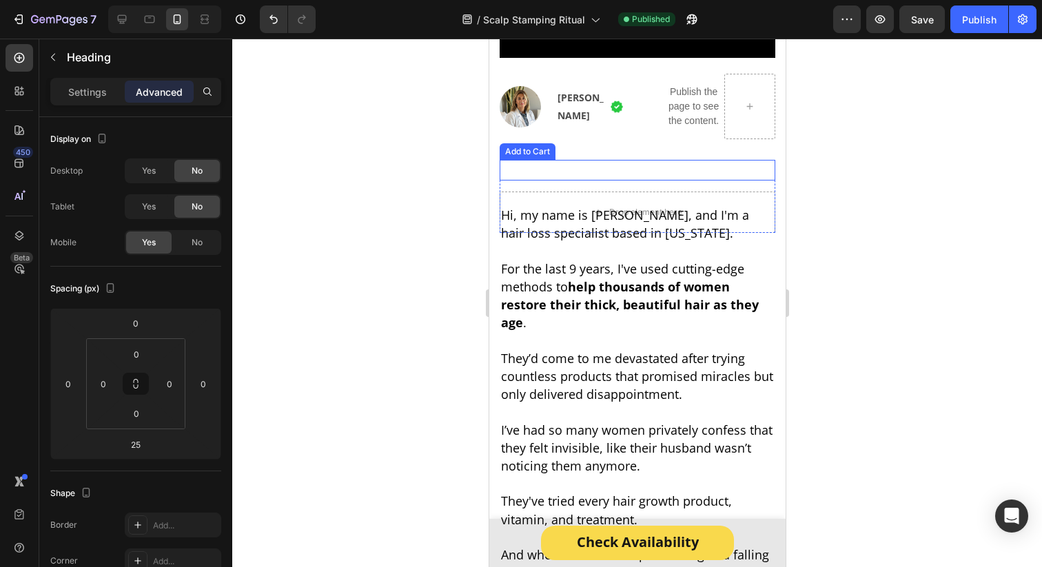
scroll to position [450, 0]
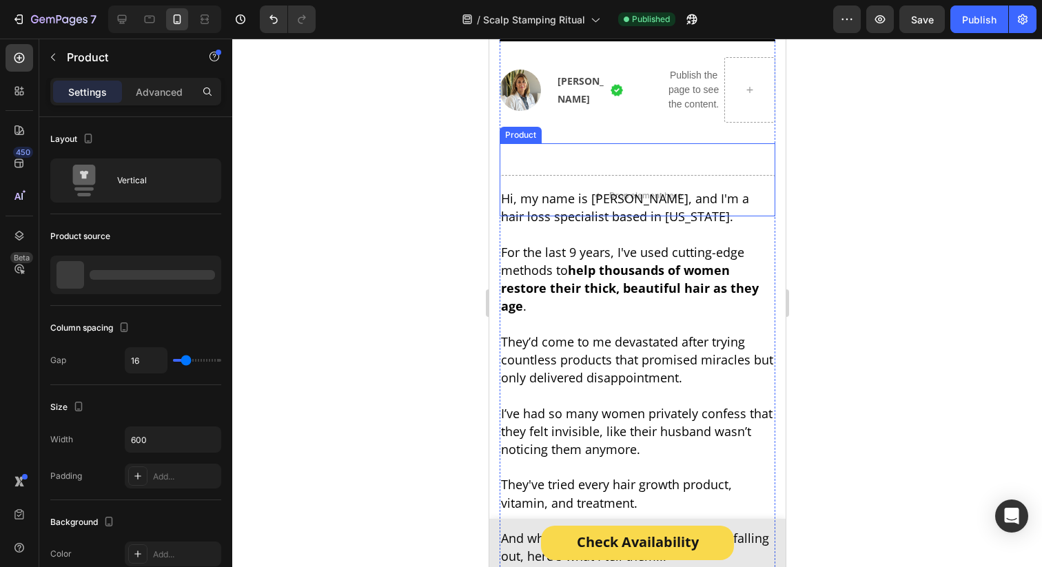
click at [568, 147] on div "Add to Cart Drop element here Product" at bounding box center [637, 179] width 276 height 73
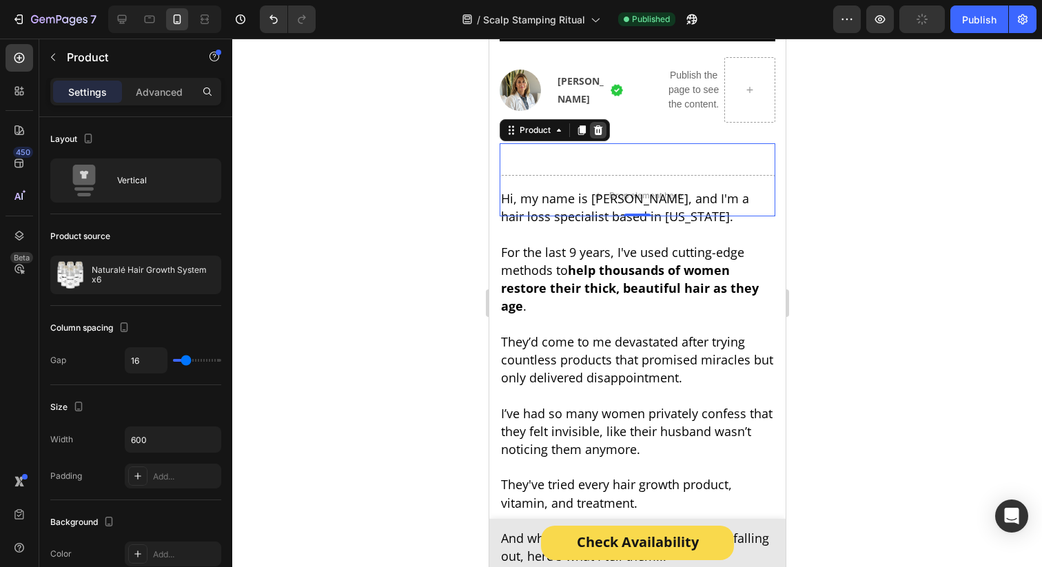
click at [596, 125] on icon at bounding box center [597, 130] width 11 height 11
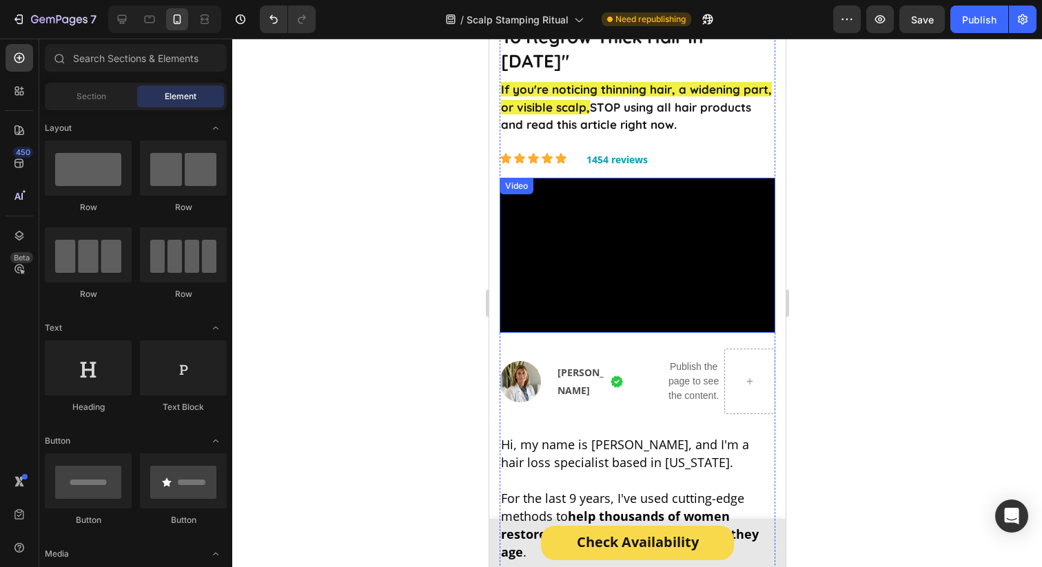
scroll to position [136, 0]
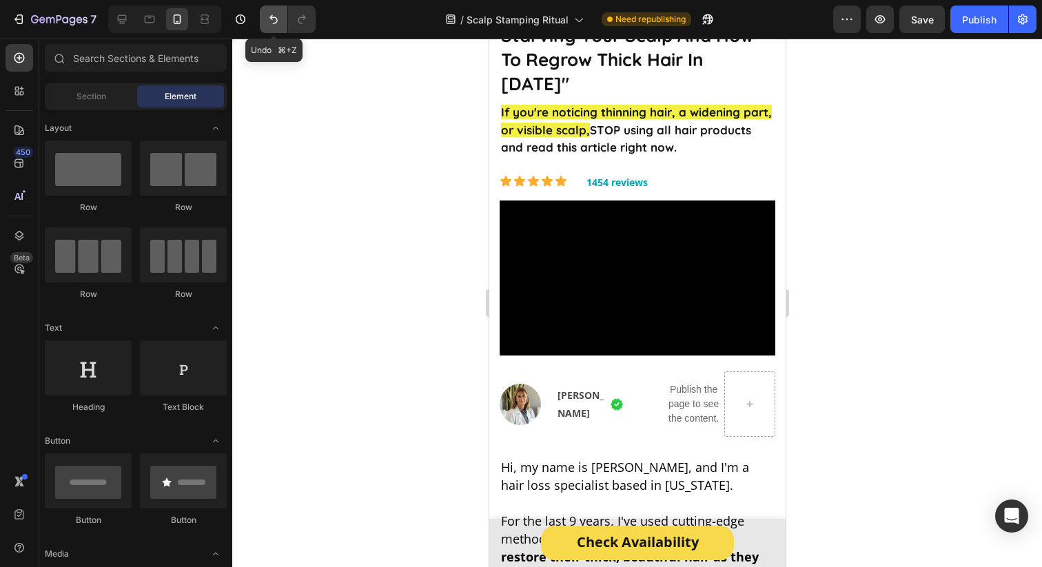
click at [275, 25] on icon "Undo/Redo" at bounding box center [274, 19] width 14 height 14
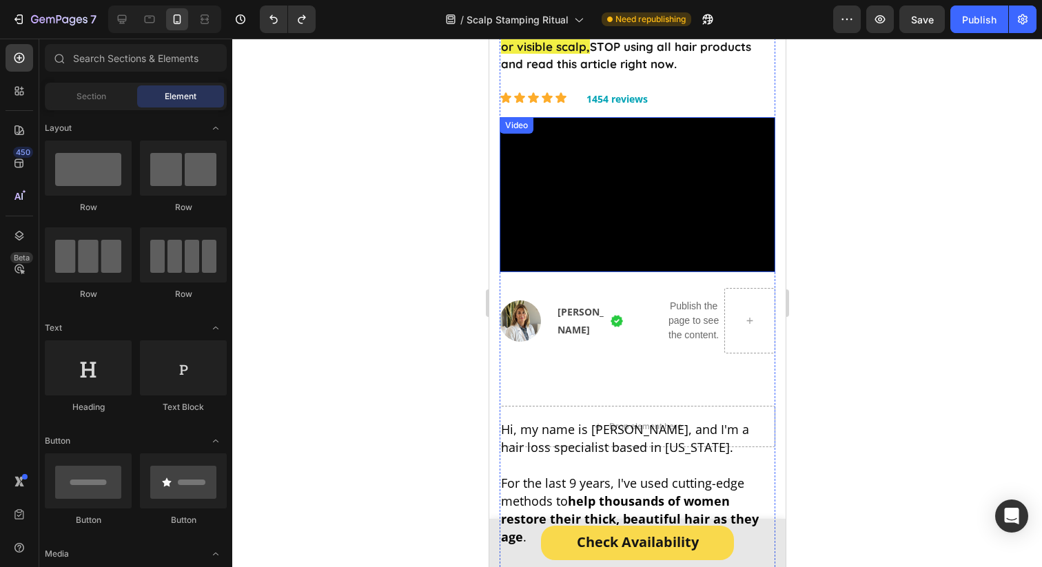
scroll to position [222, 0]
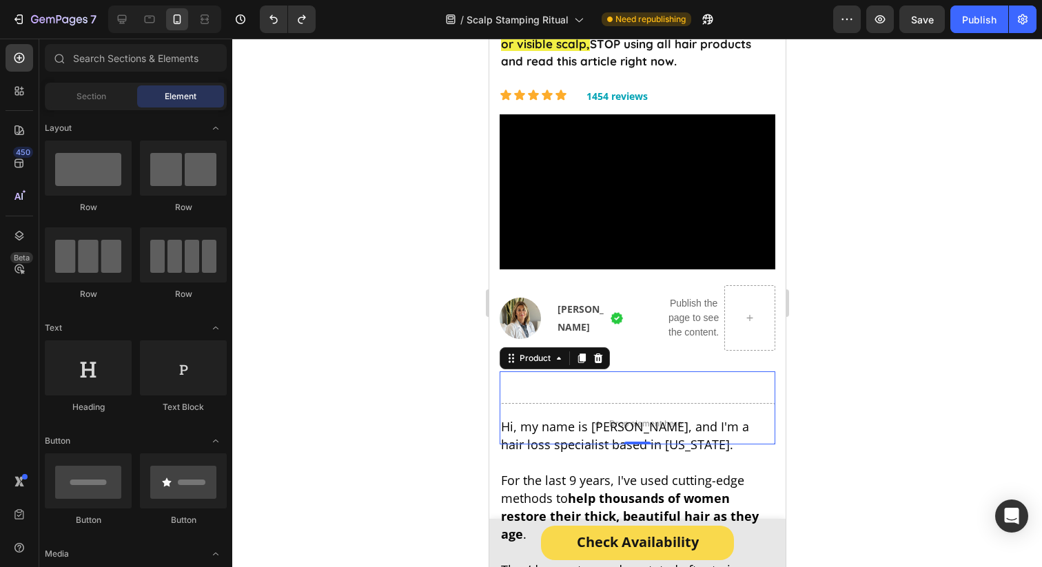
click at [545, 371] on div "Add to Cart Drop element here Product 0" at bounding box center [637, 407] width 276 height 73
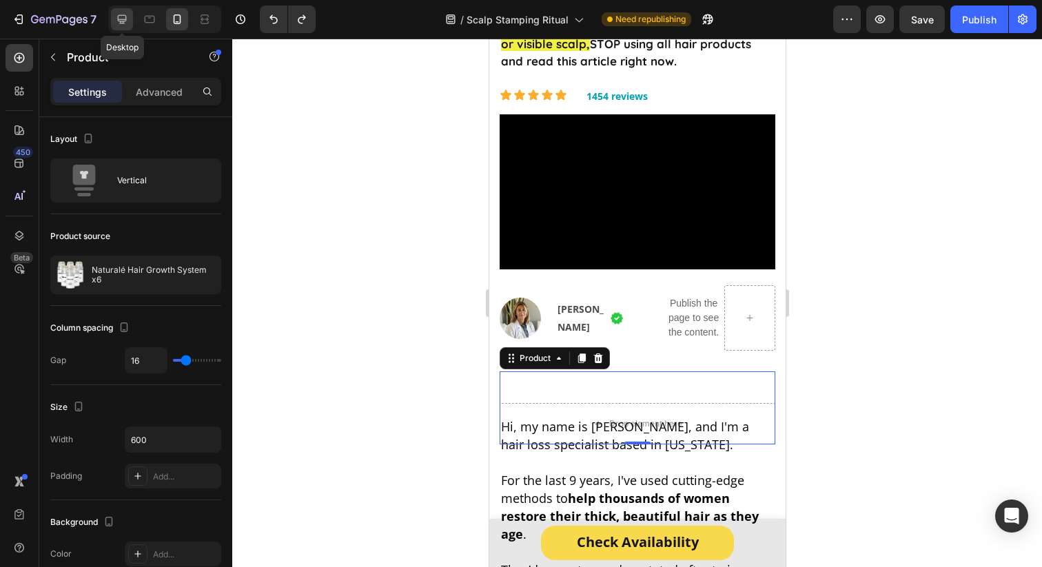
click at [123, 24] on icon at bounding box center [122, 19] width 14 height 14
type input "32"
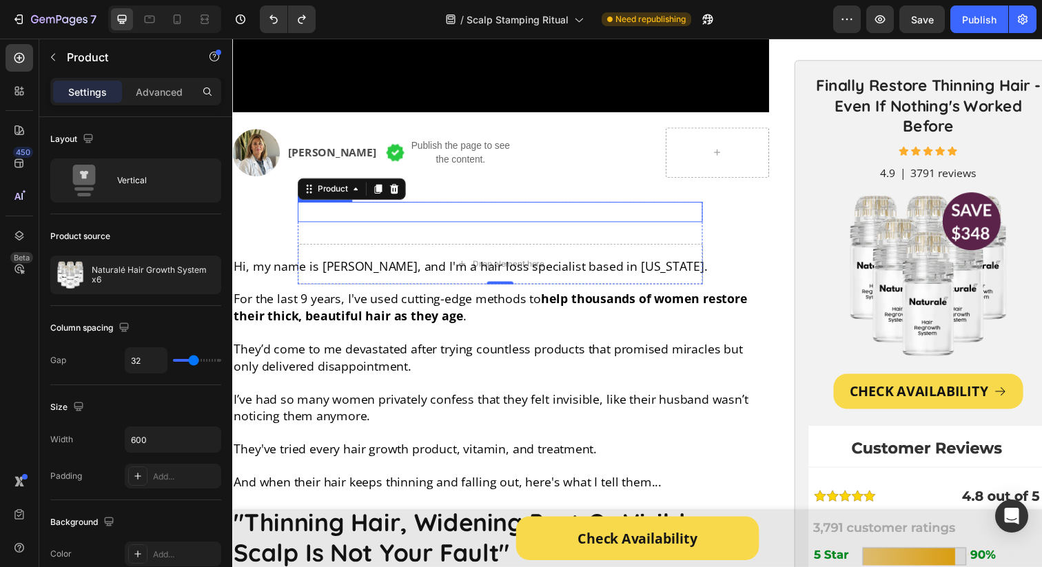
scroll to position [496, 0]
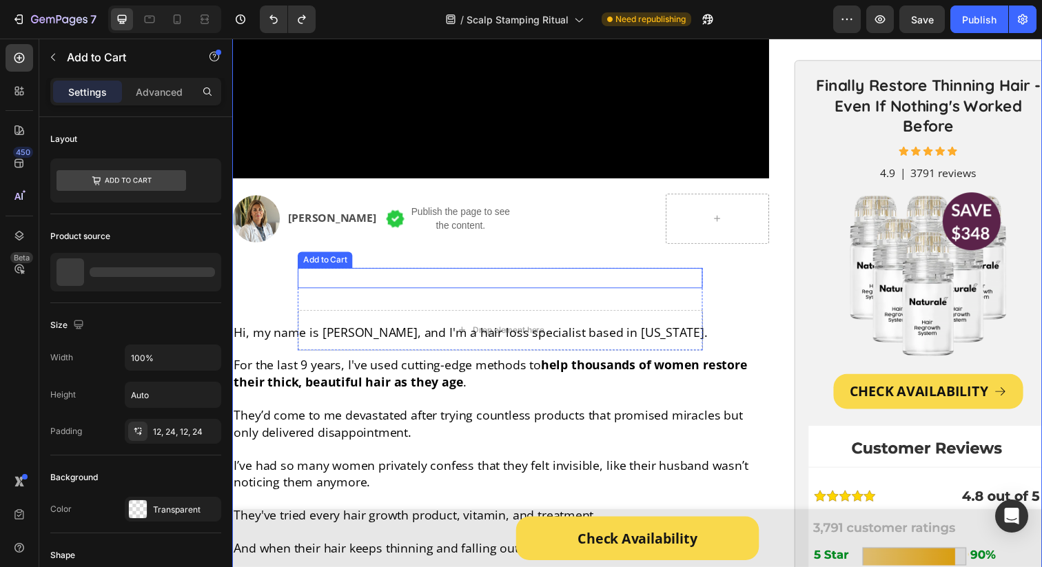
click at [509, 288] on button at bounding box center [505, 285] width 413 height 17
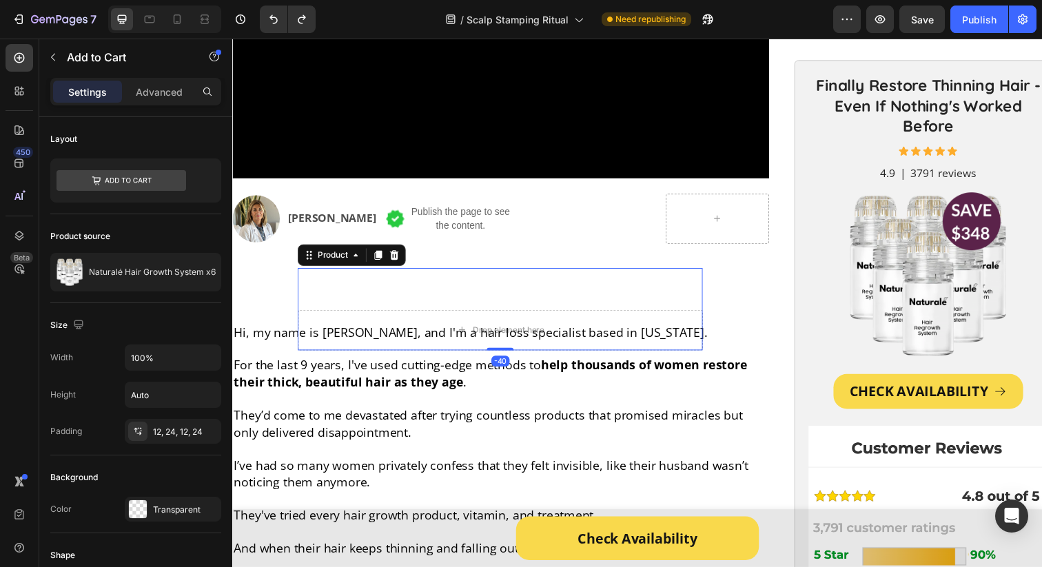
click at [458, 303] on div "Add to Cart Drop element here Product -40" at bounding box center [505, 315] width 413 height 84
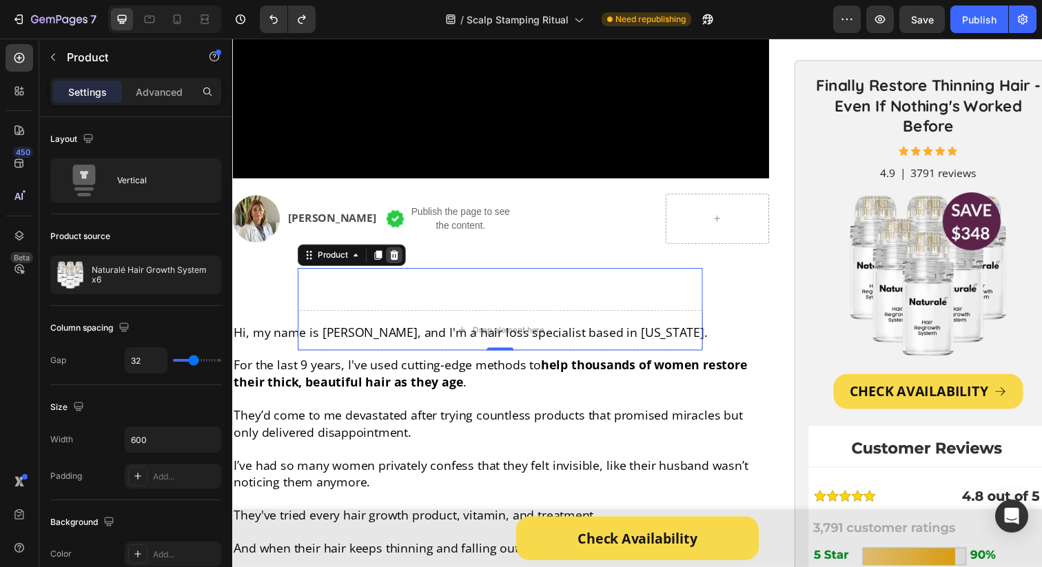
click at [403, 261] on icon at bounding box center [397, 259] width 11 height 11
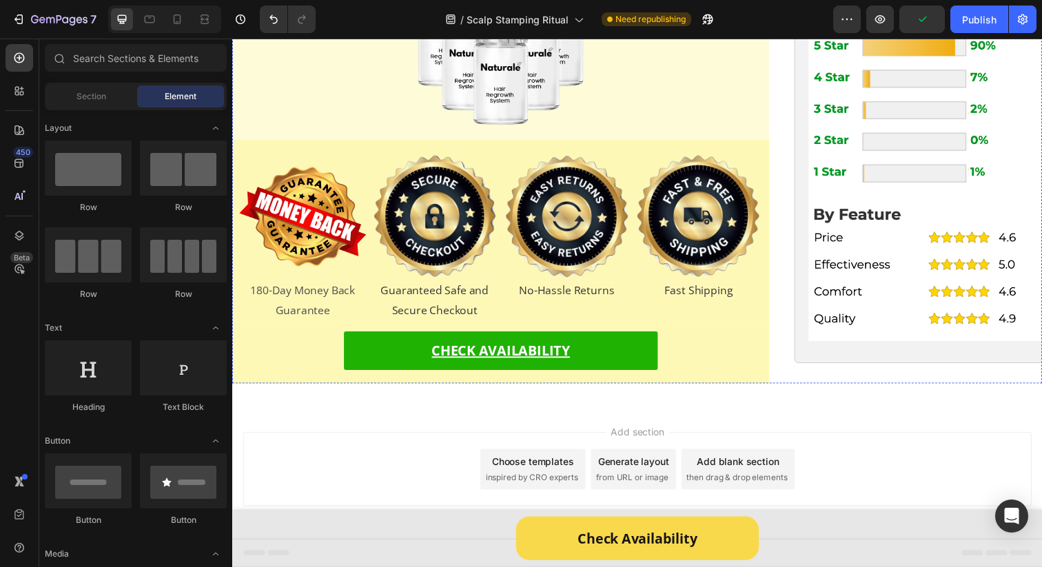
scroll to position [20849, 0]
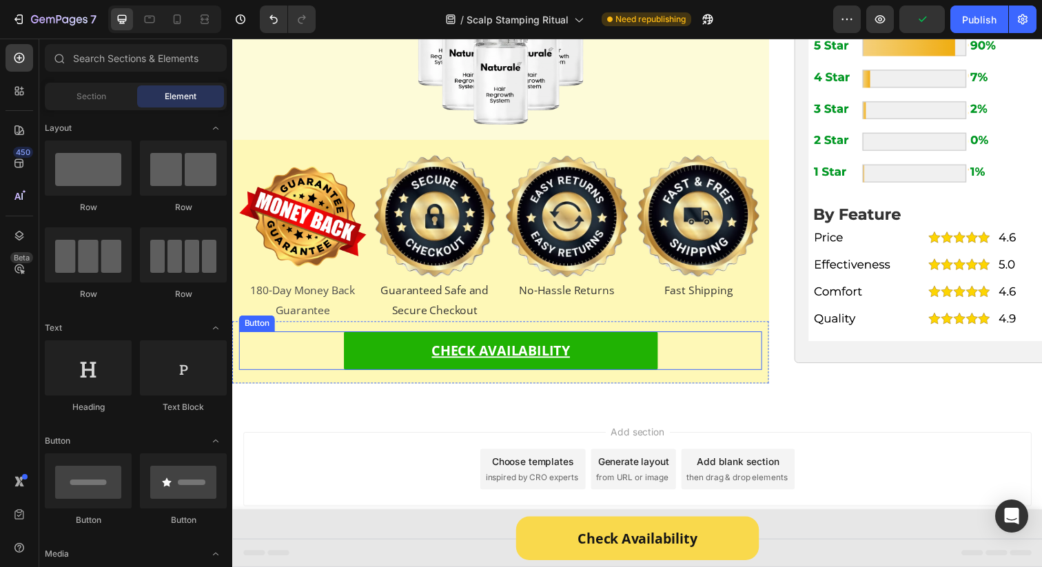
click at [314, 354] on div "CHECK AVAILABILITY Button" at bounding box center [506, 357] width 534 height 39
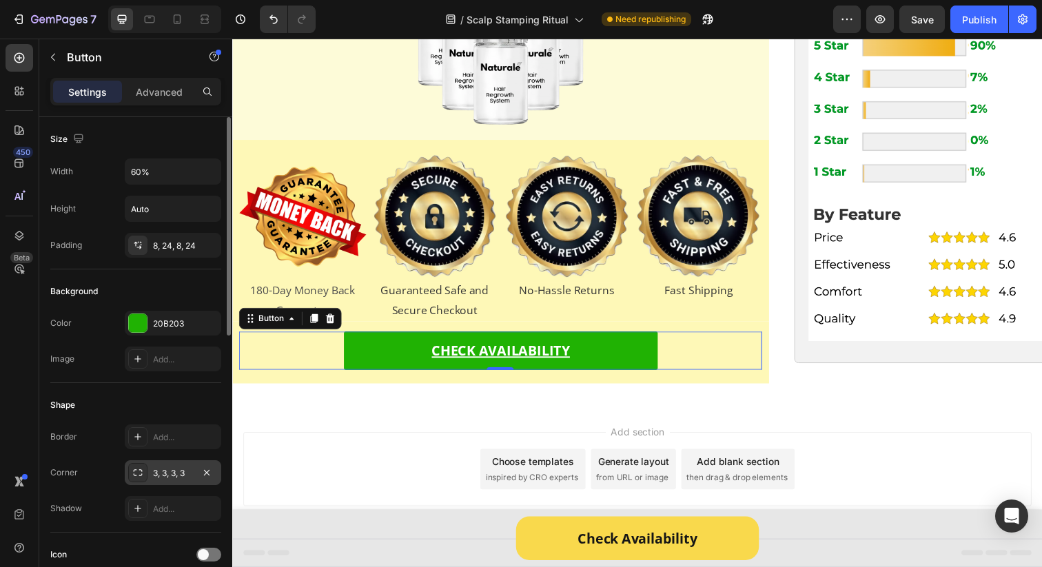
scroll to position [606, 0]
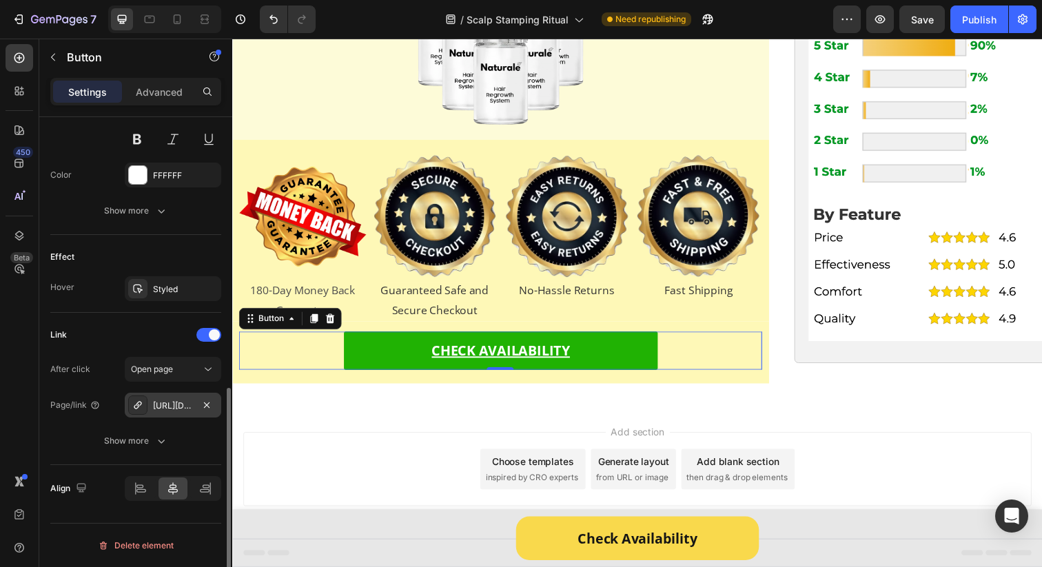
click at [172, 407] on div "https://get-naturale.com/presell-page-1" at bounding box center [173, 406] width 40 height 12
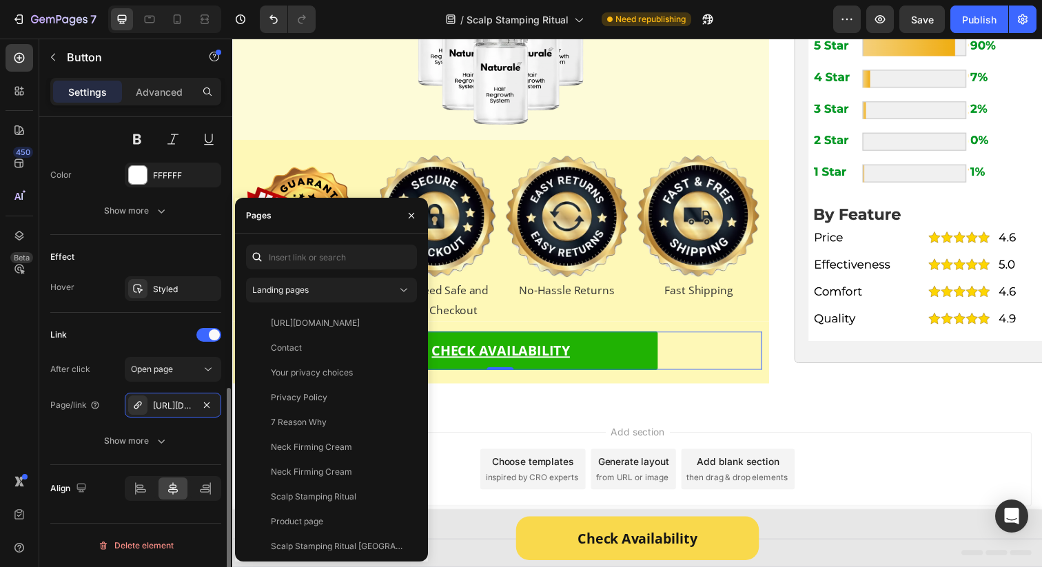
click at [108, 373] on div "After click Open page" at bounding box center [135, 369] width 171 height 25
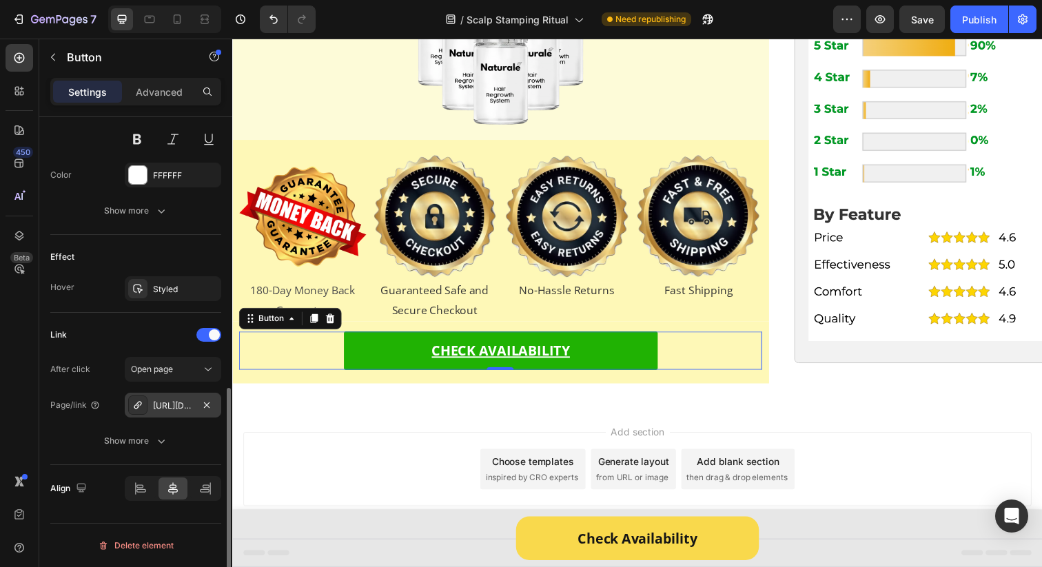
click at [183, 405] on div "https://get-naturale.com/presell-page-1" at bounding box center [173, 406] width 40 height 12
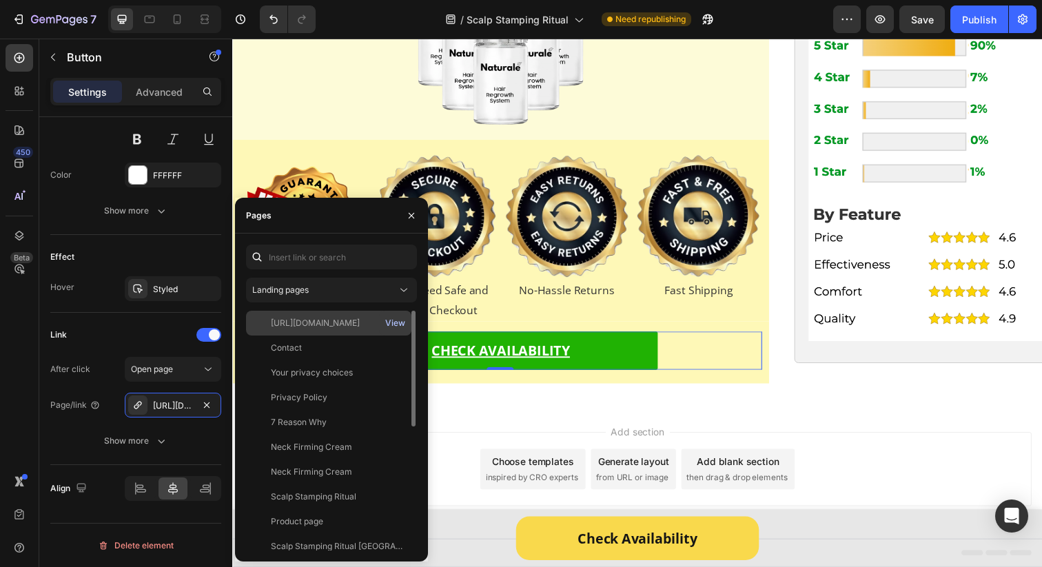
click at [400, 322] on div "View" at bounding box center [395, 323] width 20 height 12
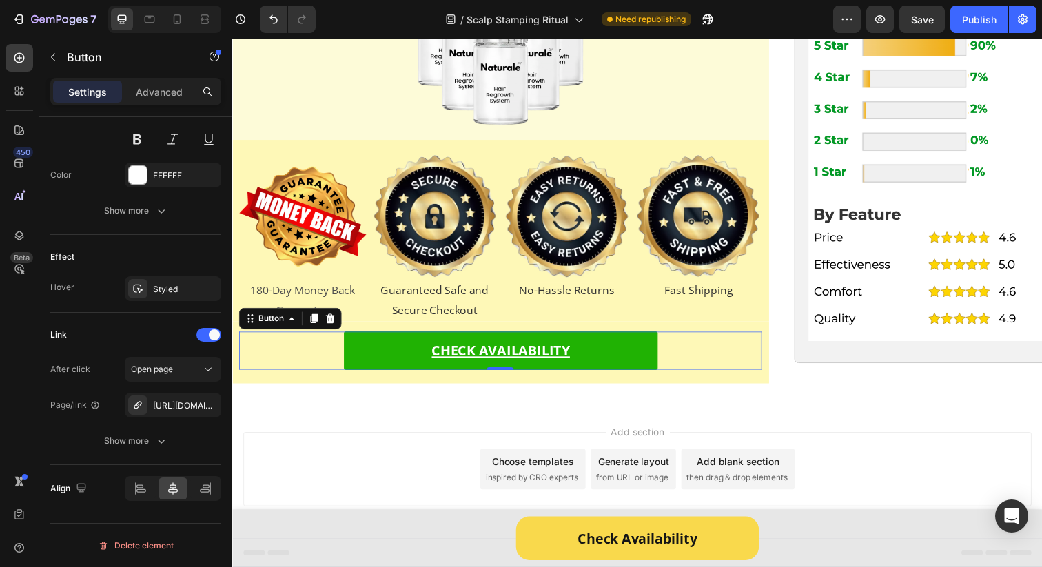
click at [711, 365] on div "CHECK AVAILABILITY Button 0" at bounding box center [506, 357] width 534 height 39
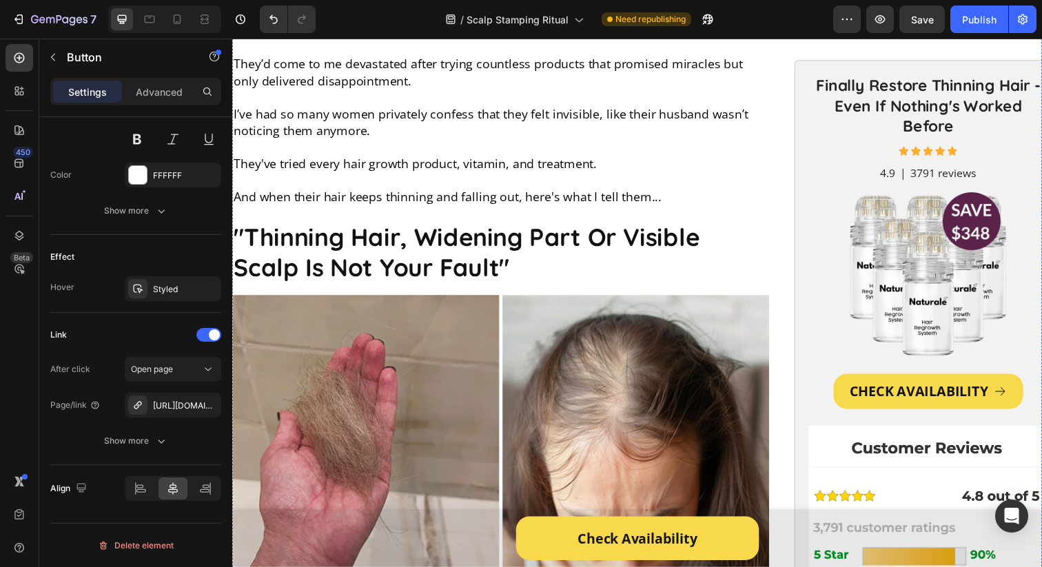
scroll to position [0, 0]
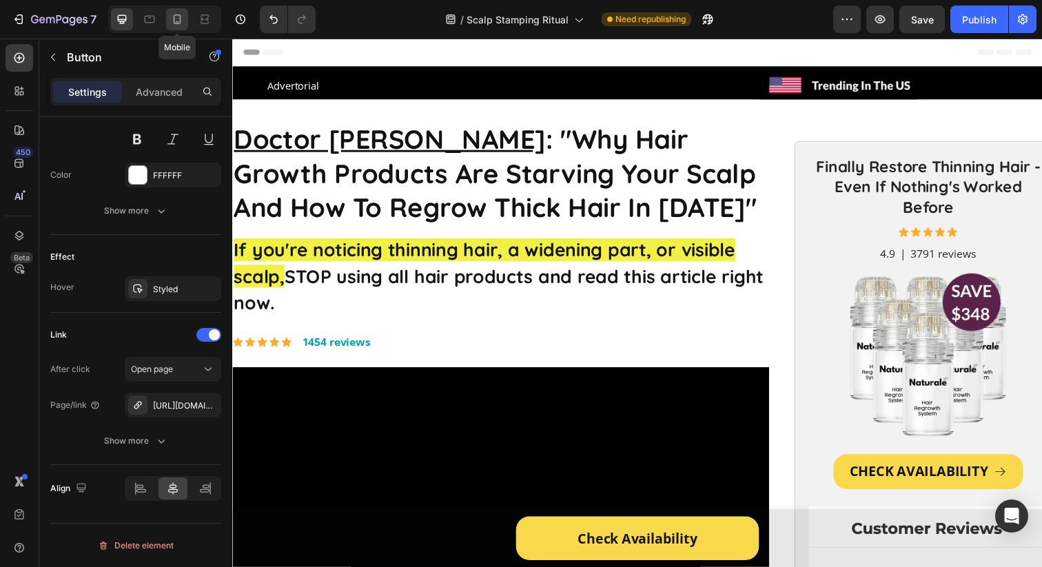
click at [183, 16] on icon at bounding box center [177, 19] width 14 height 14
type input "80%"
type input "14"
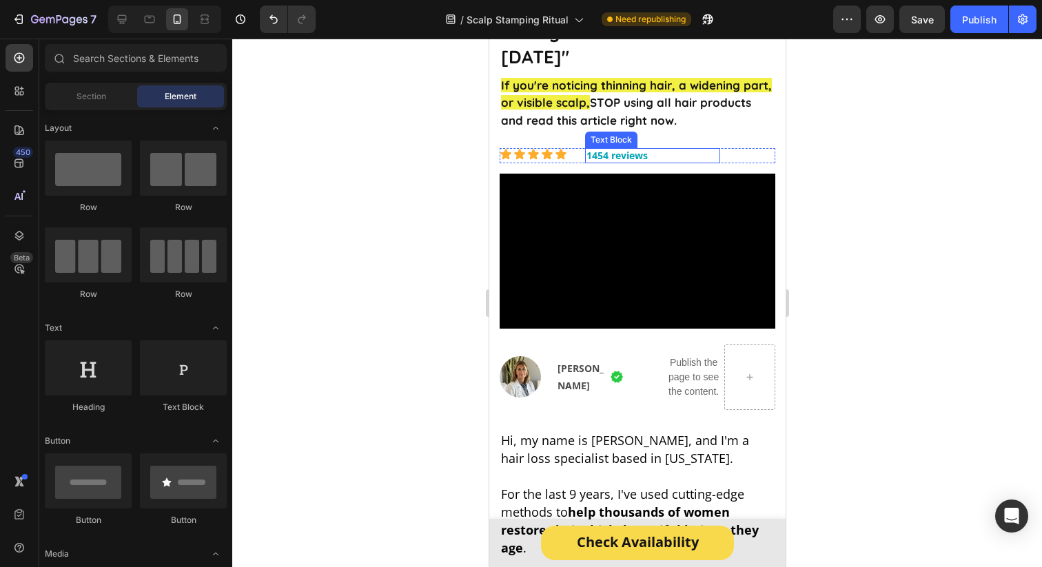
scroll to position [246, 0]
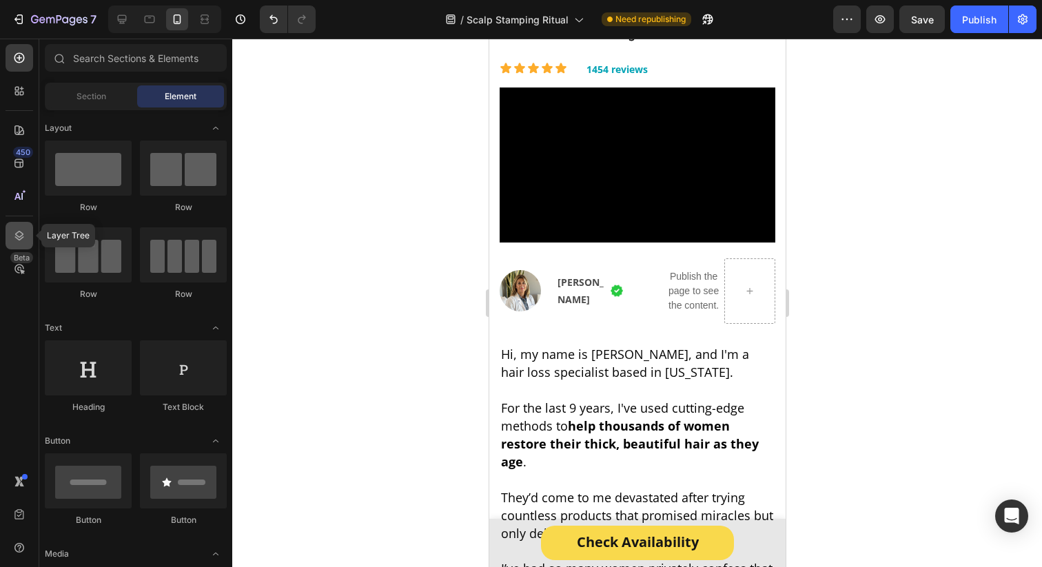
click at [20, 234] on icon at bounding box center [19, 236] width 14 height 14
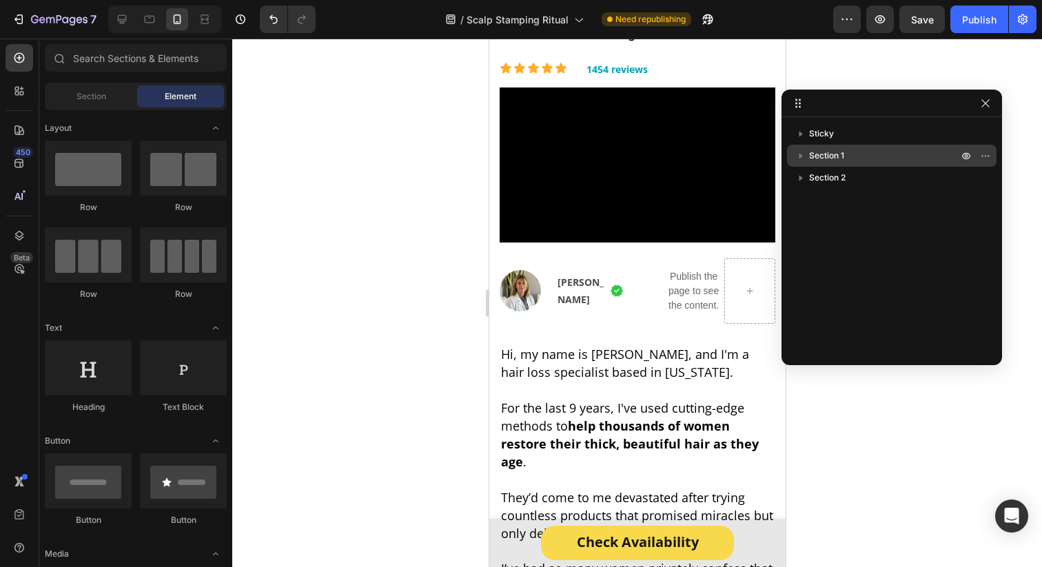
click at [801, 159] on icon "button" at bounding box center [801, 156] width 14 height 14
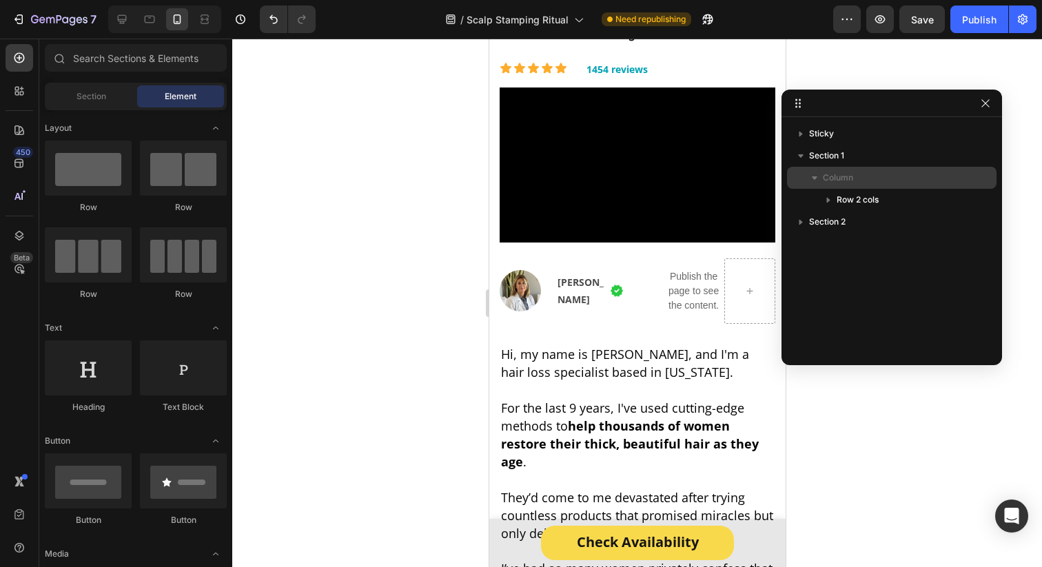
click at [815, 179] on icon "button" at bounding box center [815, 178] width 14 height 14
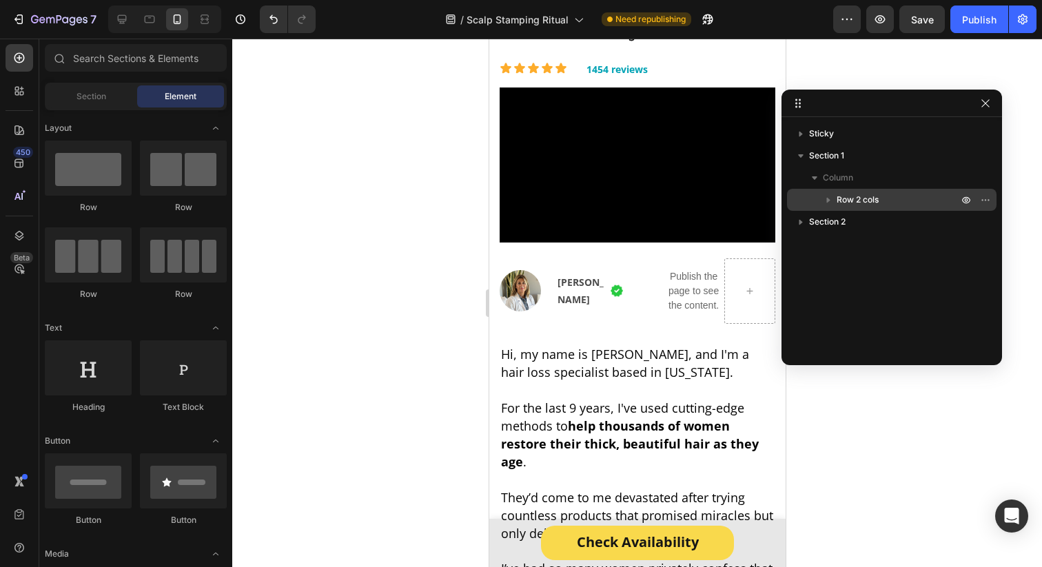
click at [827, 199] on icon "button" at bounding box center [828, 201] width 3 height 6
click at [827, 199] on icon "button" at bounding box center [829, 199] width 6 height 3
click at [799, 161] on icon "button" at bounding box center [801, 156] width 14 height 14
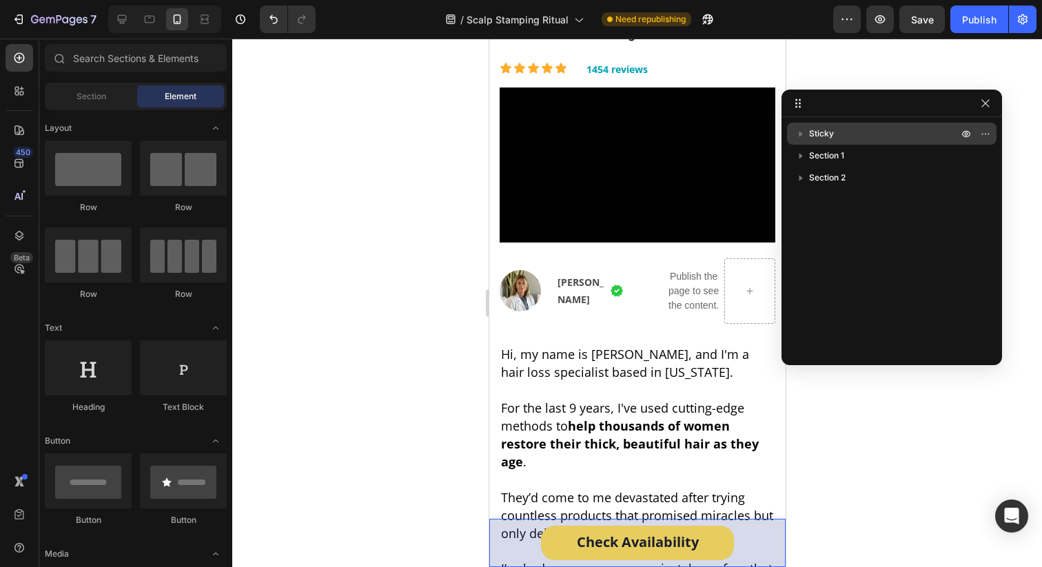
click at [794, 132] on icon "button" at bounding box center [801, 134] width 14 height 14
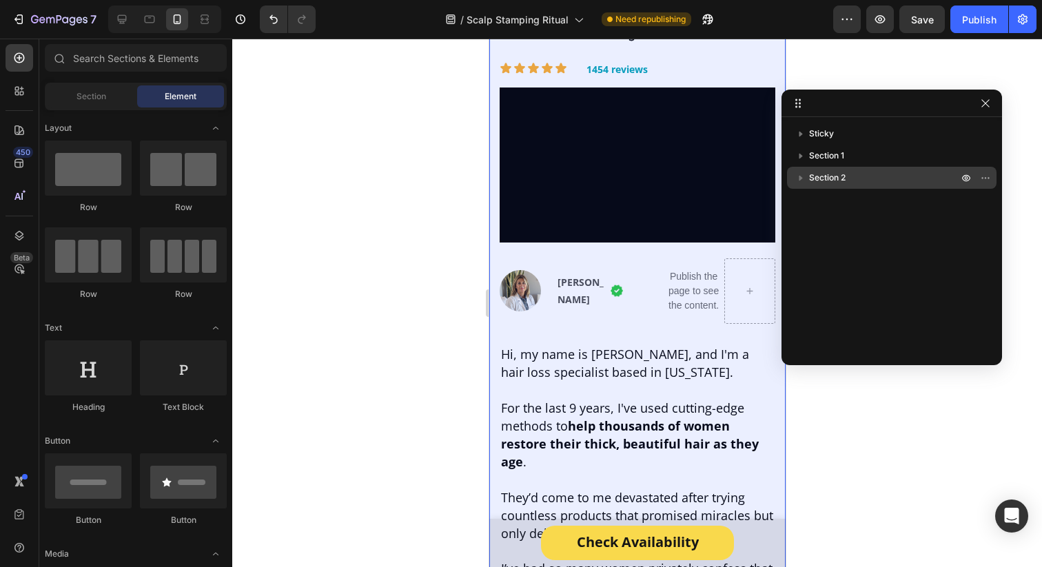
click at [798, 178] on icon "button" at bounding box center [801, 178] width 14 height 14
click at [803, 176] on icon "button" at bounding box center [801, 178] width 14 height 14
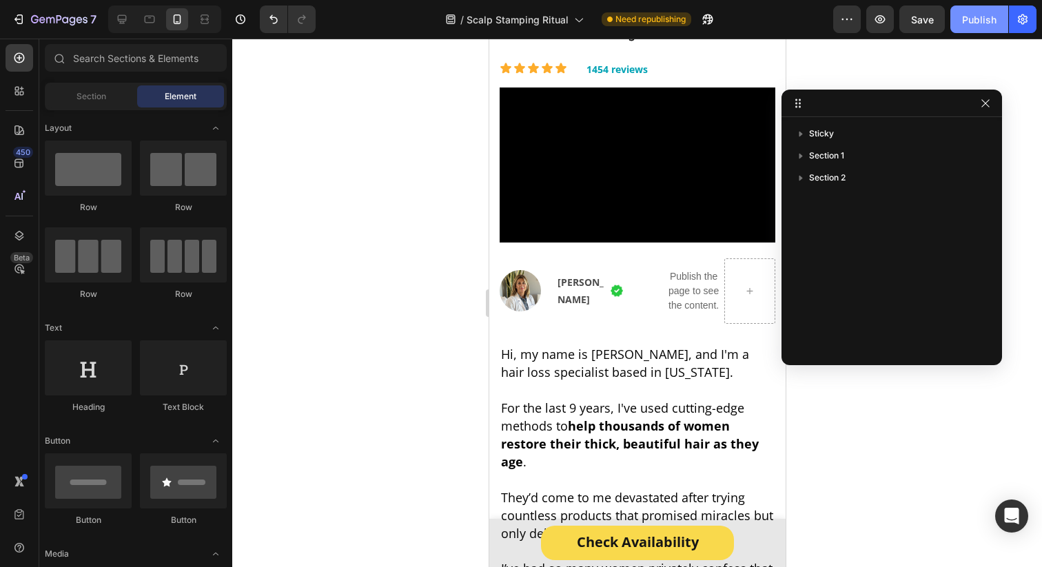
click at [966, 26] on button "Publish" at bounding box center [979, 20] width 58 height 28
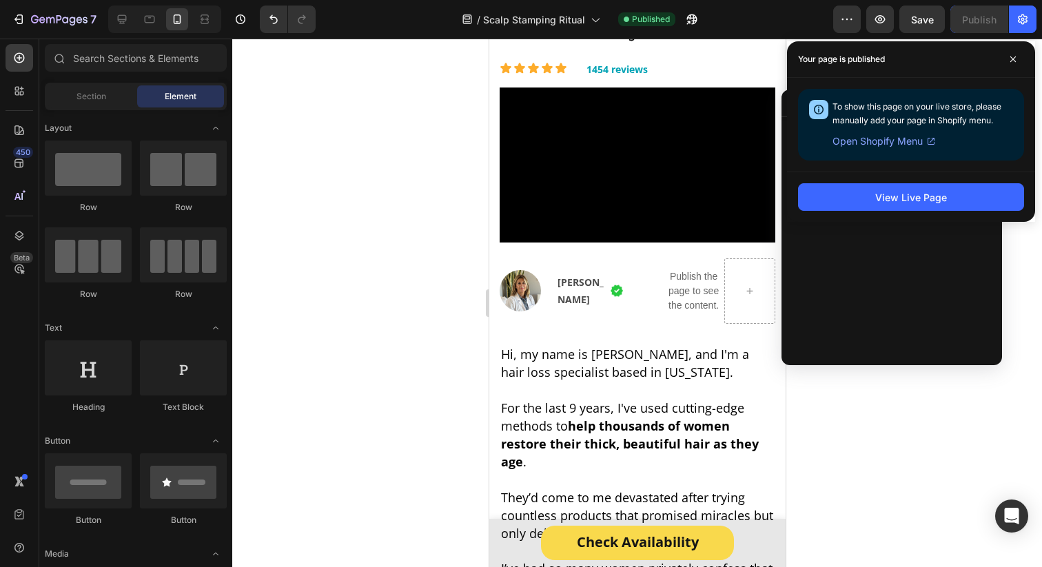
click at [1019, 75] on div "Your page is published" at bounding box center [911, 59] width 248 height 37
drag, startPoint x: 1014, startPoint y: 67, endPoint x: 899, endPoint y: 4, distance: 130.5
click at [1012, 64] on span at bounding box center [1013, 59] width 22 height 22
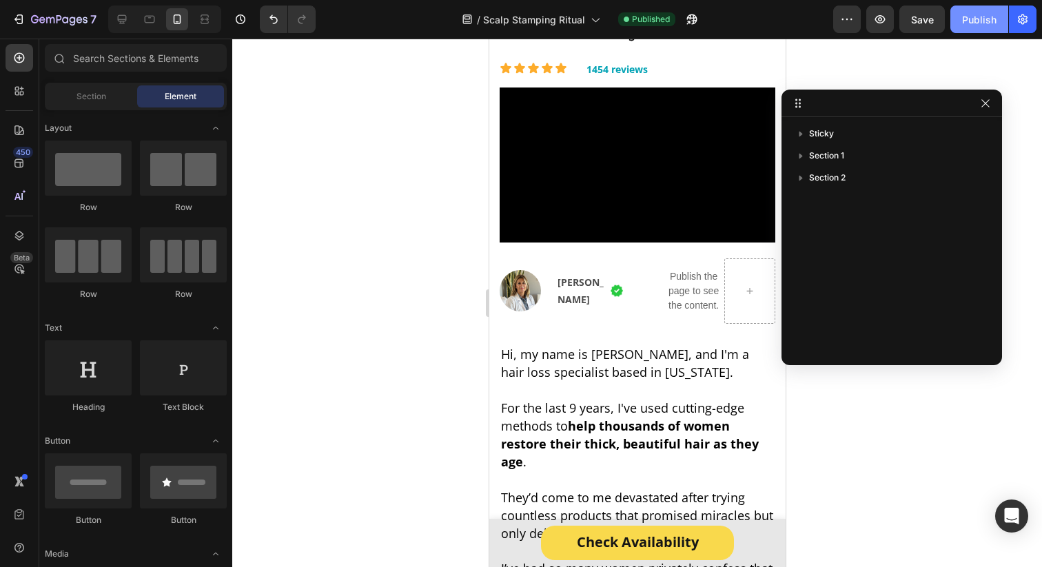
click at [970, 23] on div "Publish" at bounding box center [979, 19] width 34 height 14
click at [983, 108] on icon "button" at bounding box center [985, 103] width 11 height 11
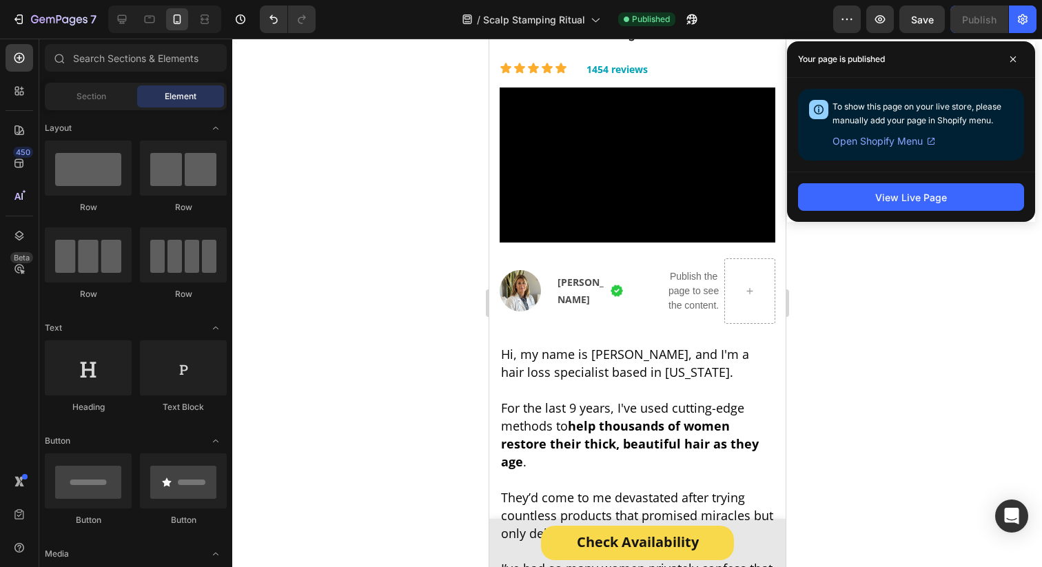
click at [1020, 47] on div "Your page is published" at bounding box center [911, 59] width 248 height 37
click at [1017, 57] on span at bounding box center [1013, 59] width 22 height 22
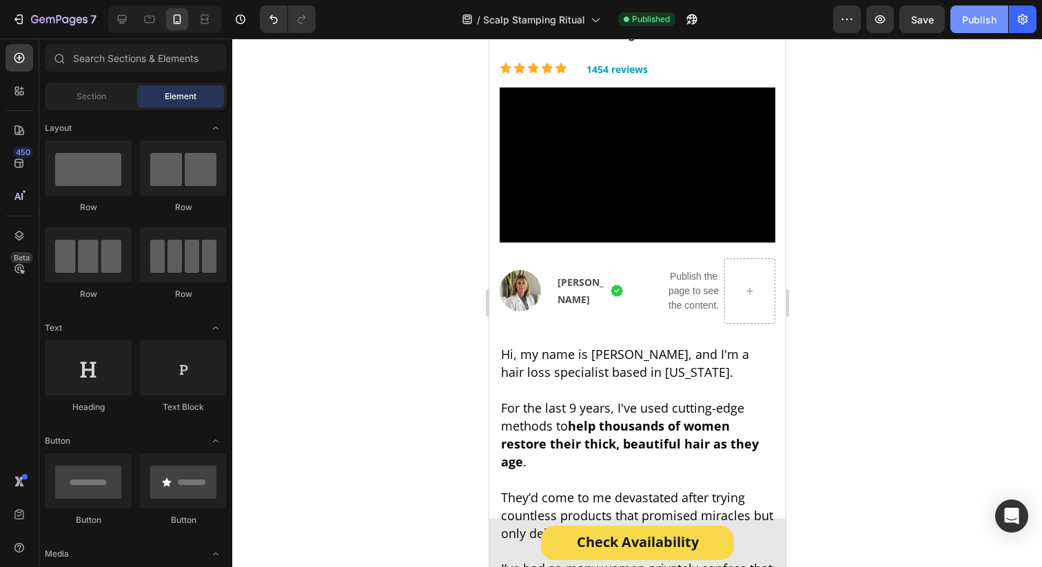
click at [978, 17] on div "Publish" at bounding box center [979, 19] width 34 height 14
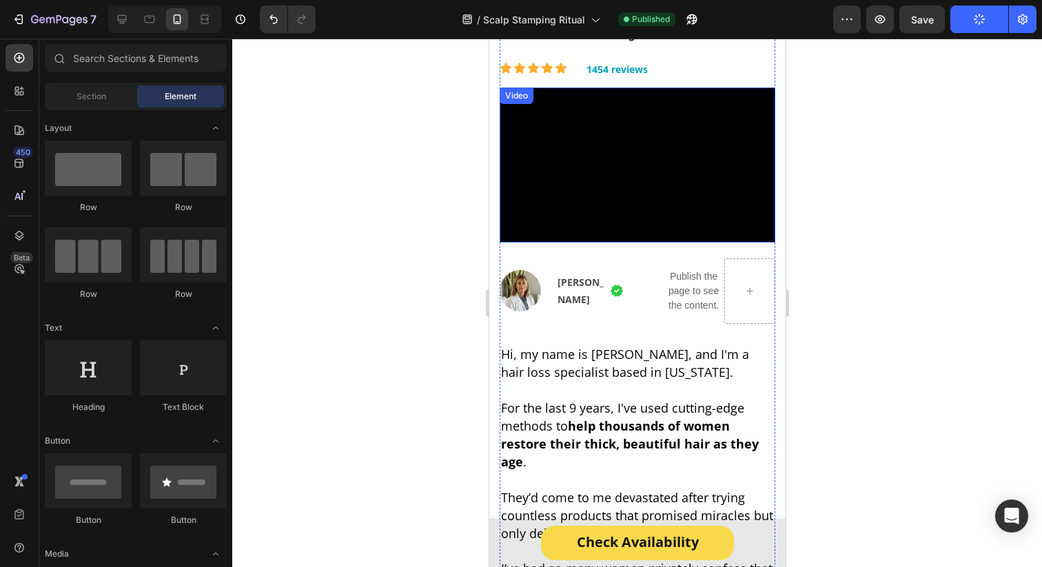
scroll to position [0, 0]
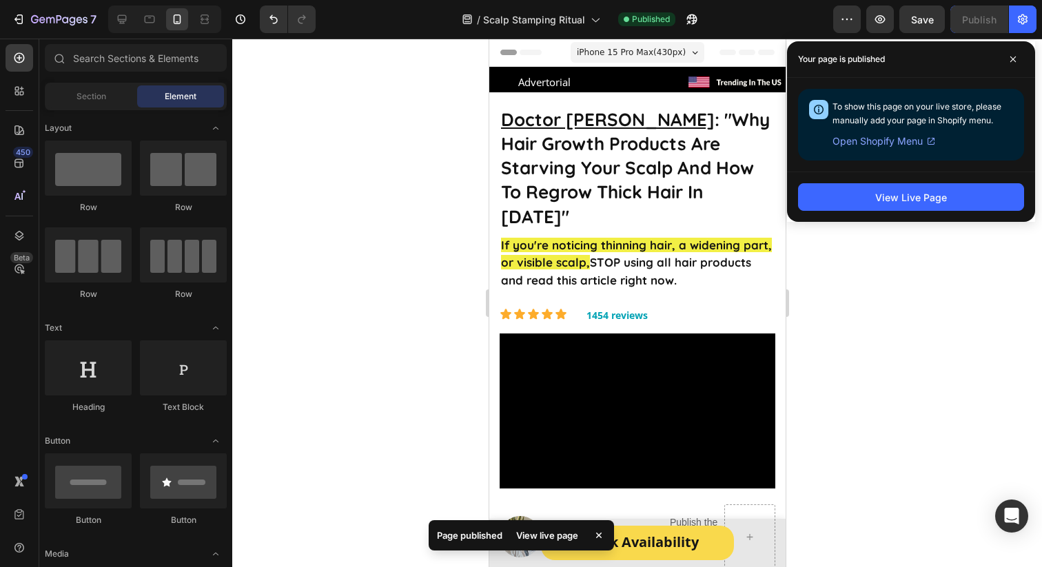
drag, startPoint x: 1010, startPoint y: 60, endPoint x: 825, endPoint y: 6, distance: 193.0
click at [1010, 60] on icon at bounding box center [1013, 59] width 7 height 7
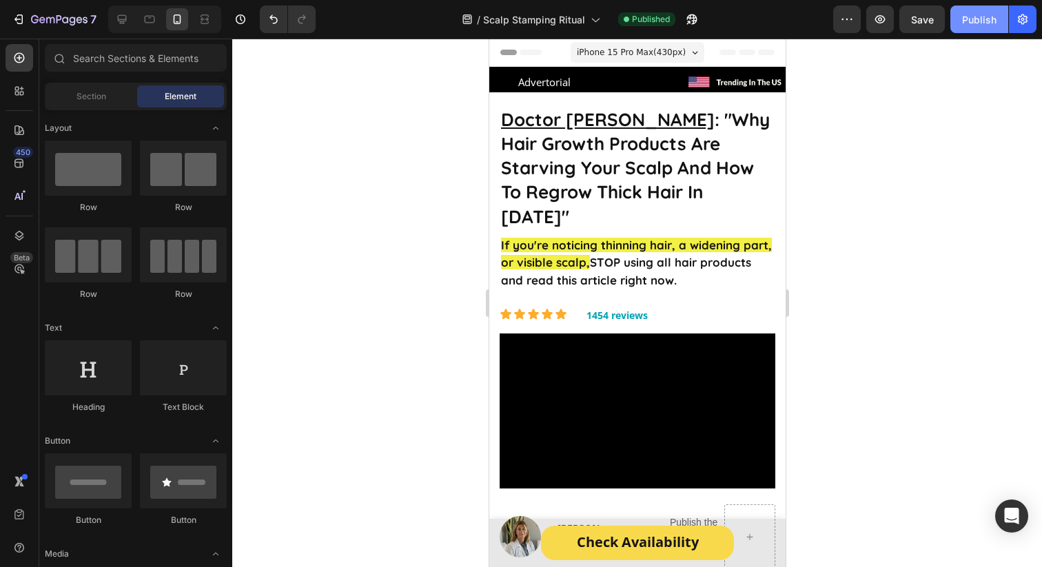
click at [961, 25] on button "Publish" at bounding box center [979, 20] width 58 height 28
